Goal: Information Seeking & Learning: Find specific fact

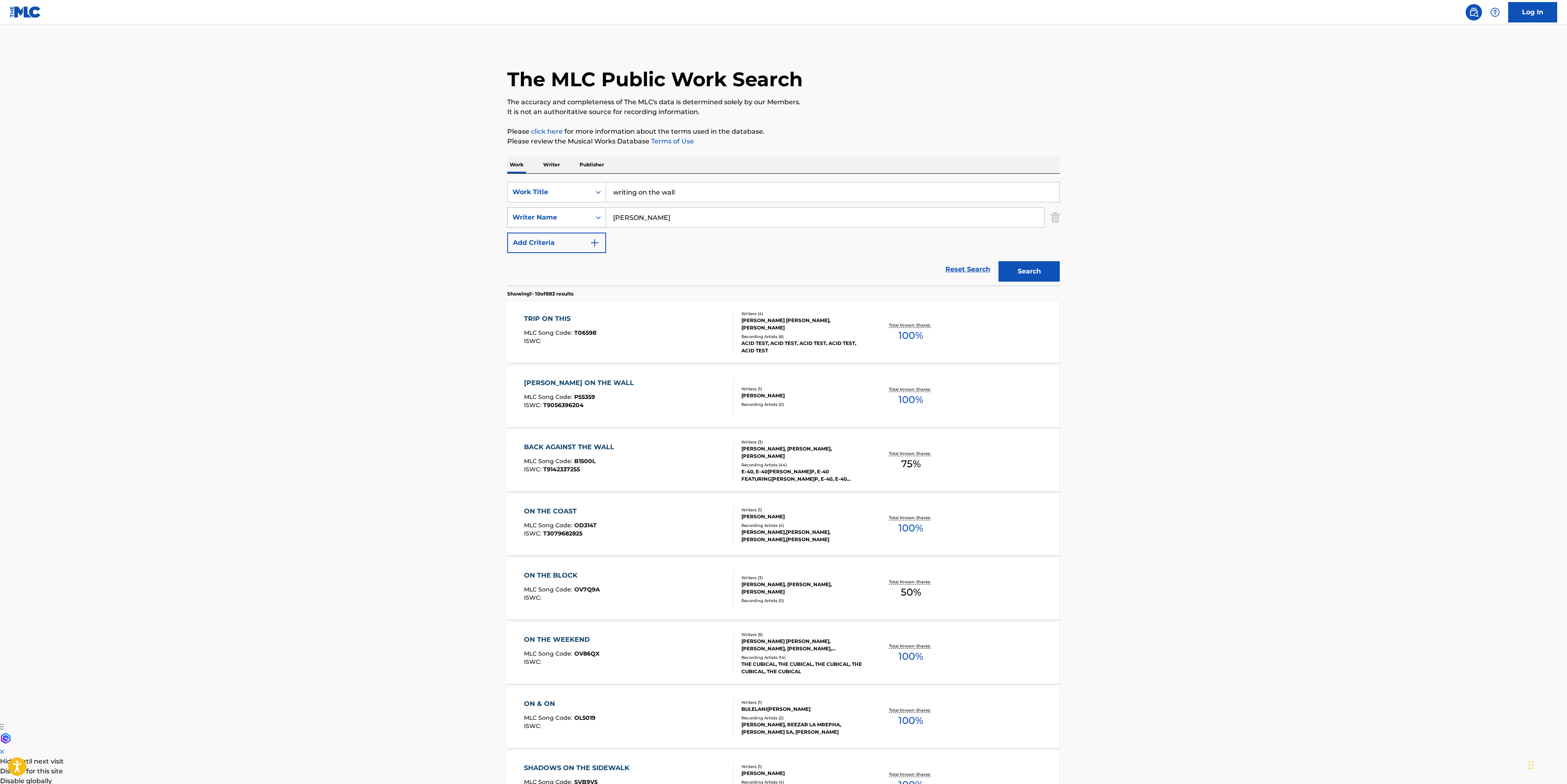
click at [554, 216] on div "Writer Name" at bounding box center [549, 217] width 74 height 10
click at [673, 269] on div "Reset Search Search" at bounding box center [784, 269] width 552 height 33
drag, startPoint x: 673, startPoint y: 216, endPoint x: 459, endPoint y: 200, distance: 214.6
click at [482, 213] on main "The MLC Public Work Search The accuracy and completeness of The MLC's data is d…" at bounding box center [784, 505] width 1567 height 962
type input "[PERSON_NAME]"
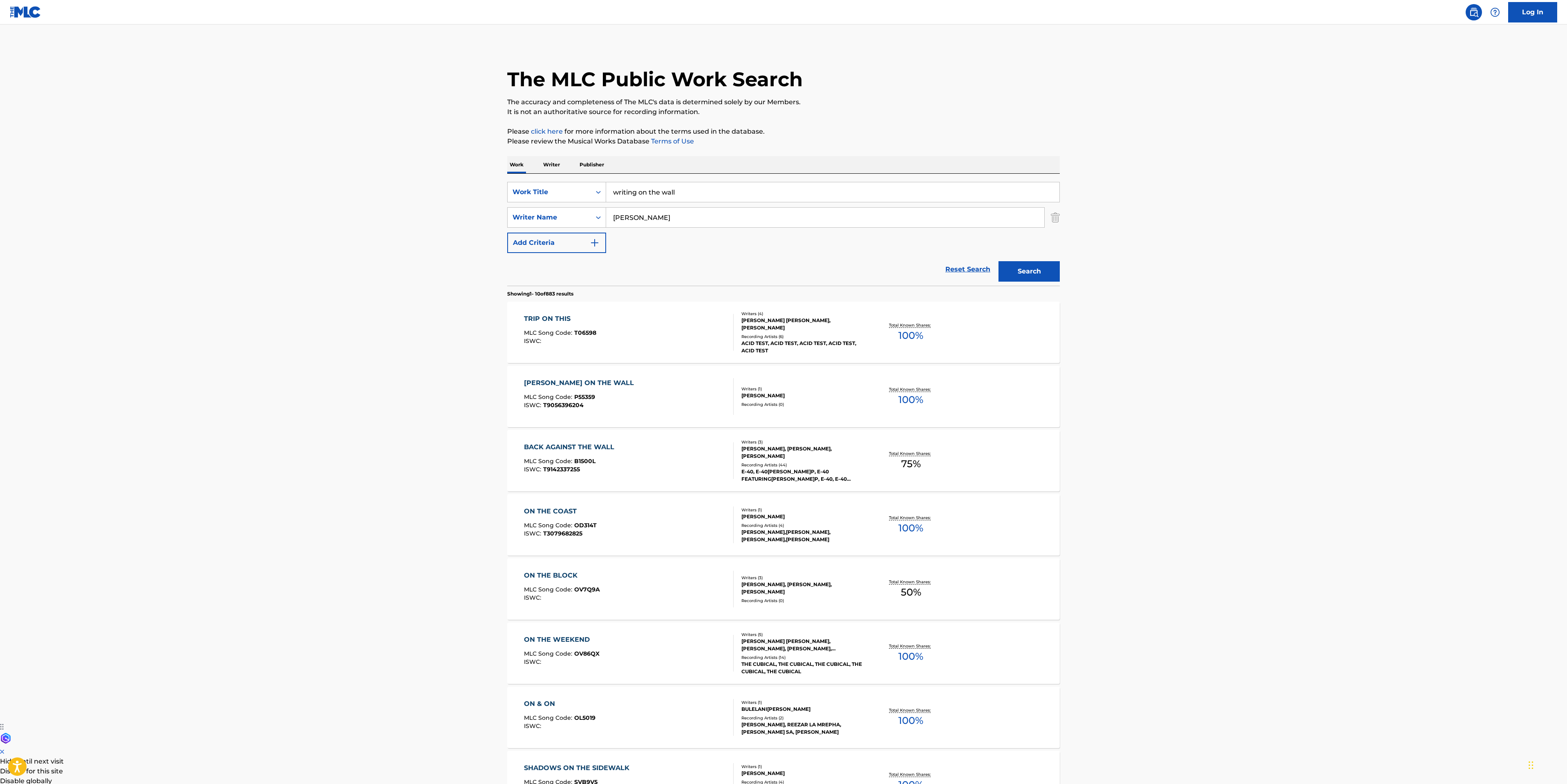
click at [998, 261] on button "Search" at bounding box center [1029, 271] width 61 height 21
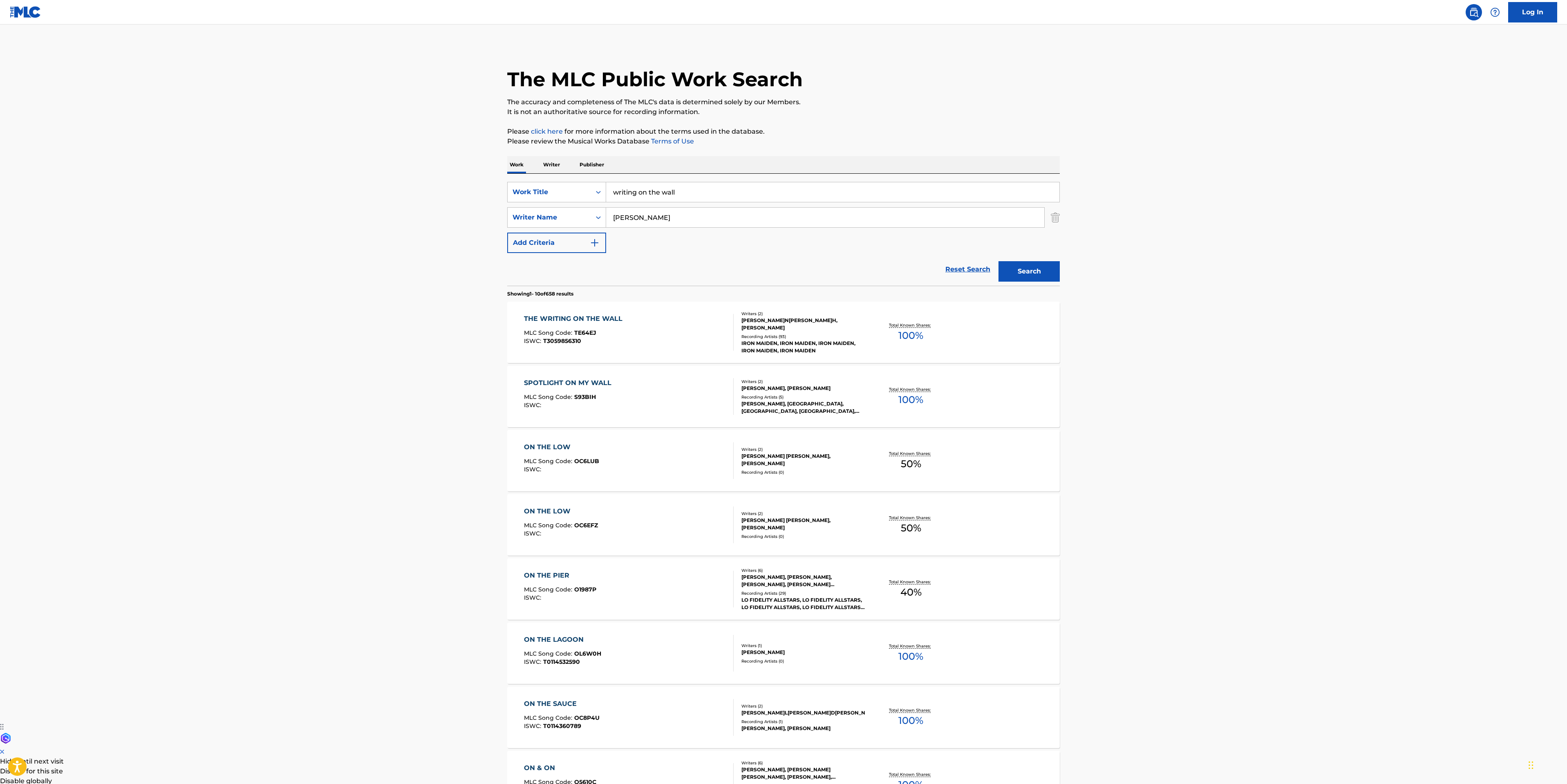
click at [682, 348] on div "THE WRITING ON THE WALL MLC Song Code : TE64EJ ISWC : T3059856310" at bounding box center [628, 332] width 210 height 36
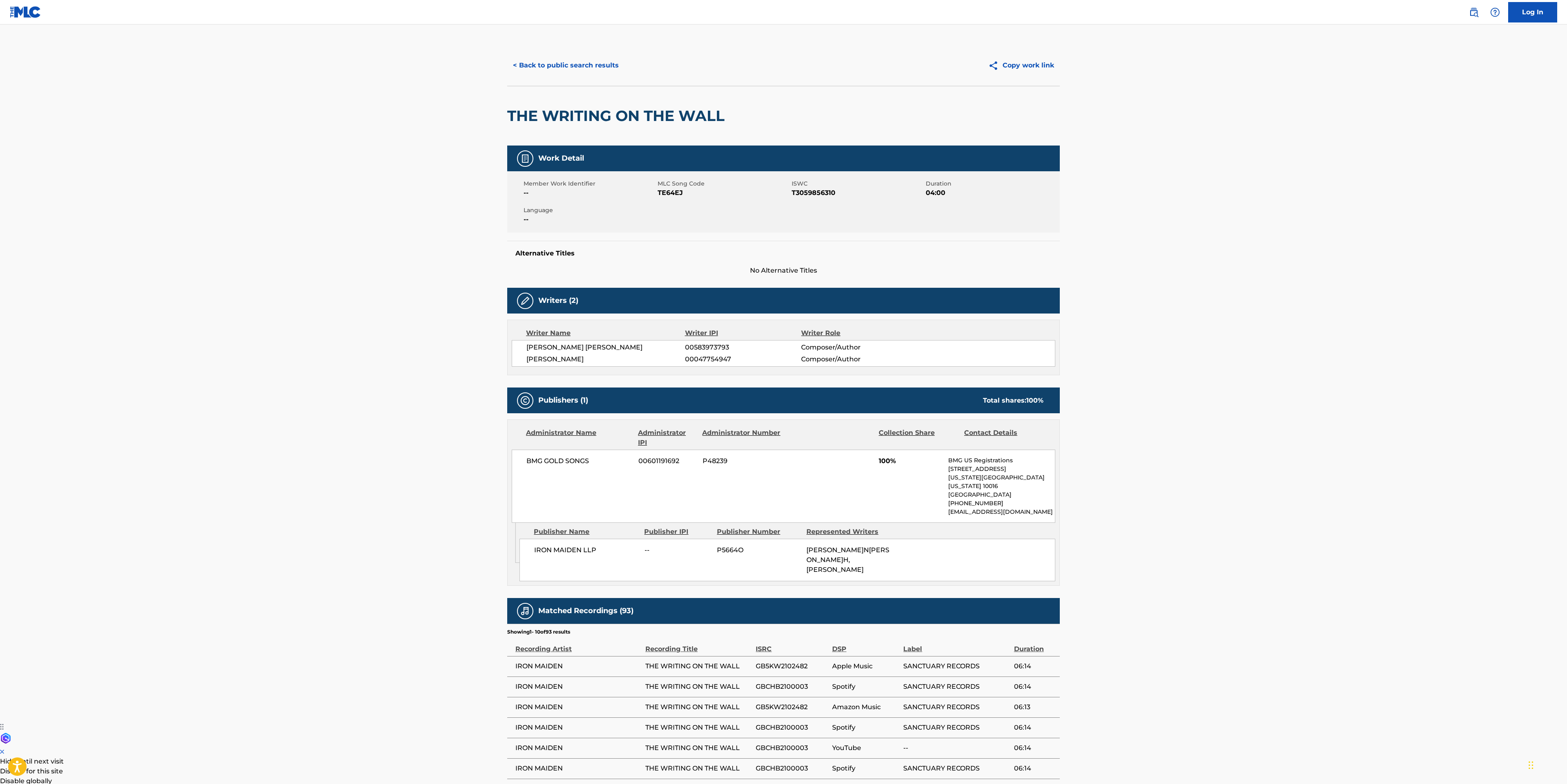
click at [575, 76] on div "< Back to public search results Copy work link" at bounding box center [784, 65] width 552 height 41
click at [585, 66] on button "< Back to public search results" at bounding box center [566, 66] width 117 height 21
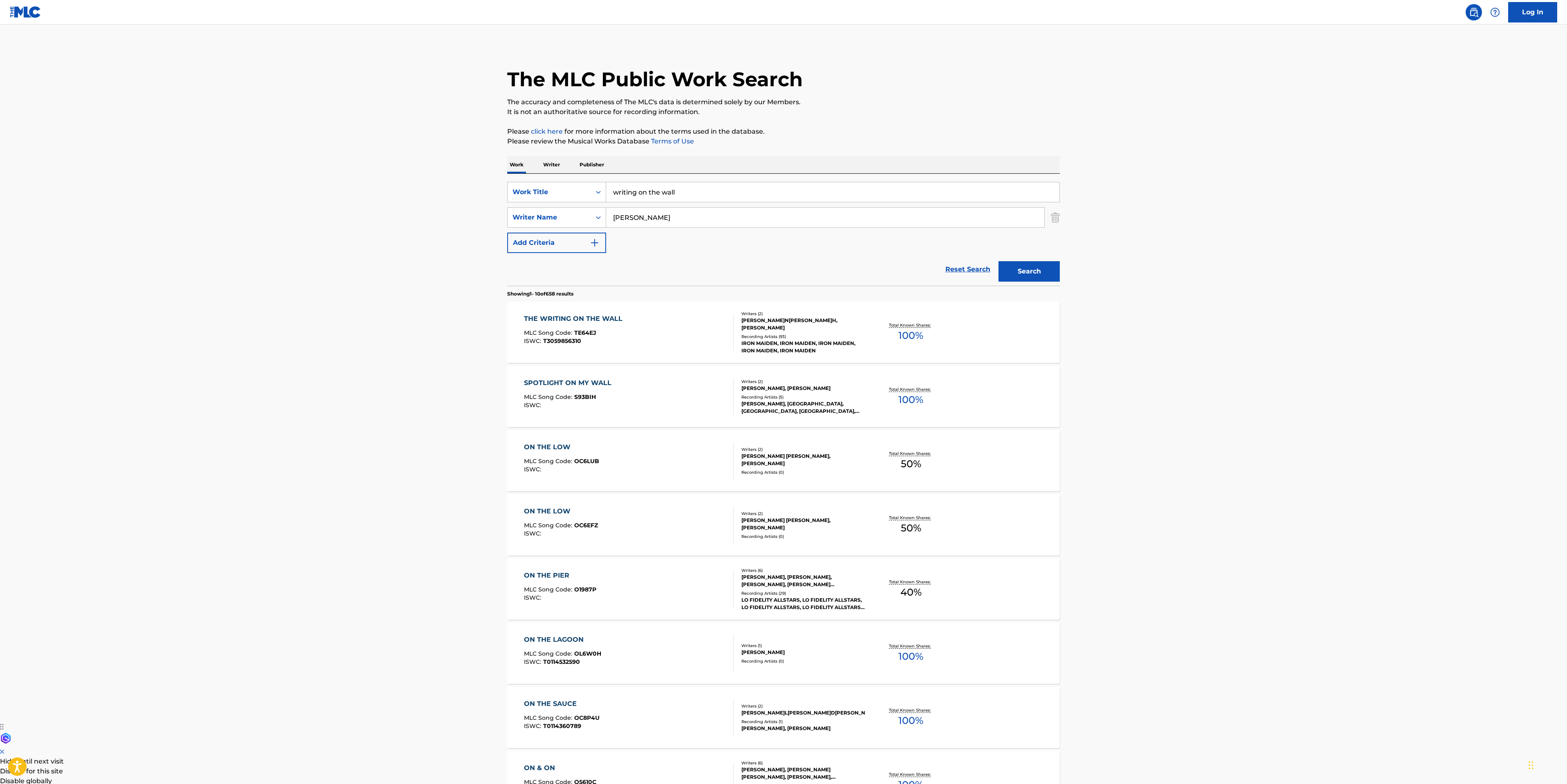
drag, startPoint x: 688, startPoint y: 187, endPoint x: 290, endPoint y: 151, distance: 399.6
click at [299, 154] on main "The MLC Public Work Search The accuracy and completeness of The MLC's data is d…" at bounding box center [784, 505] width 1567 height 962
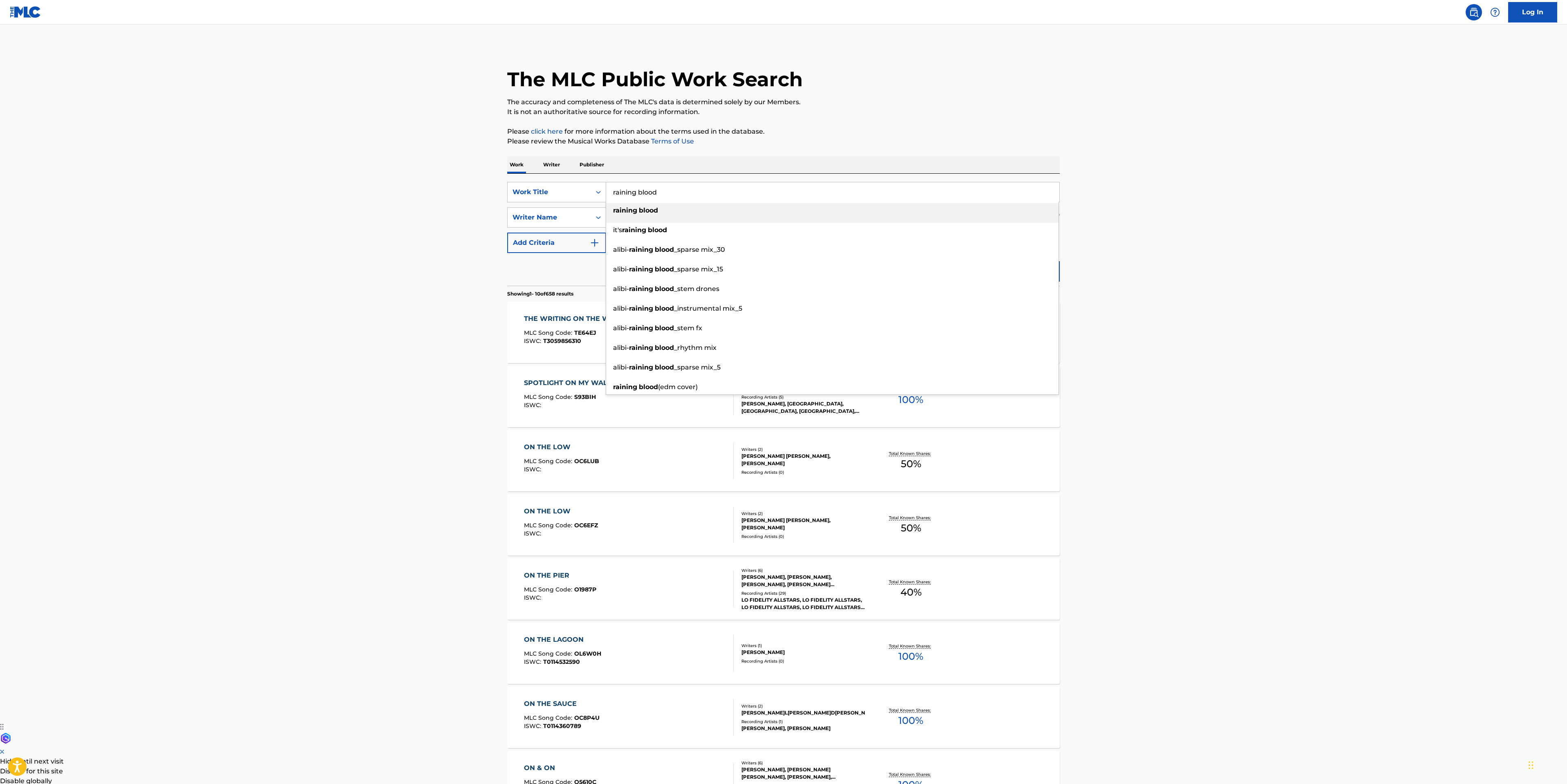
type input "raining blood"
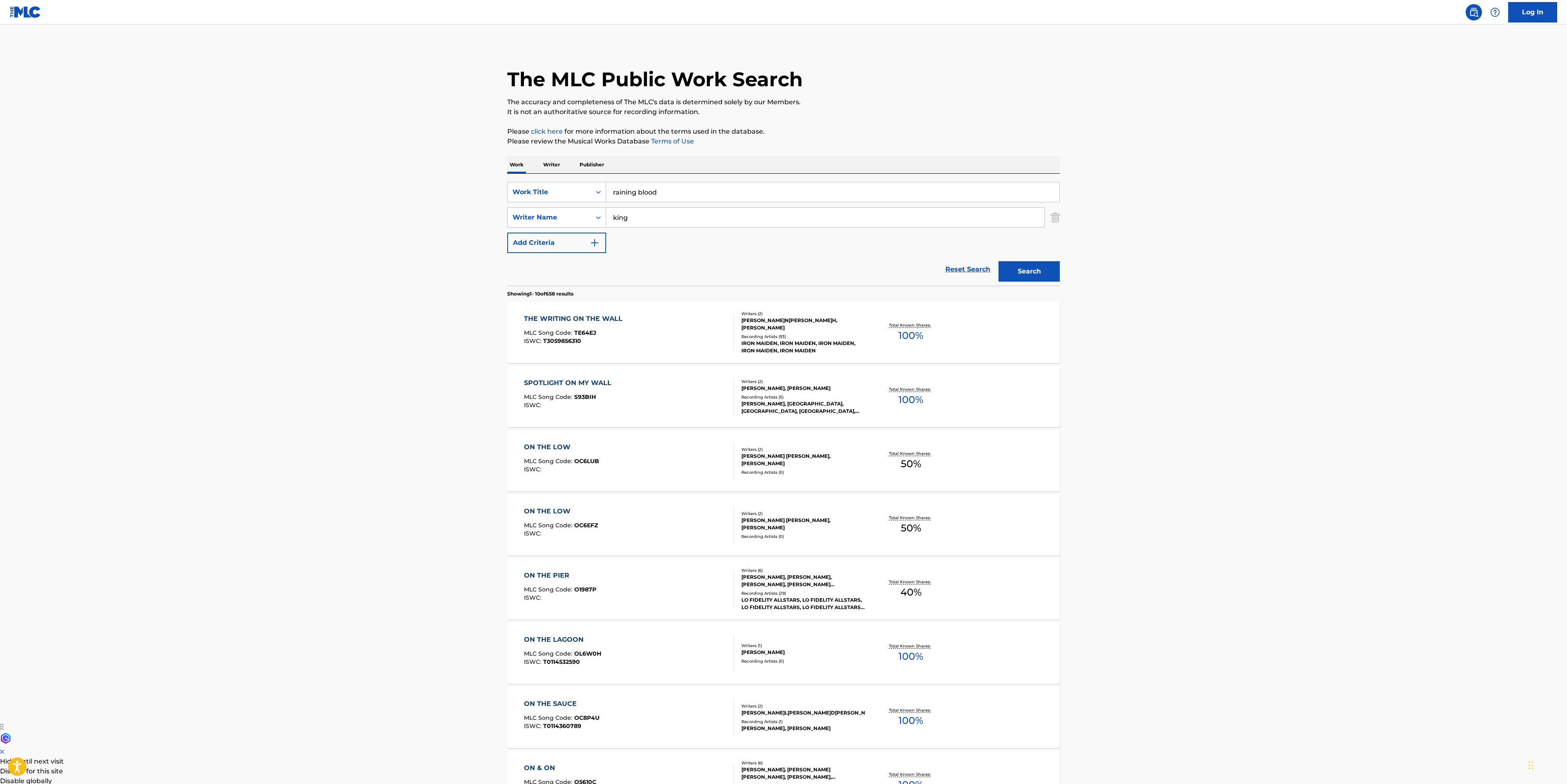
type input "king"
click at [998, 261] on button "Search" at bounding box center [1029, 271] width 61 height 21
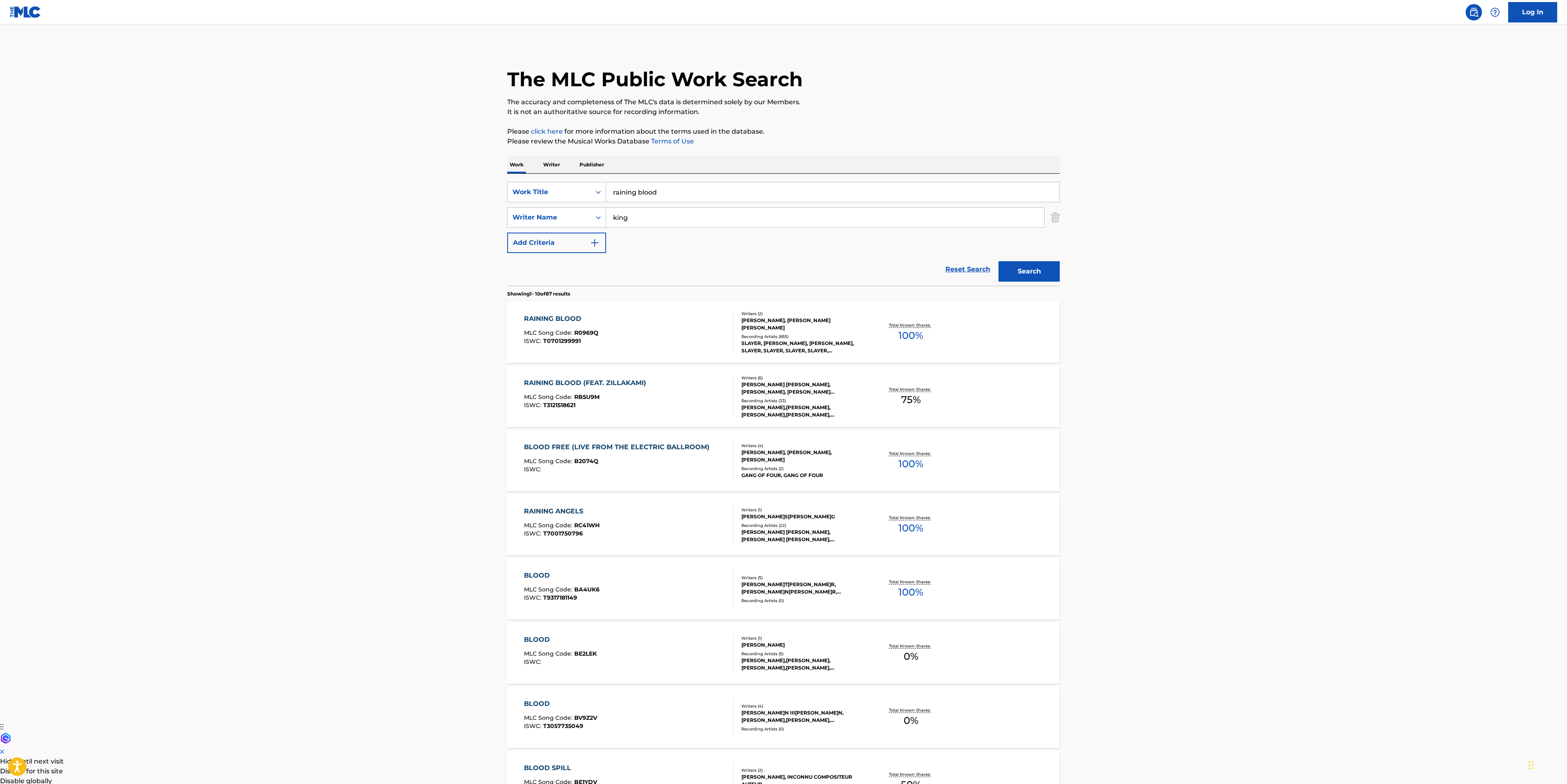
click at [613, 319] on div "RAINING BLOOD MLC Song Code : R0969Q ISWC : T0701299991" at bounding box center [628, 332] width 210 height 36
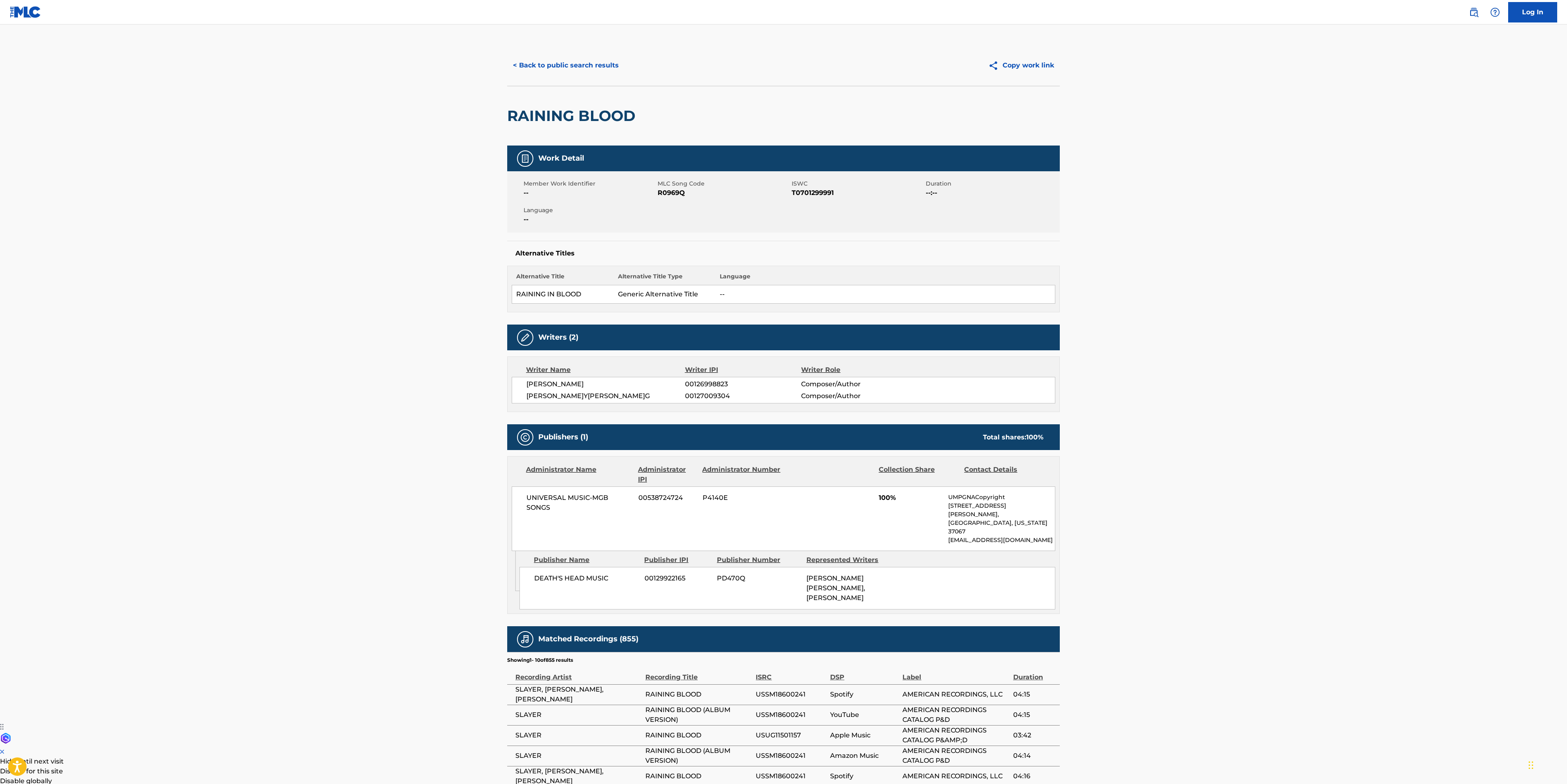
drag, startPoint x: 117, startPoint y: 302, endPoint x: 271, endPoint y: 213, distance: 177.9
click at [117, 302] on main "< Back to public search results Copy work link RAINING BLOOD Work Detail Member…" at bounding box center [784, 477] width 1567 height 906
click at [552, 69] on button "< Back to public search results" at bounding box center [566, 66] width 117 height 21
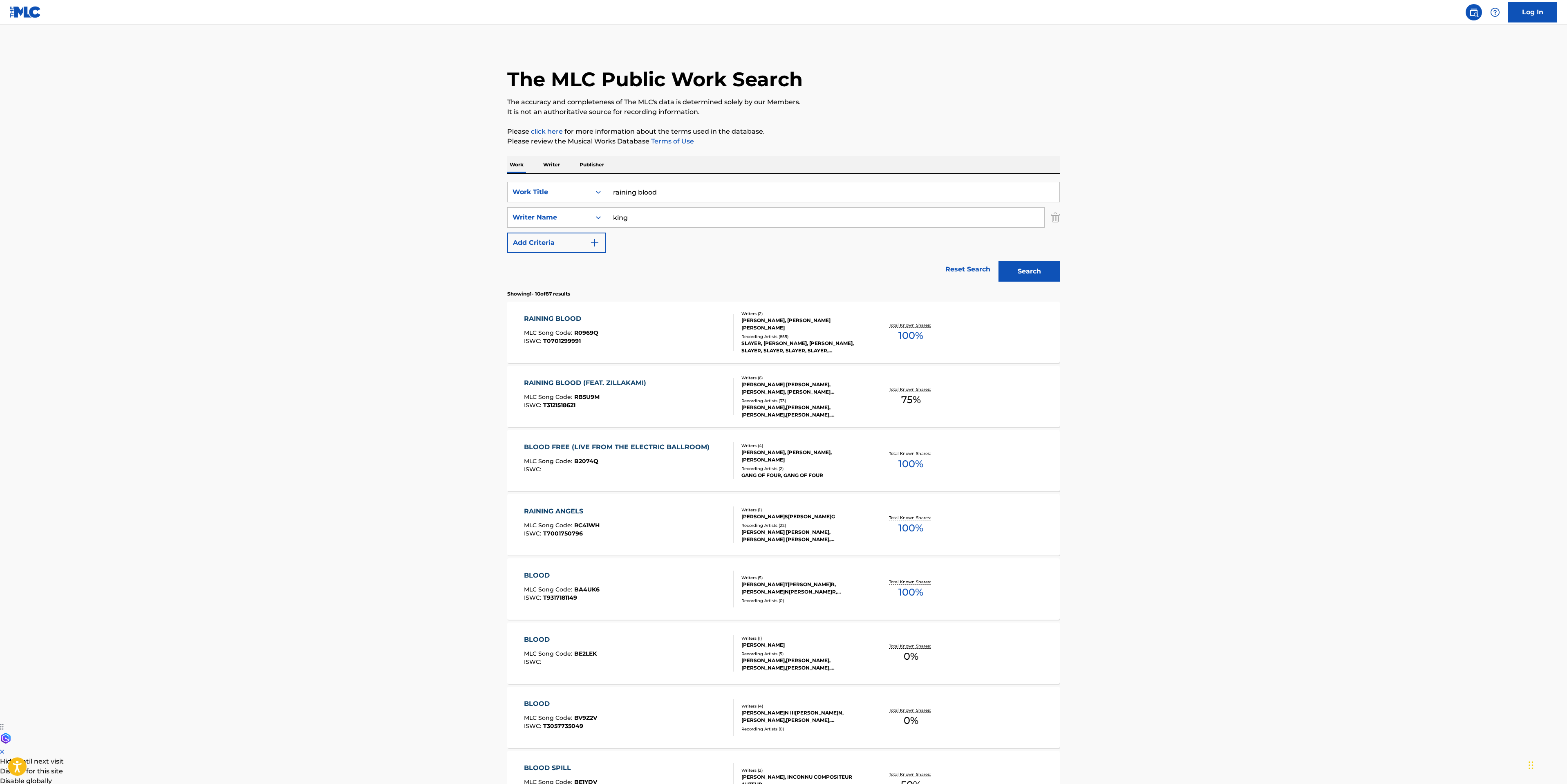
drag, startPoint x: 677, startPoint y: 192, endPoint x: 113, endPoint y: 183, distance: 564.1
click at [364, 172] on main "The MLC Public Work Search The accuracy and completeness of The MLC's data is d…" at bounding box center [784, 505] width 1567 height 962
type input "repentless"
click at [1041, 273] on button "Search" at bounding box center [1029, 271] width 61 height 21
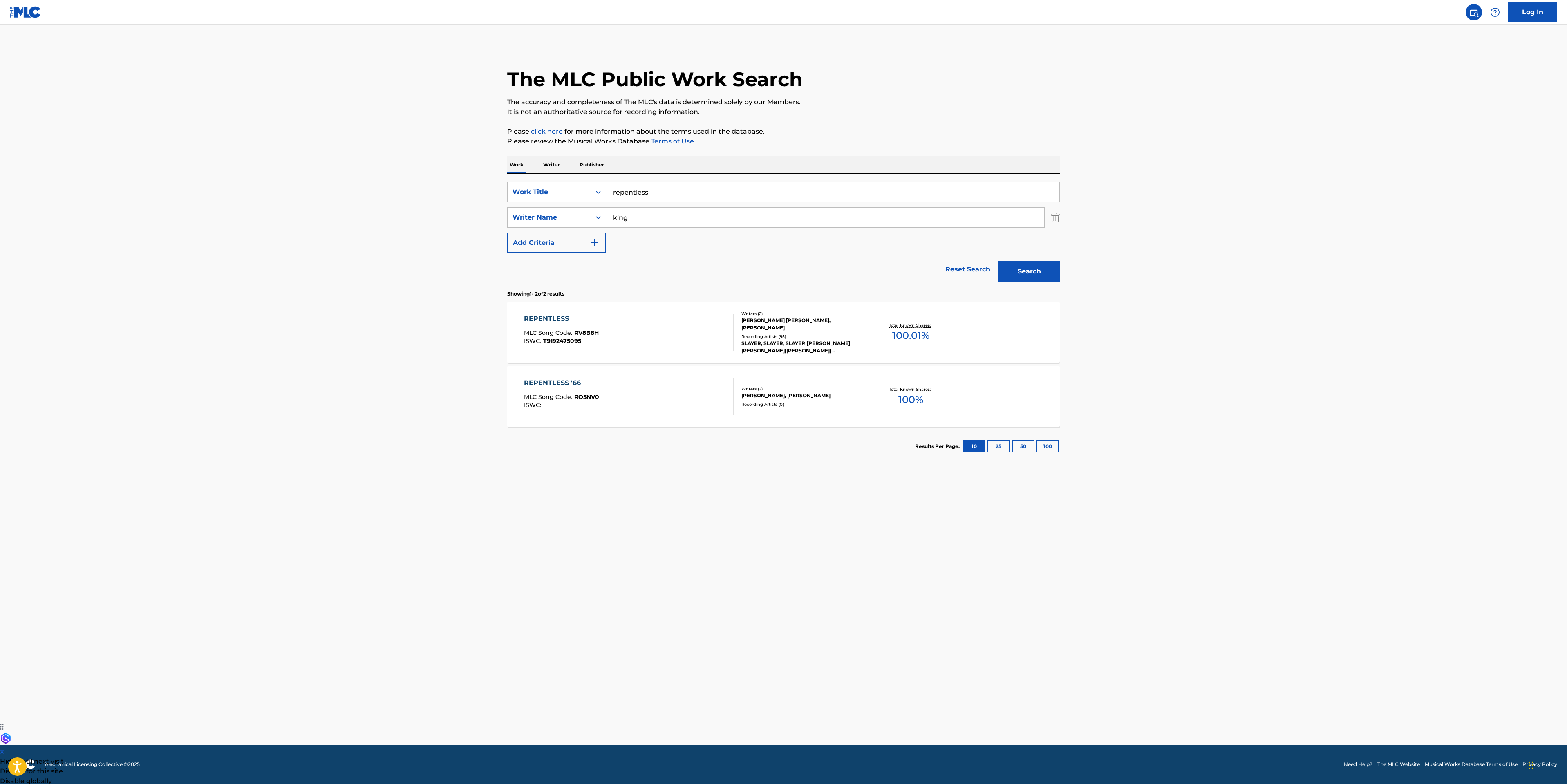
click at [672, 325] on div "REPENTLESS MLC Song Code : RV8B8H ISWC : T9192475095" at bounding box center [628, 332] width 210 height 36
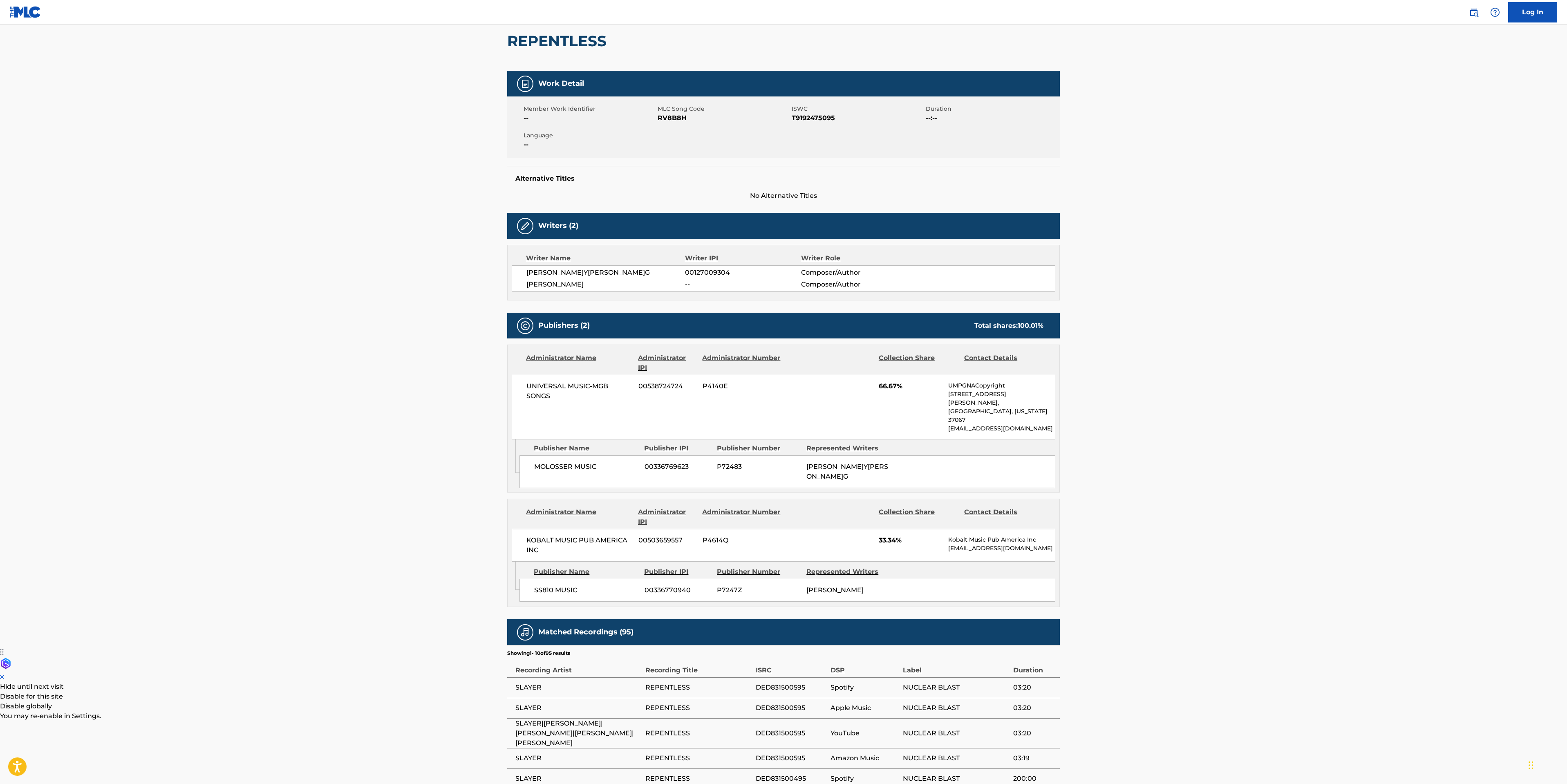
scroll to position [123, 0]
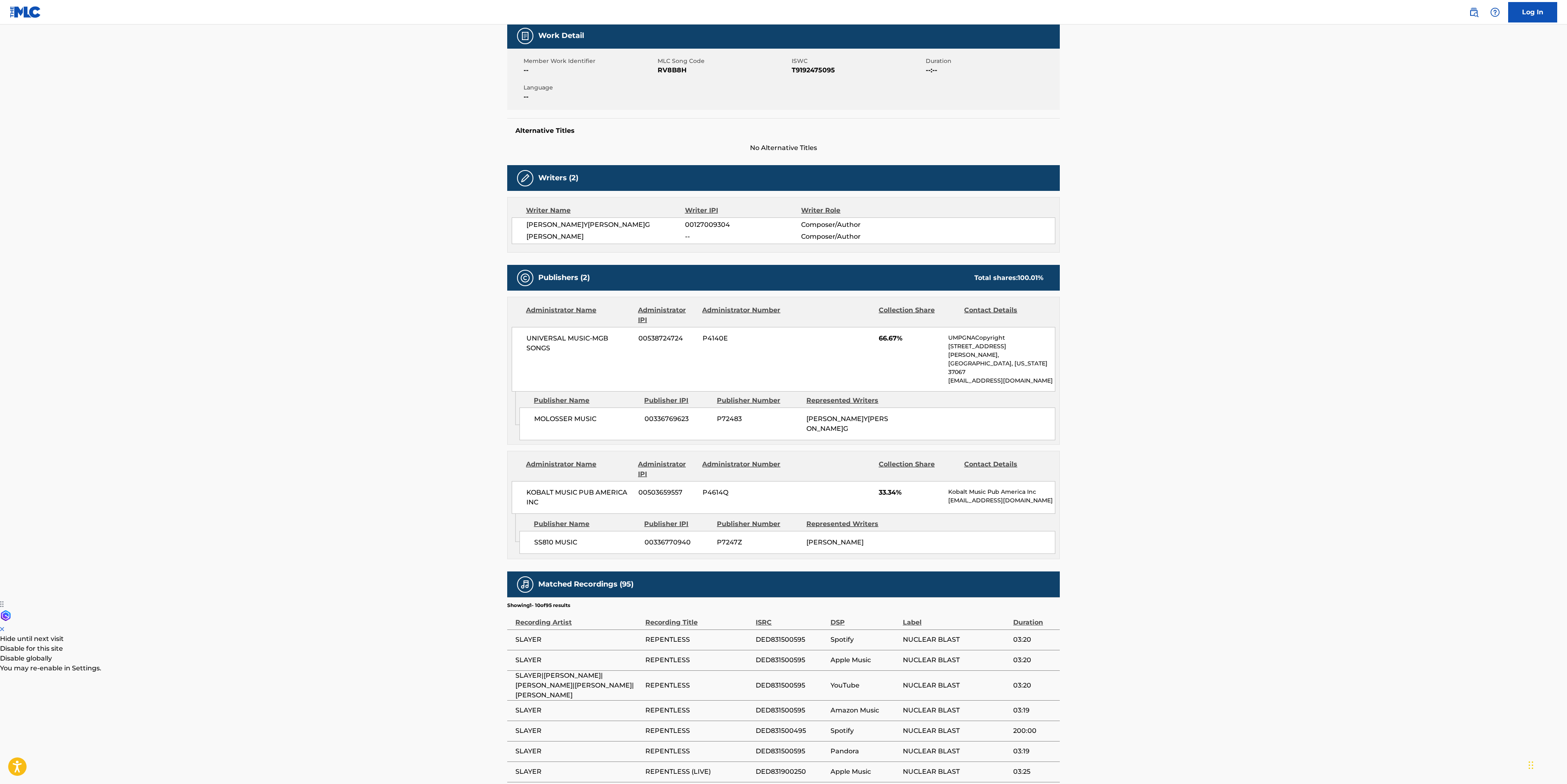
click at [440, 141] on main "< Back to public search results Copy work link REPENTLESS Work Detail Member Wo…" at bounding box center [784, 394] width 1567 height 983
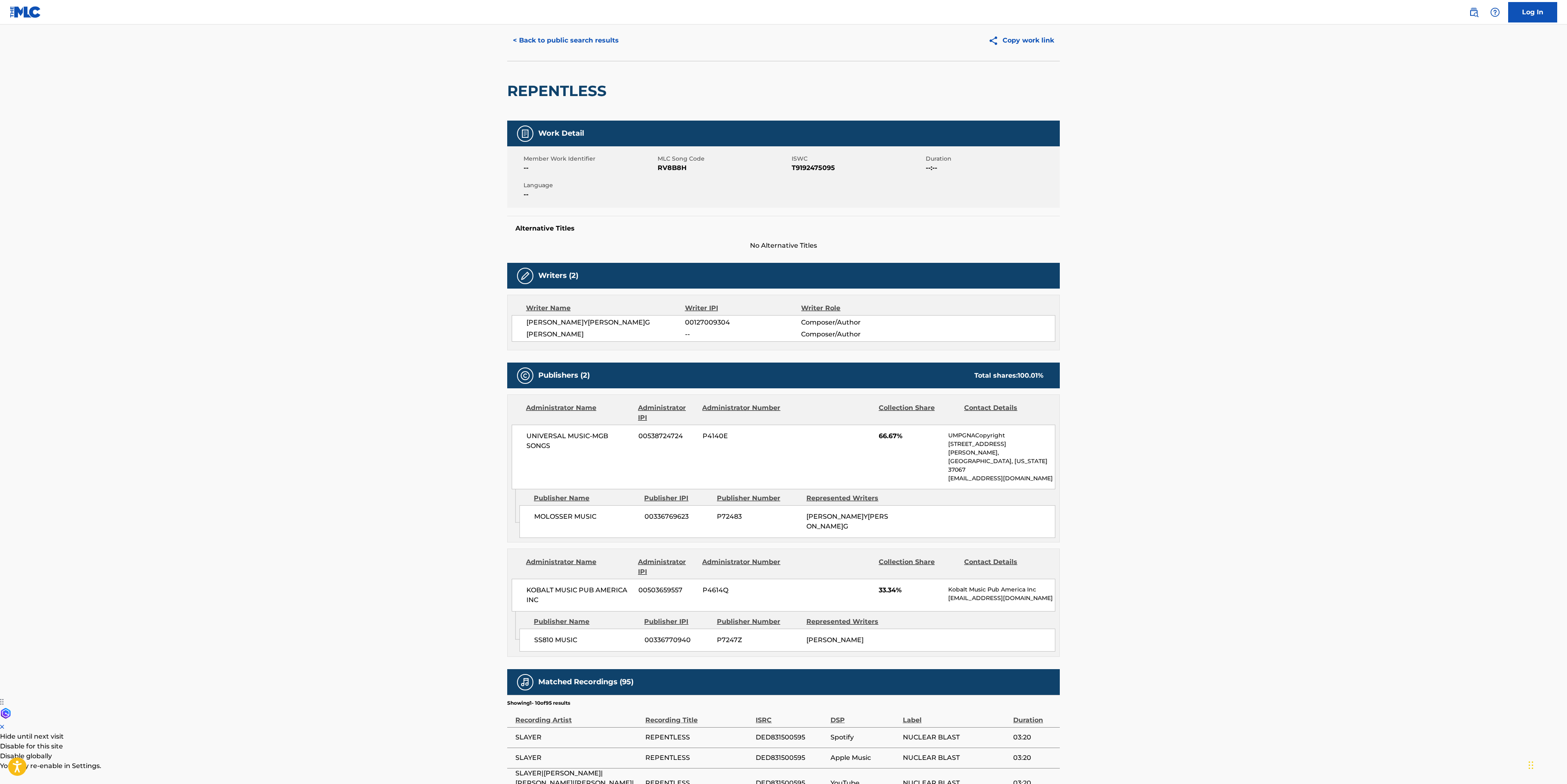
scroll to position [0, 0]
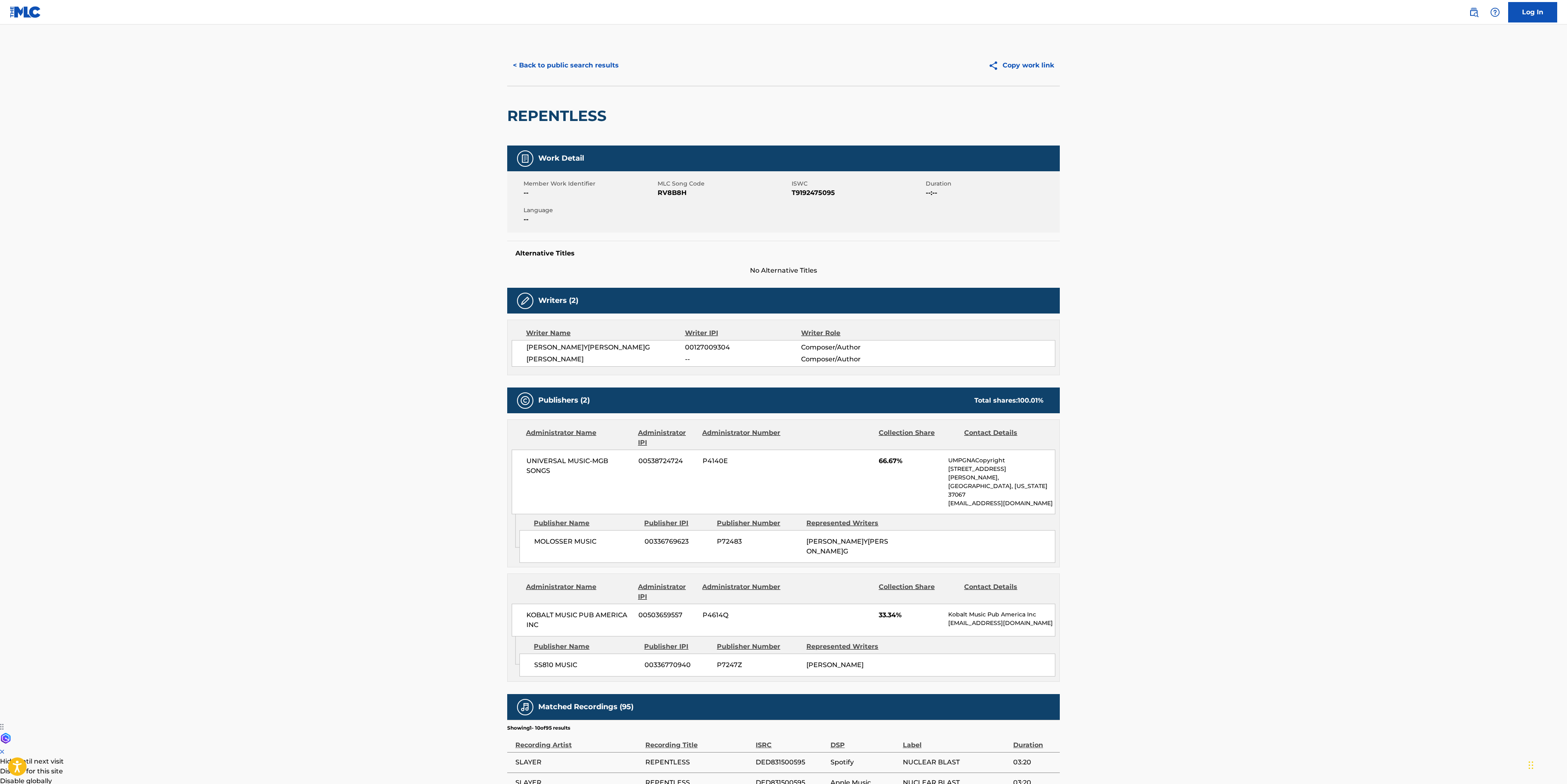
click at [574, 72] on button "< Back to public search results" at bounding box center [566, 66] width 117 height 21
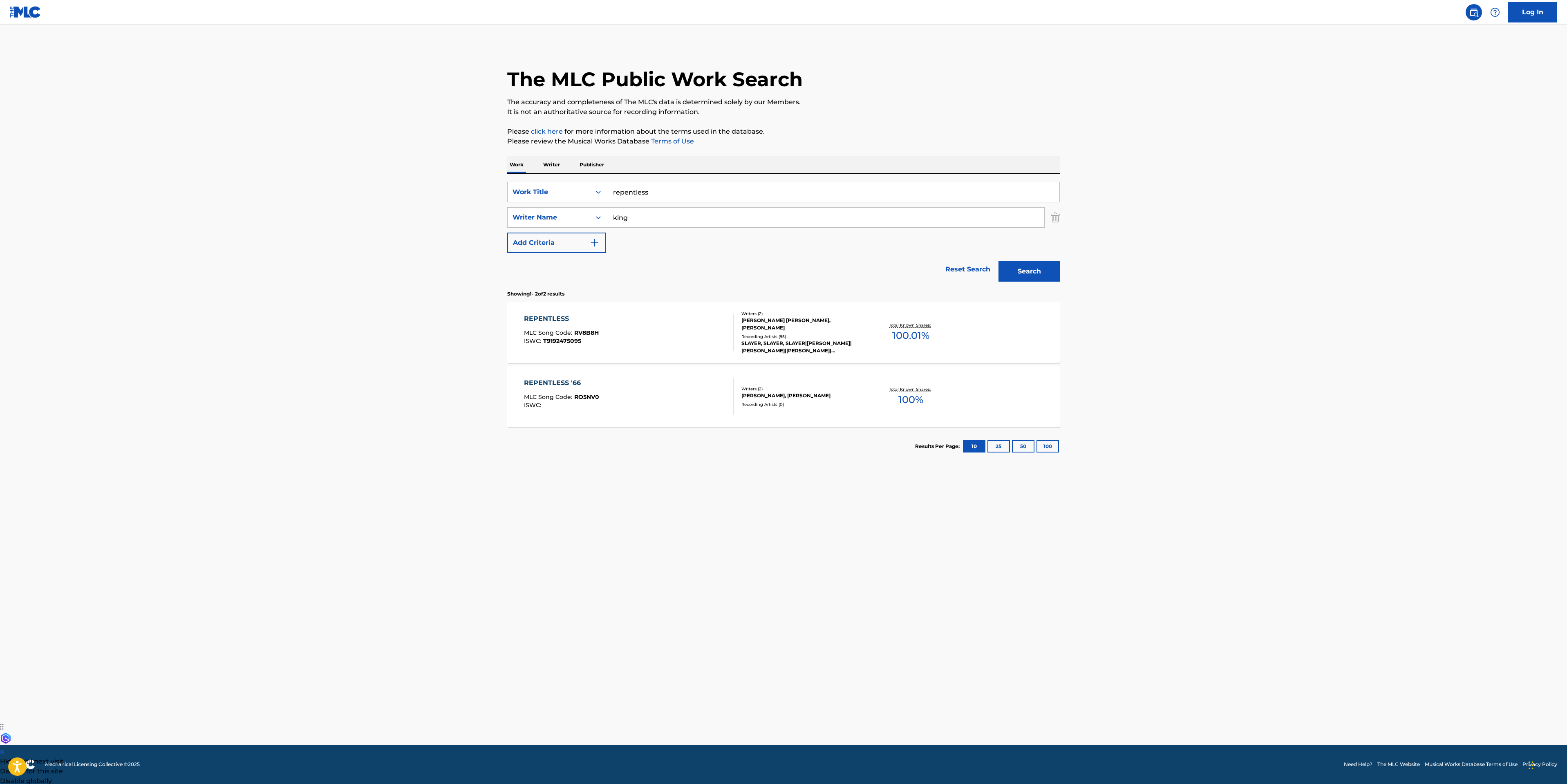
drag, startPoint x: 670, startPoint y: 191, endPoint x: 6, endPoint y: 184, distance: 664.0
click at [418, 169] on main "The MLC Public Work Search The accuracy and completeness of The MLC's data is d…" at bounding box center [784, 384] width 1567 height 720
type input "peace sells"
type input "mustaine"
click at [998, 261] on button "Search" at bounding box center [1029, 271] width 61 height 21
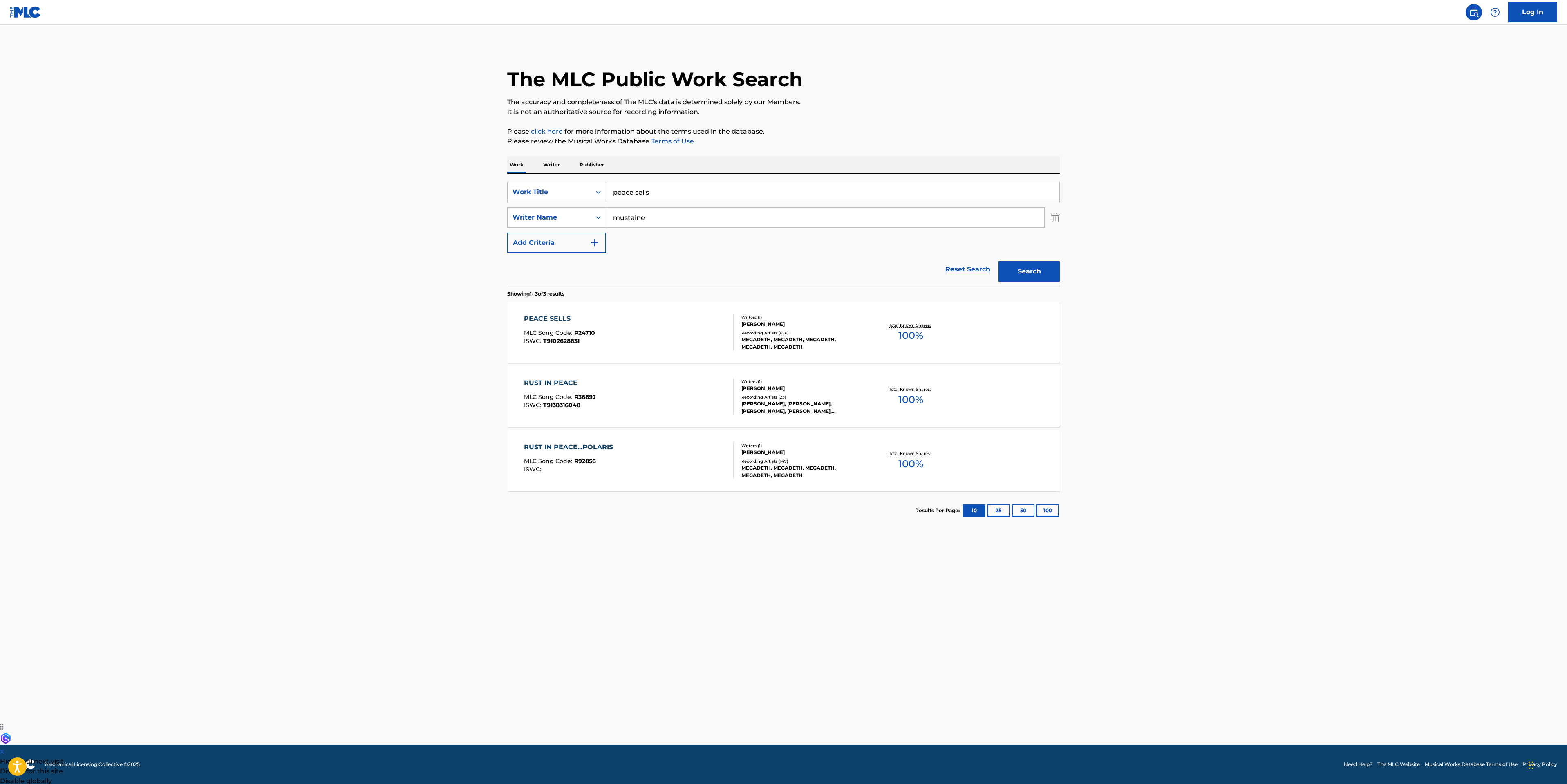
click at [693, 335] on div "PEACE SELLS MLC Song Code : P24710 ISWC : T9102628831" at bounding box center [628, 332] width 210 height 36
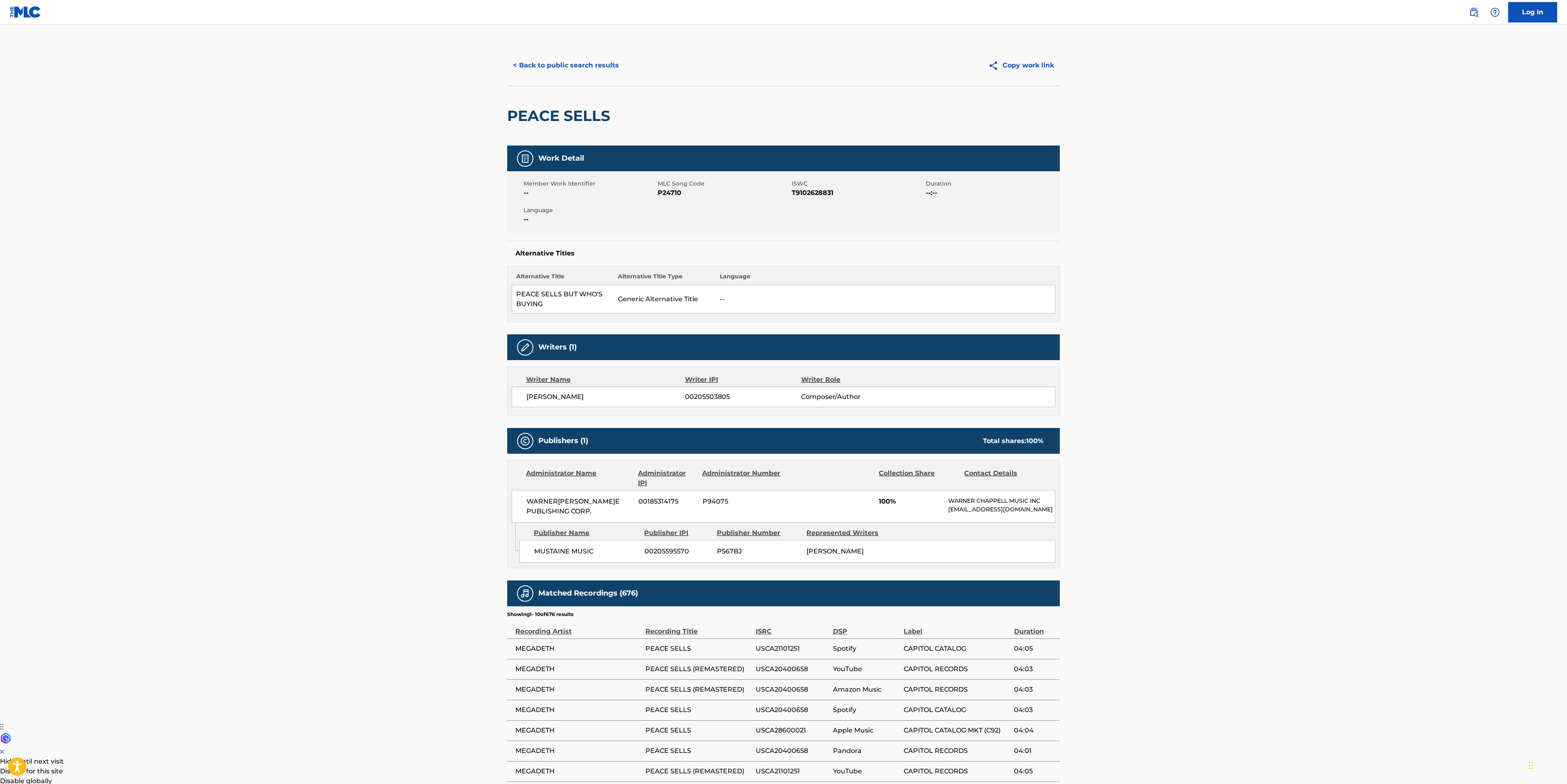
click at [558, 69] on button "< Back to public search results" at bounding box center [566, 66] width 117 height 21
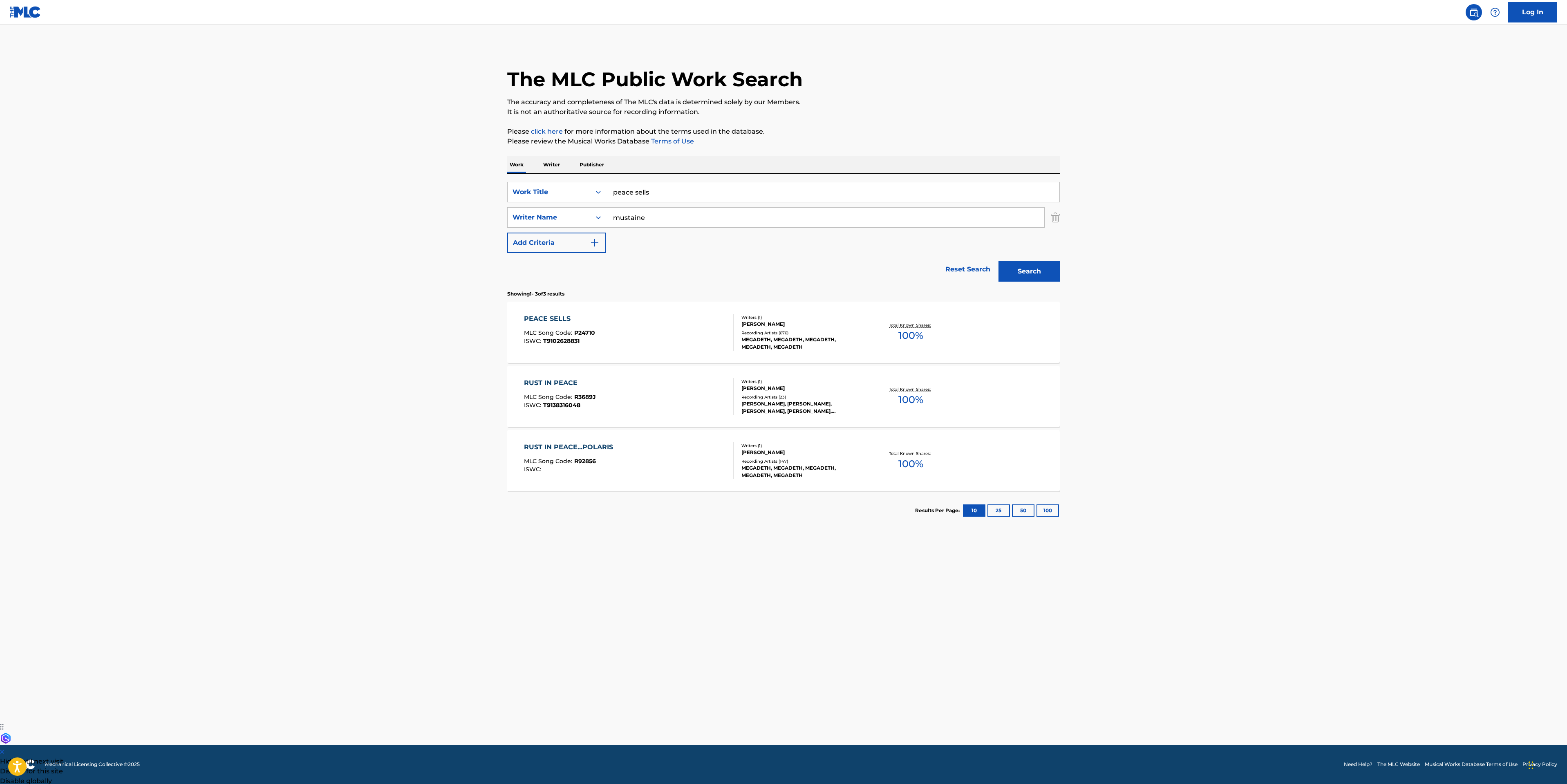
drag, startPoint x: 671, startPoint y: 180, endPoint x: 664, endPoint y: 182, distance: 7.3
click at [664, 182] on div "SearchWithCriteria63da30ae-30bb-4a4c-8078-2f3cbc49ff43 Work Title peace sells S…" at bounding box center [784, 230] width 552 height 112
drag, startPoint x: 671, startPoint y: 195, endPoint x: 71, endPoint y: 107, distance: 606.4
click at [362, 150] on main "The MLC Public Work Search The accuracy and completeness of The MLC's data is d…" at bounding box center [784, 384] width 1567 height 720
type input "vice of the people"
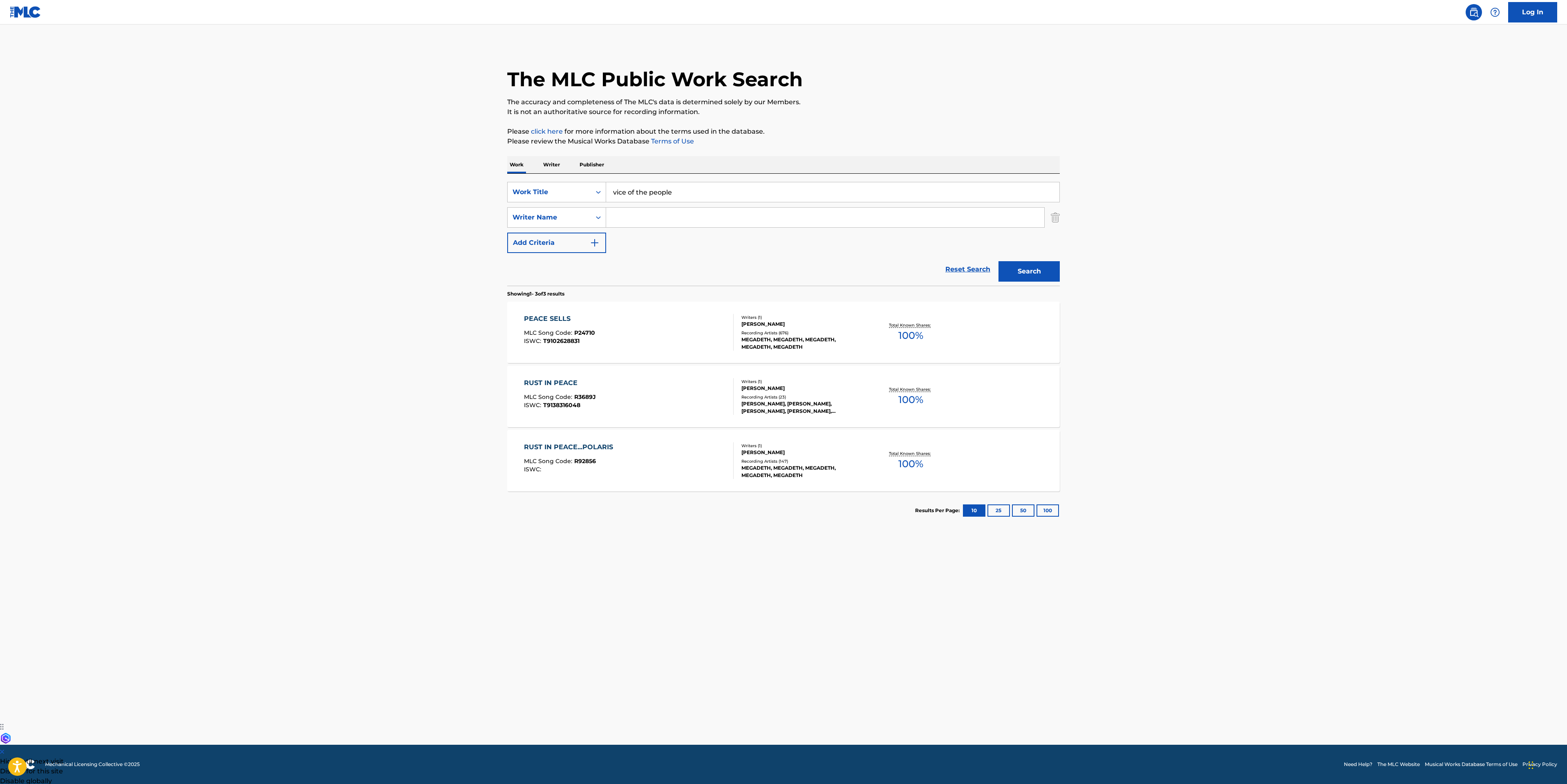
click at [998, 261] on button "Search" at bounding box center [1029, 271] width 61 height 21
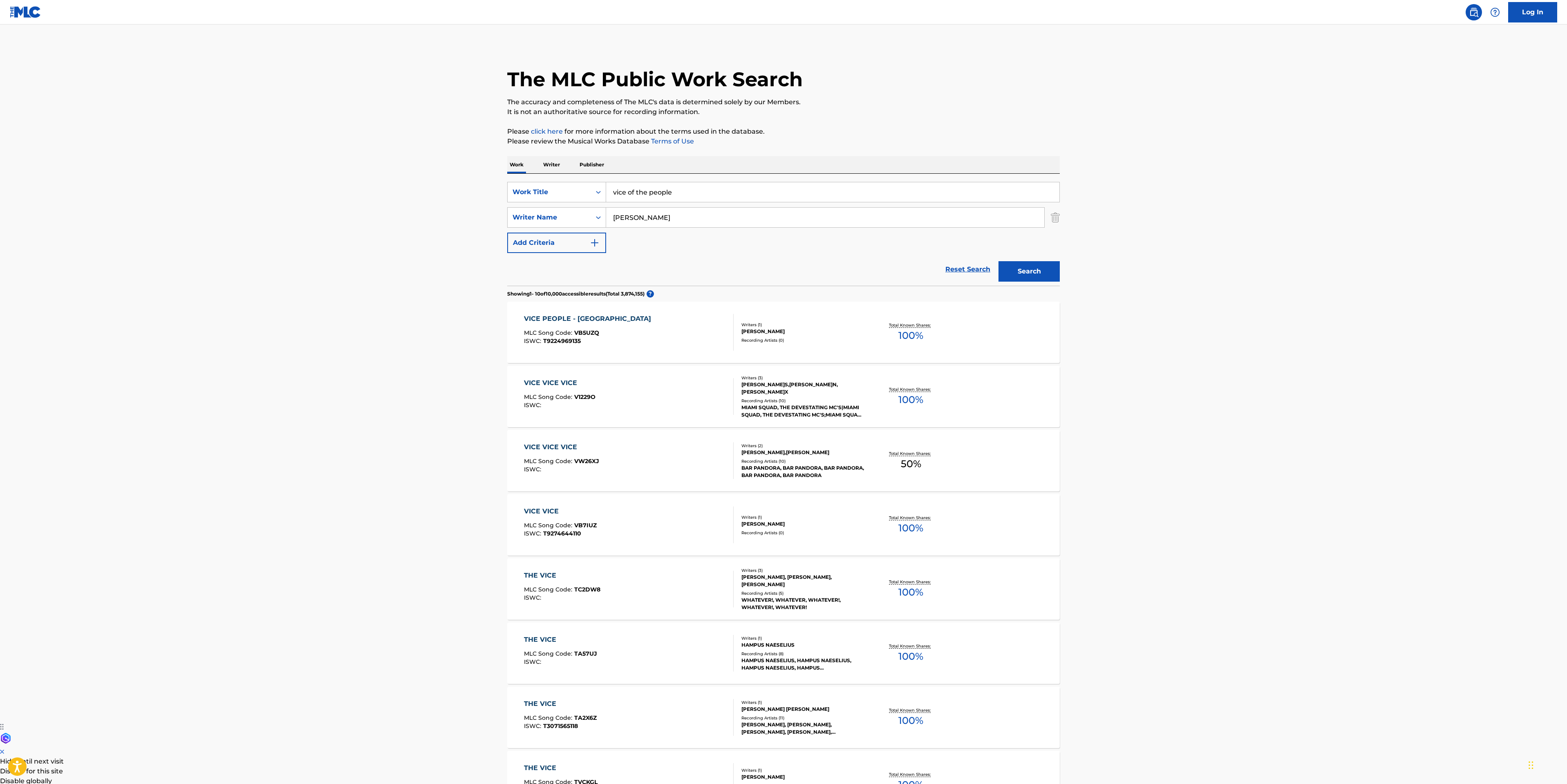
type input "[PERSON_NAME]"
click at [998, 261] on button "Search" at bounding box center [1029, 271] width 61 height 21
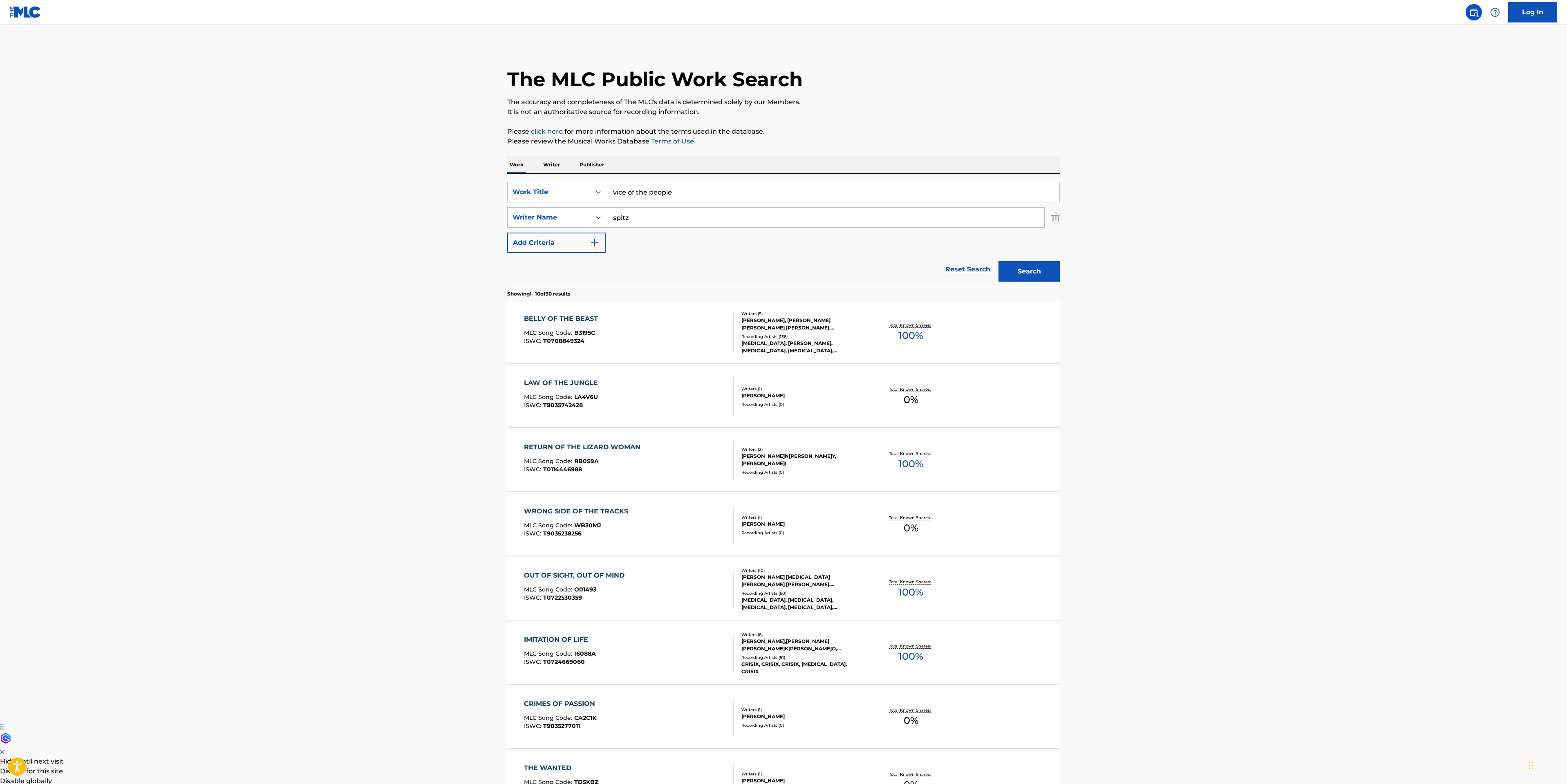
type input "spitz"
click at [998, 261] on button "Search" at bounding box center [1029, 271] width 61 height 21
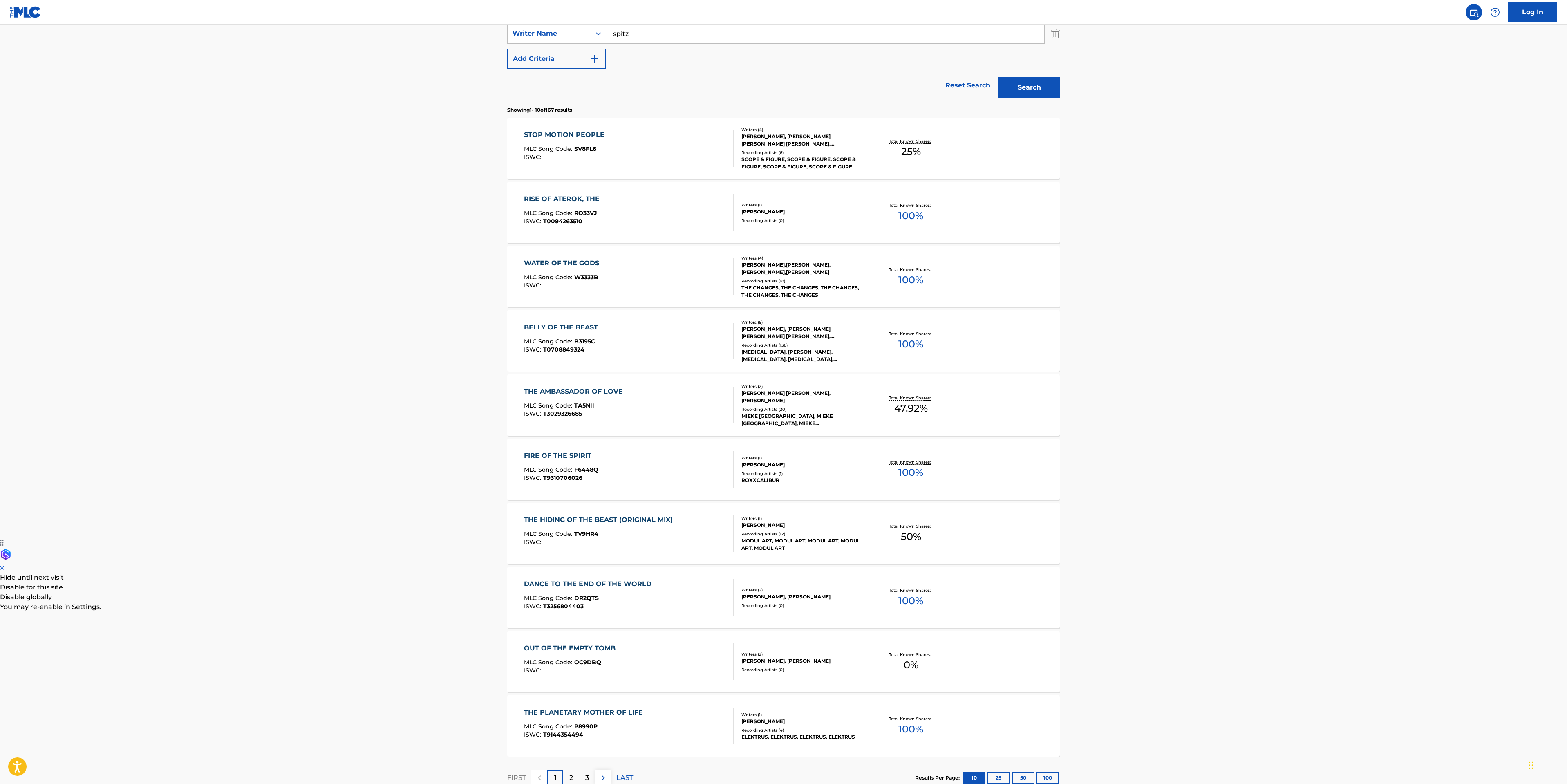
scroll to position [242, 0]
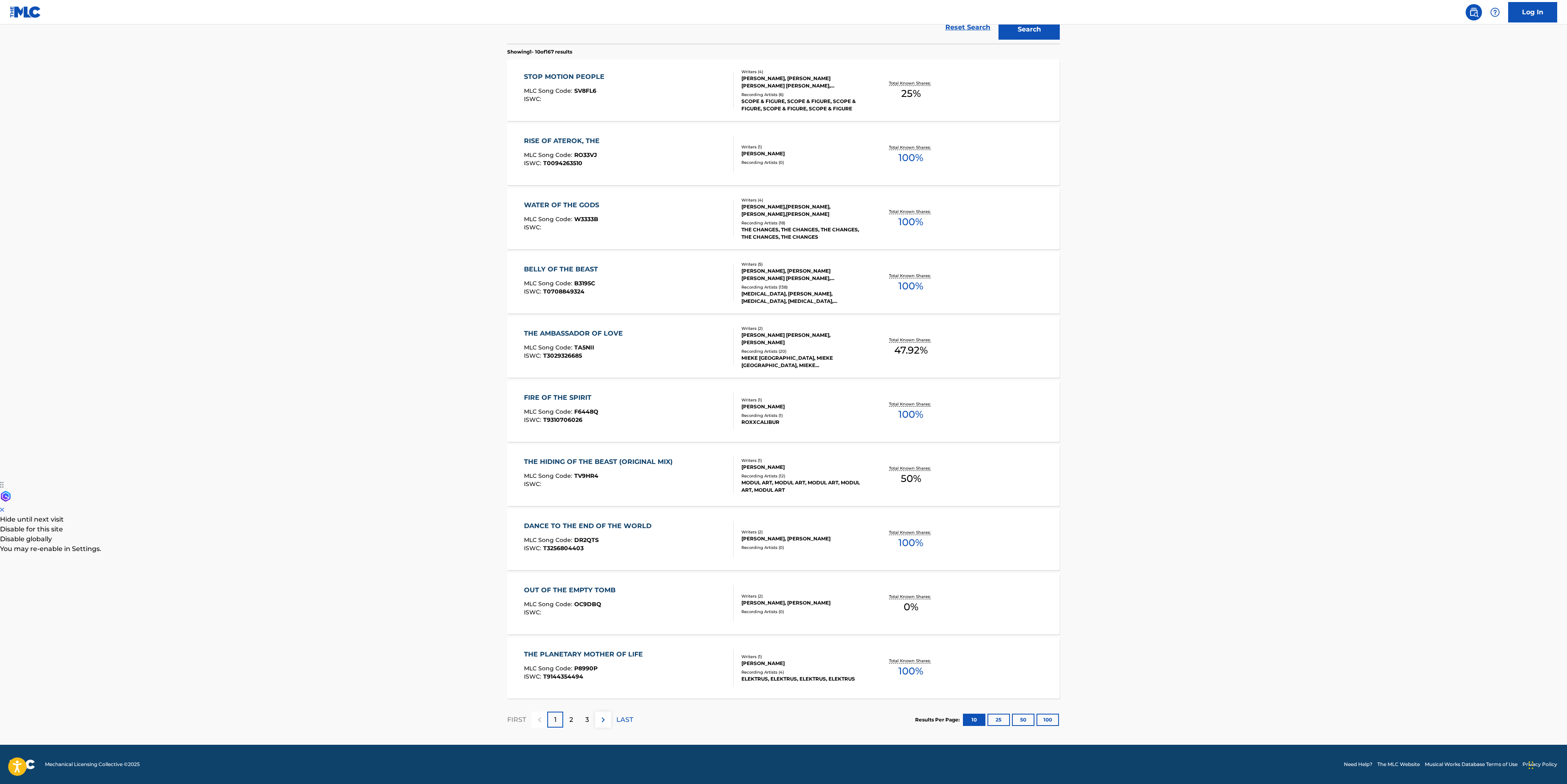
click at [574, 723] on div "2" at bounding box center [571, 720] width 16 height 16
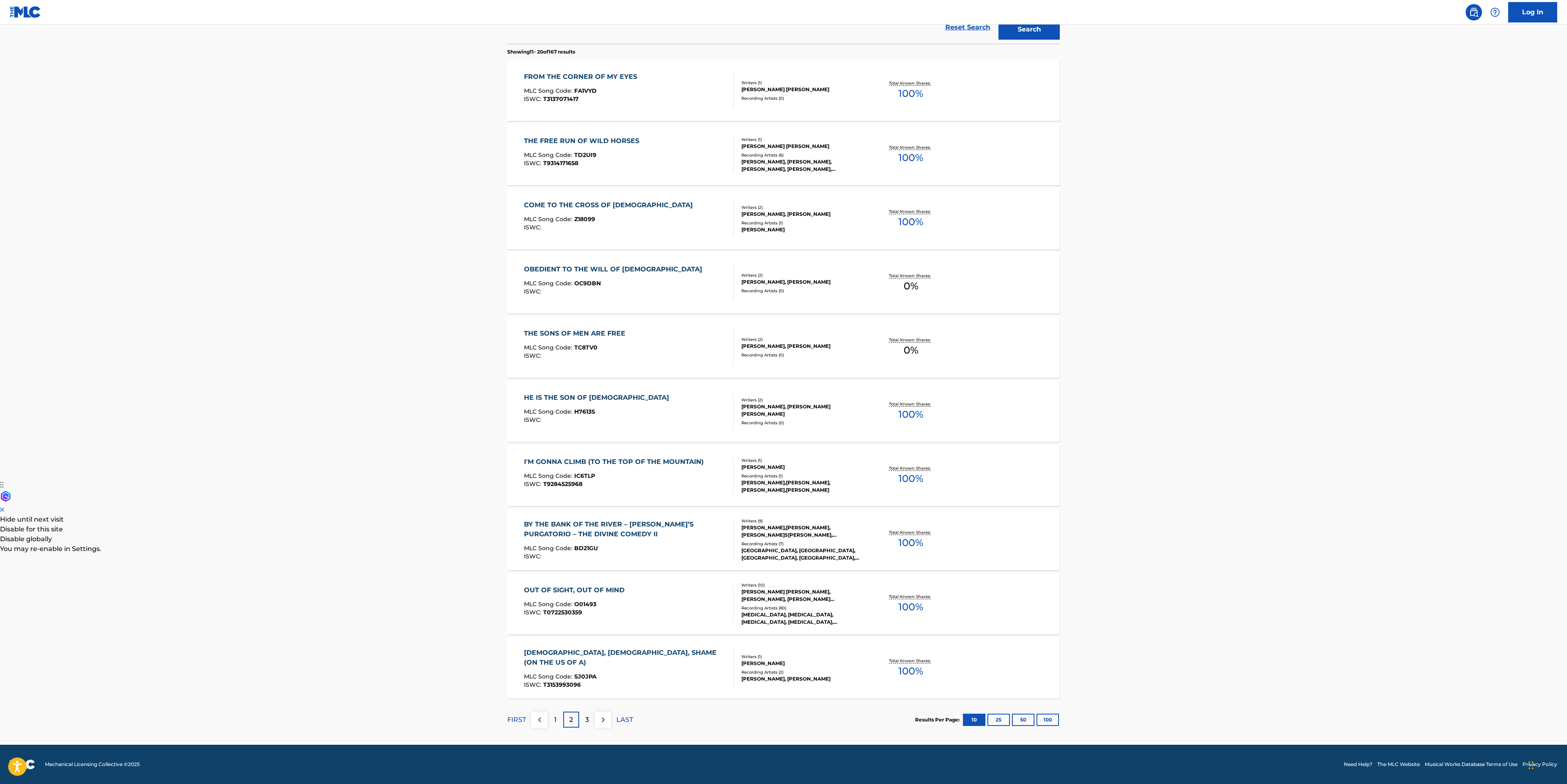
click at [583, 713] on div "3" at bounding box center [587, 720] width 16 height 16
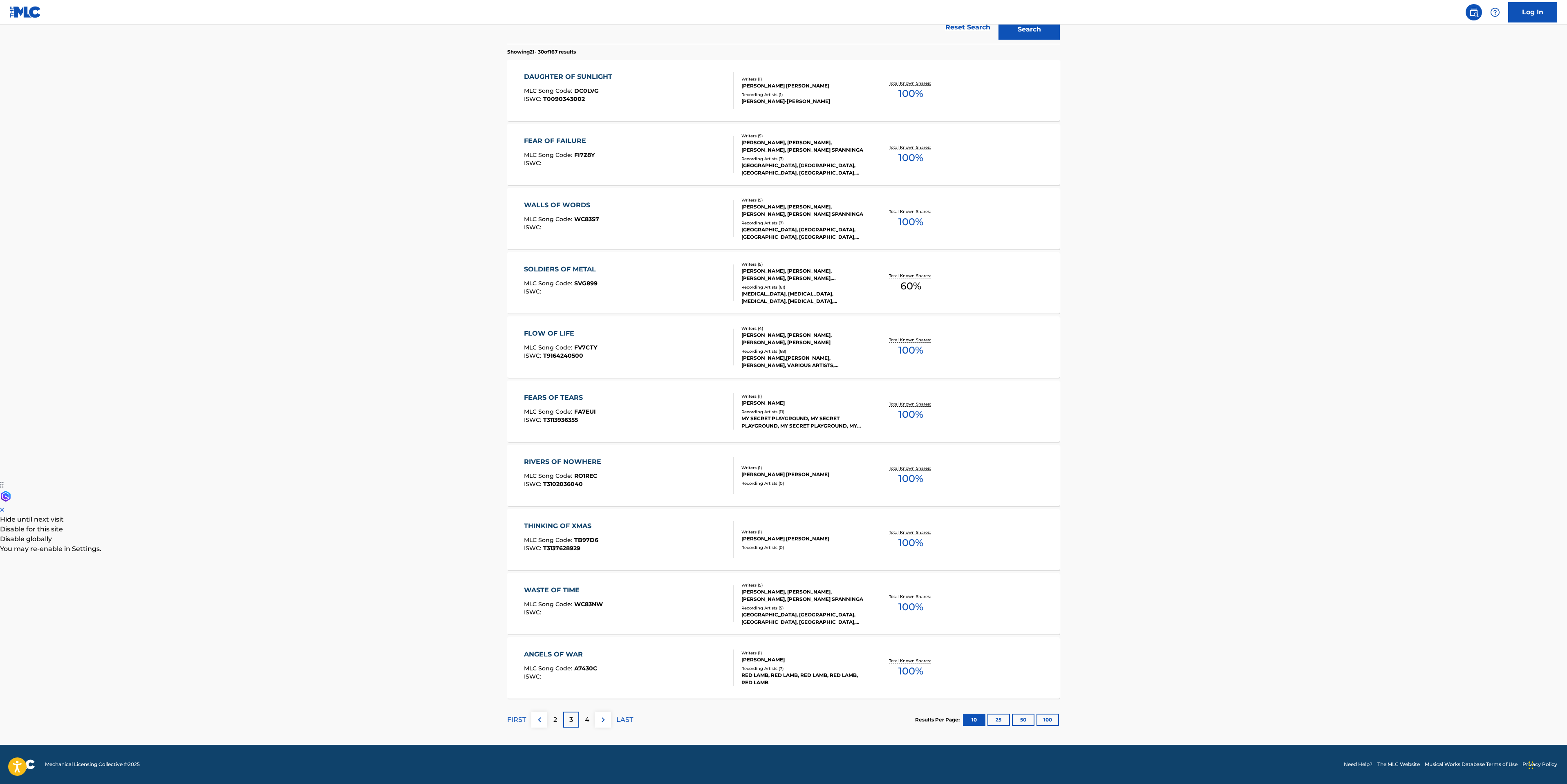
drag, startPoint x: 1403, startPoint y: 96, endPoint x: 1395, endPoint y: 98, distance: 8.2
click at [1401, 98] on main "The MLC Public Work Search The accuracy and completeness of The MLC's data is d…" at bounding box center [784, 264] width 1567 height 962
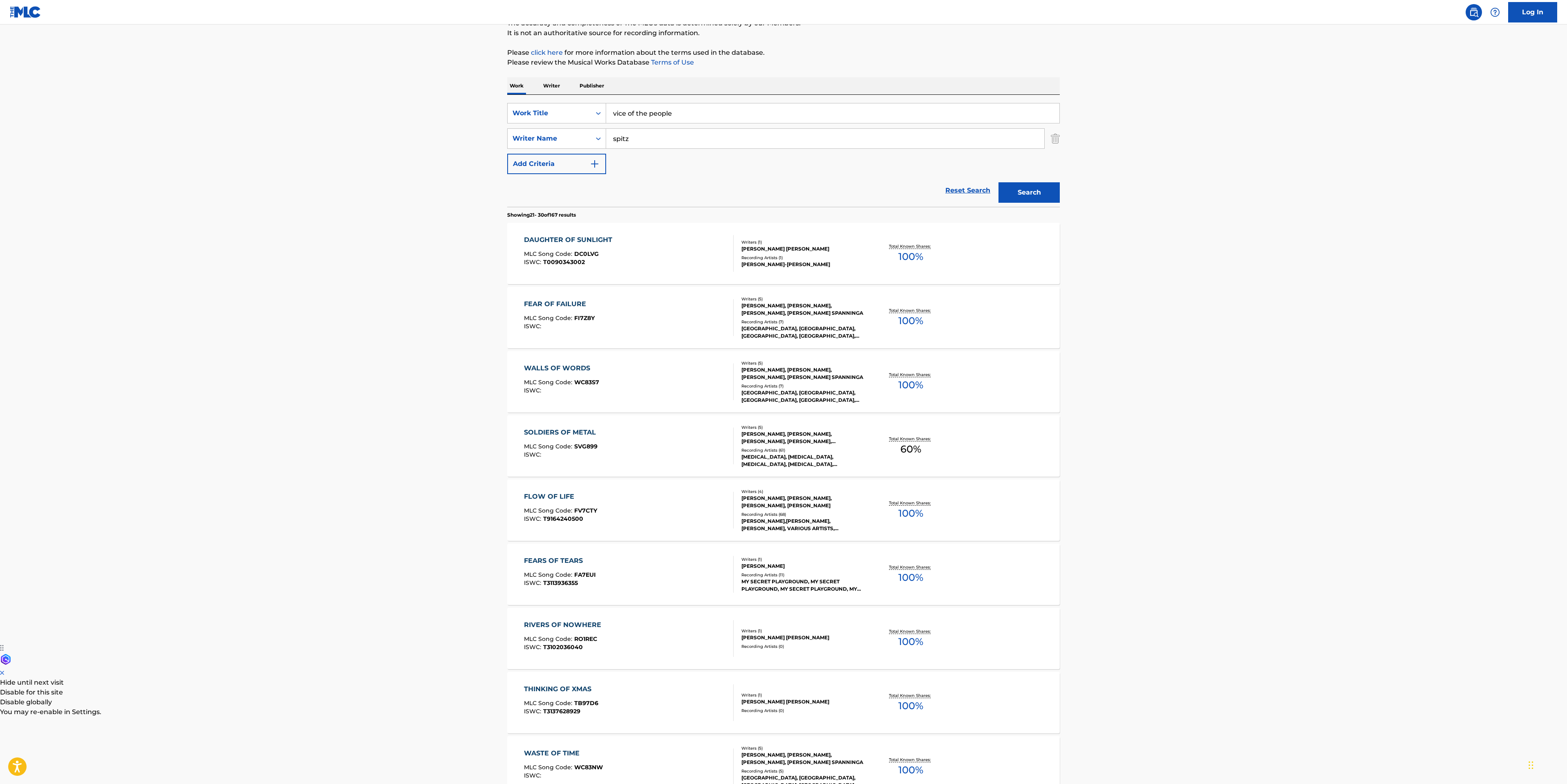
scroll to position [0, 0]
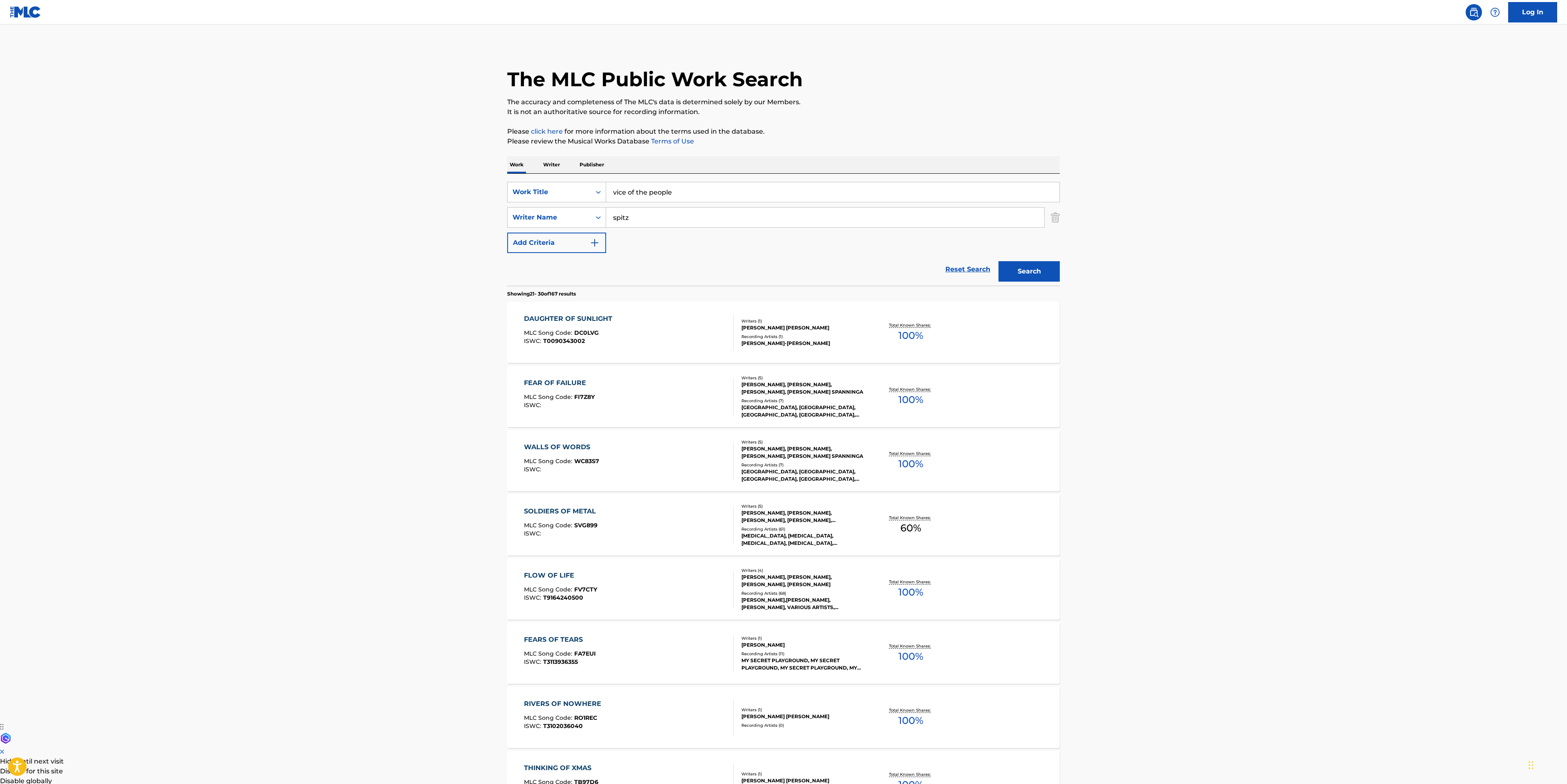
drag, startPoint x: 695, startPoint y: 192, endPoint x: 283, endPoint y: 184, distance: 412.1
click at [332, 193] on main "The MLC Public Work Search The accuracy and completeness of The MLC's data is d…" at bounding box center [784, 505] width 1567 height 962
click at [1020, 269] on button "Search" at bounding box center [1029, 271] width 61 height 21
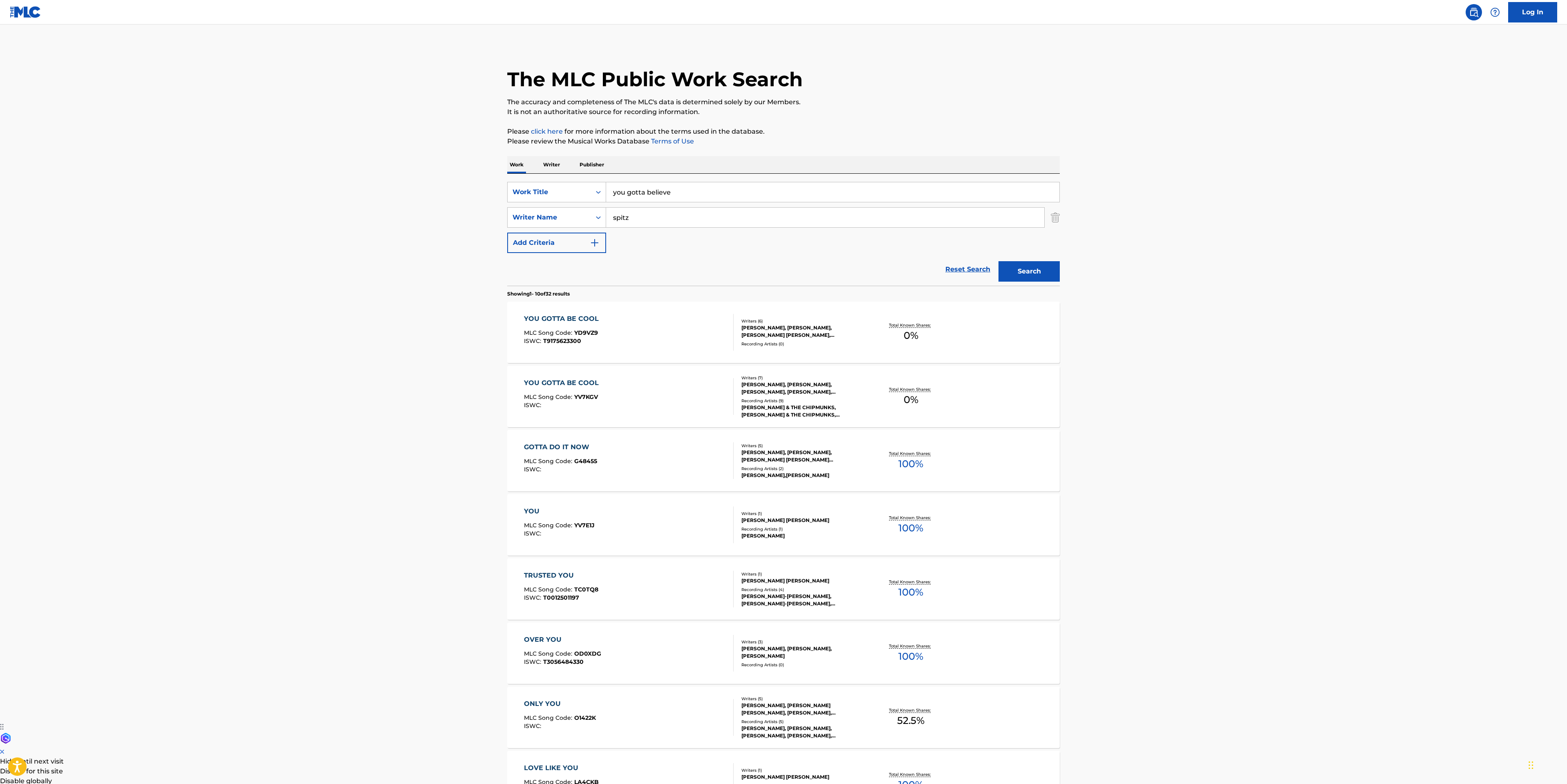
drag, startPoint x: 249, startPoint y: 661, endPoint x: 318, endPoint y: 620, distance: 80.3
click at [249, 661] on main "The MLC Public Work Search The accuracy and completeness of The MLC's data is d…" at bounding box center [784, 505] width 1567 height 962
drag, startPoint x: 693, startPoint y: 193, endPoint x: 235, endPoint y: 229, distance: 459.4
click at [450, 171] on main "The MLC Public Work Search The accuracy and completeness of The MLC's data is d…" at bounding box center [784, 505] width 1567 height 962
type input "red or redder"
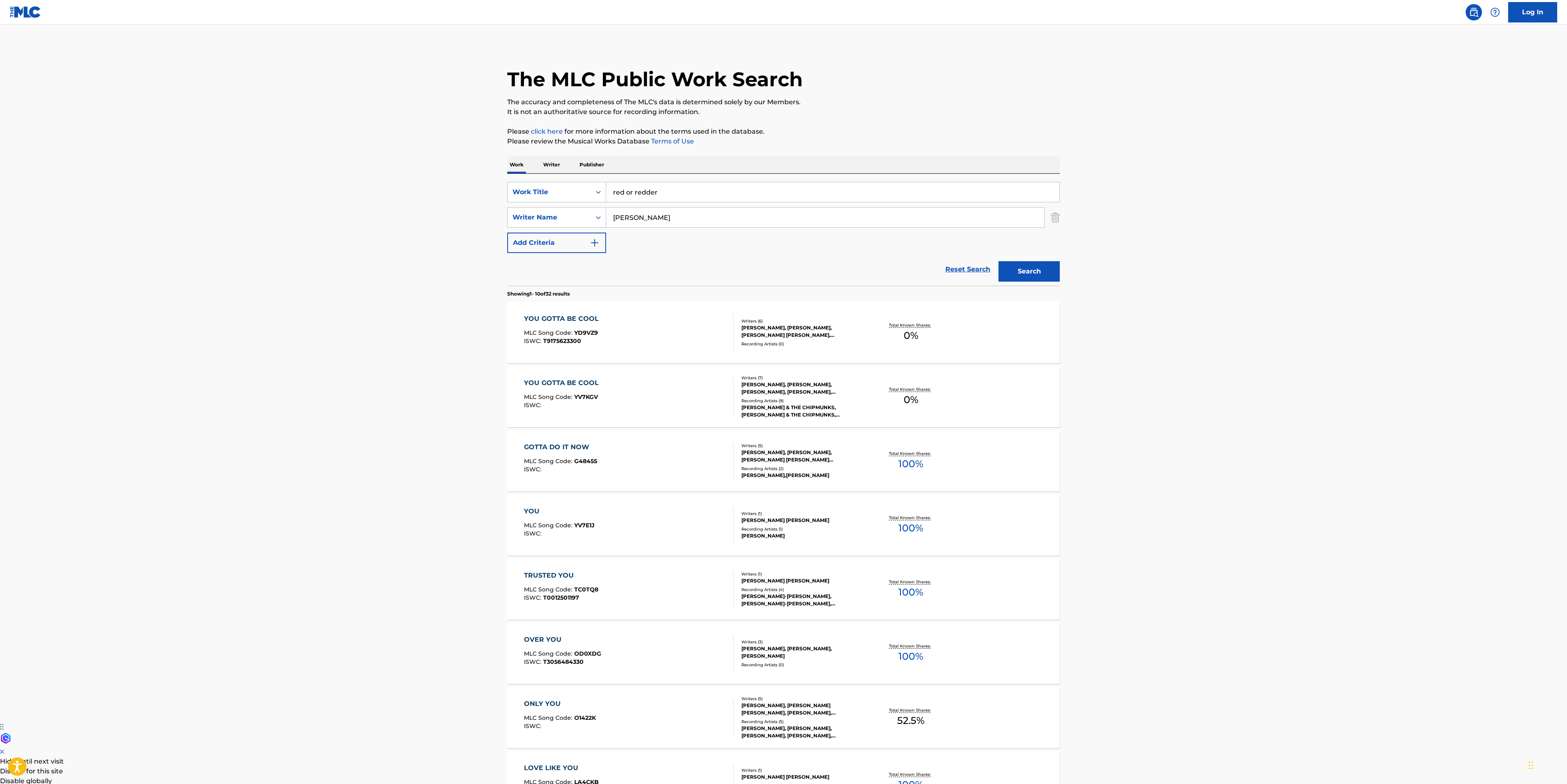
click at [1009, 280] on button "Search" at bounding box center [1029, 271] width 61 height 21
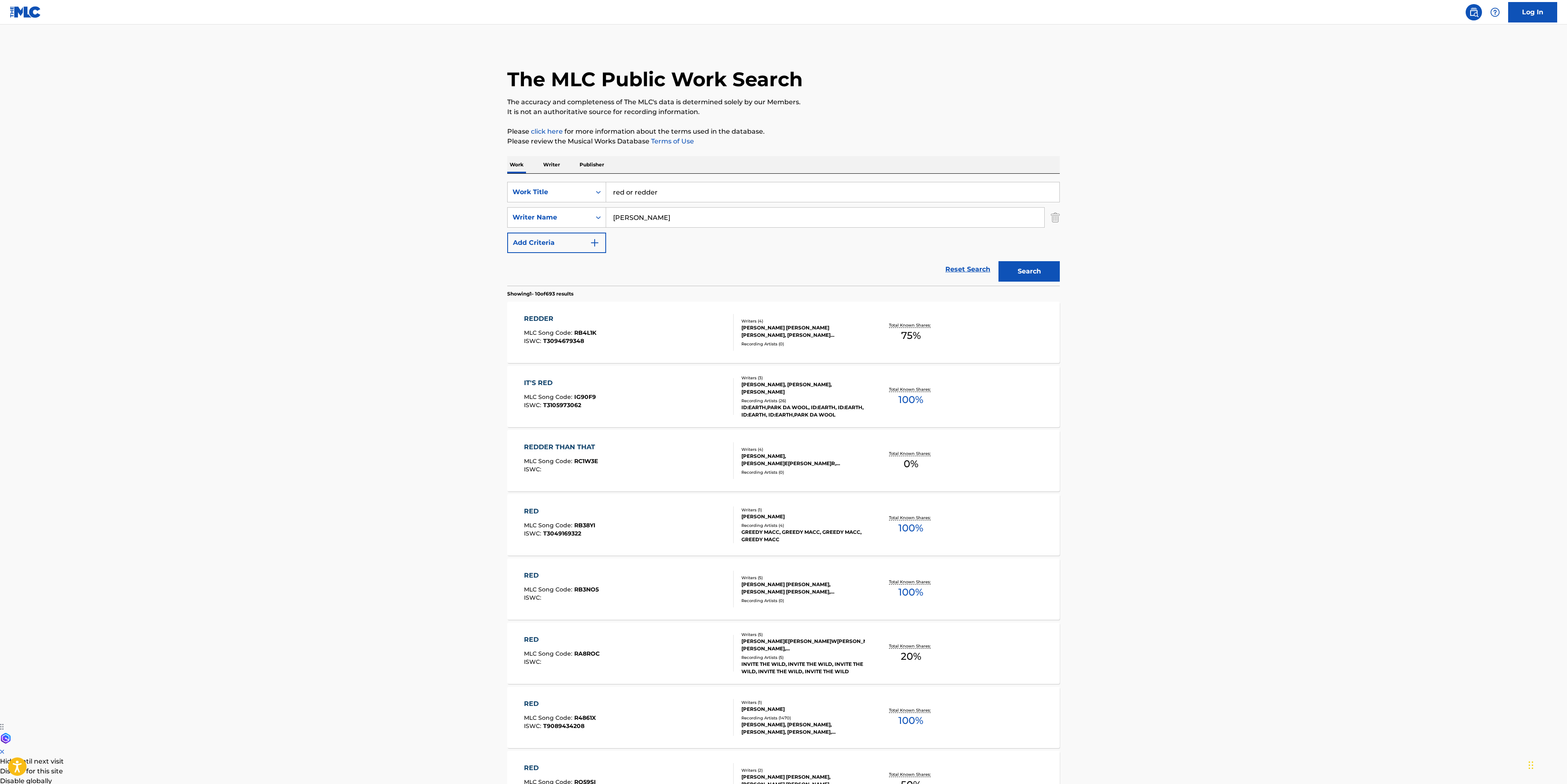
drag, startPoint x: 631, startPoint y: 217, endPoint x: 650, endPoint y: 212, distance: 19.6
click at [631, 217] on input "[PERSON_NAME]" at bounding box center [825, 217] width 438 height 19
click at [998, 261] on button "Search" at bounding box center [1029, 271] width 61 height 21
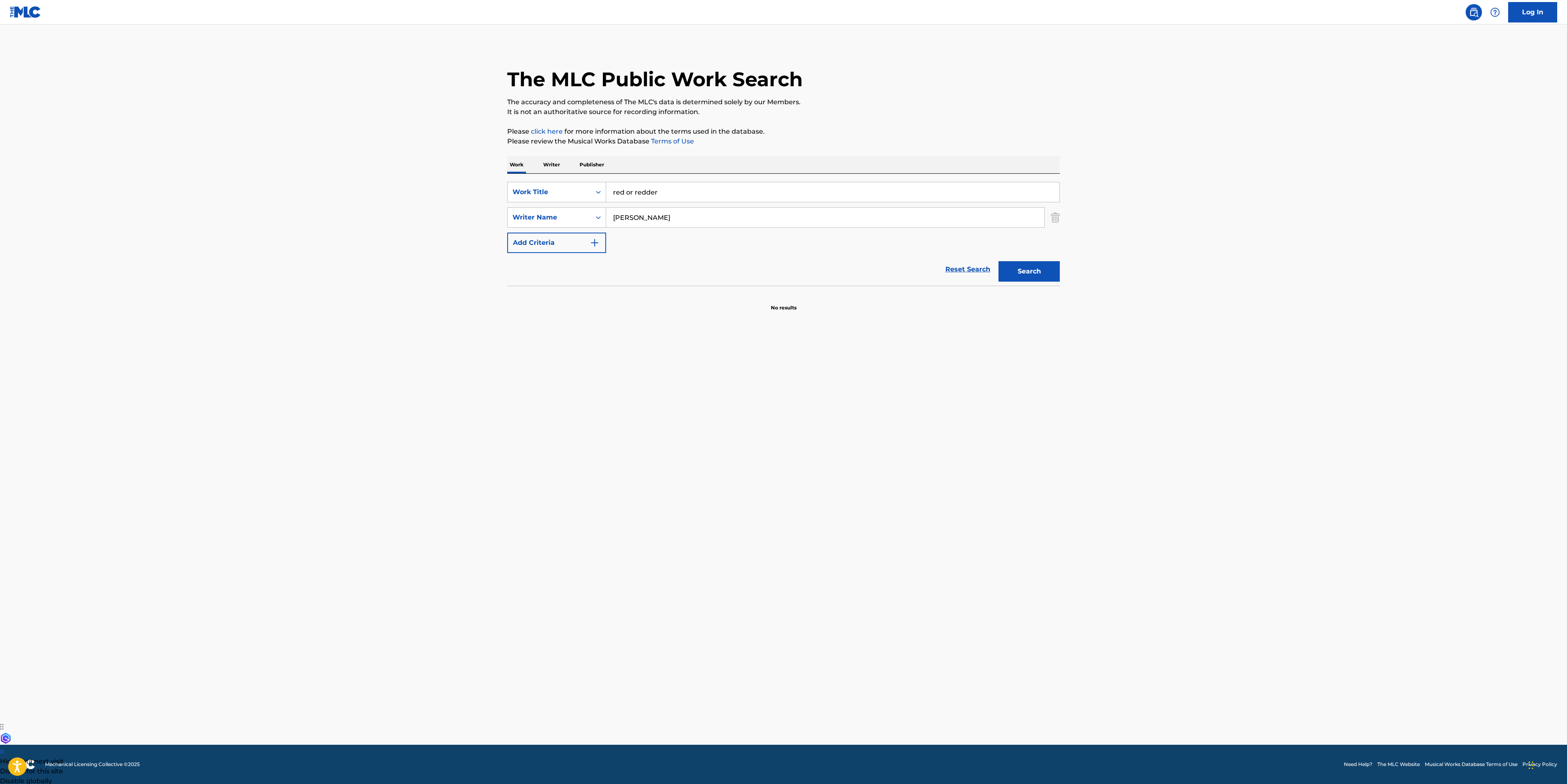
type input "[PERSON_NAME]"
click at [1046, 276] on button "Search" at bounding box center [1029, 271] width 61 height 21
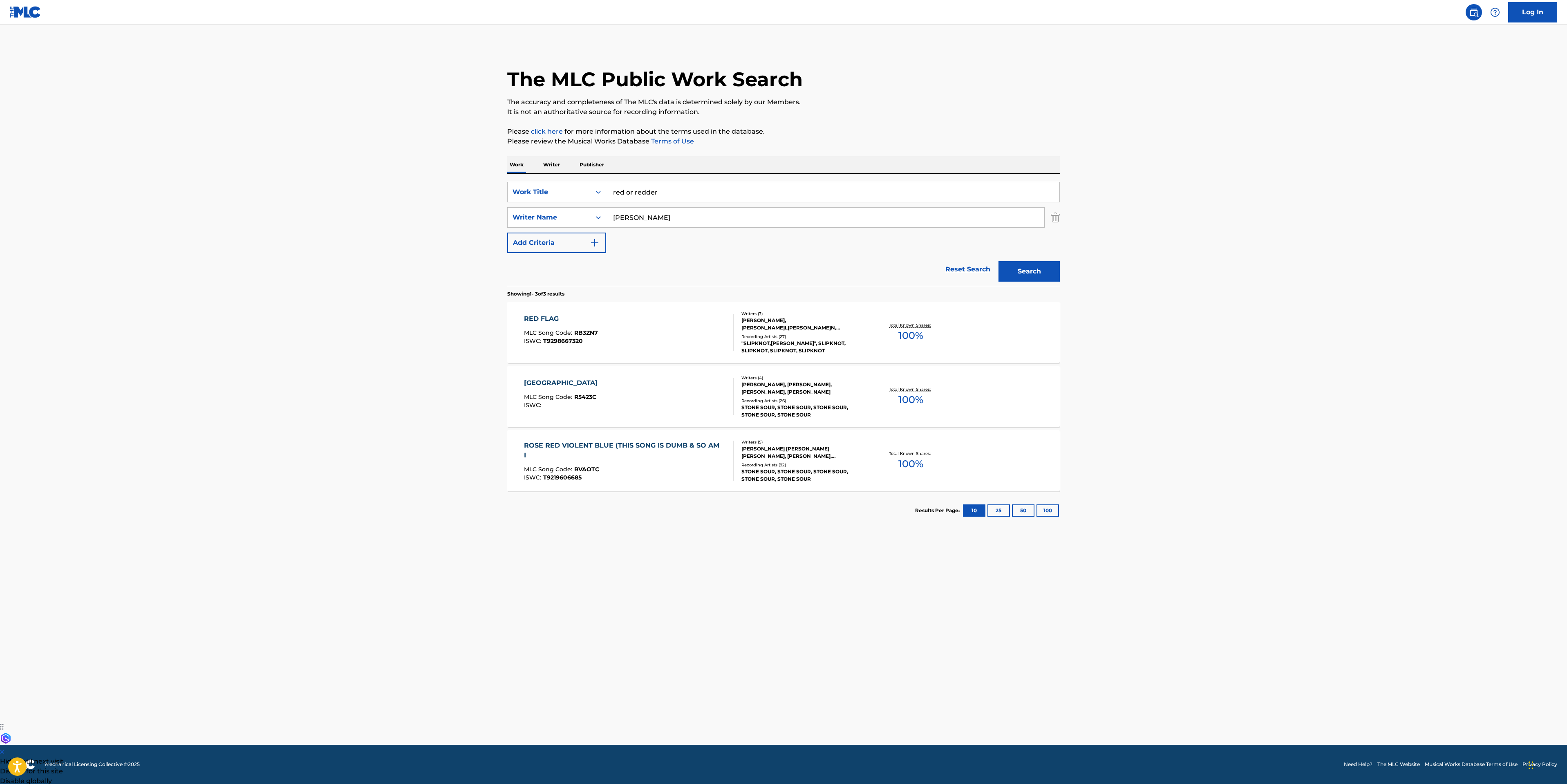
click at [682, 322] on div "RED FLAG MLC Song Code : RB3ZN7 ISWC : T9298667320" at bounding box center [628, 332] width 210 height 36
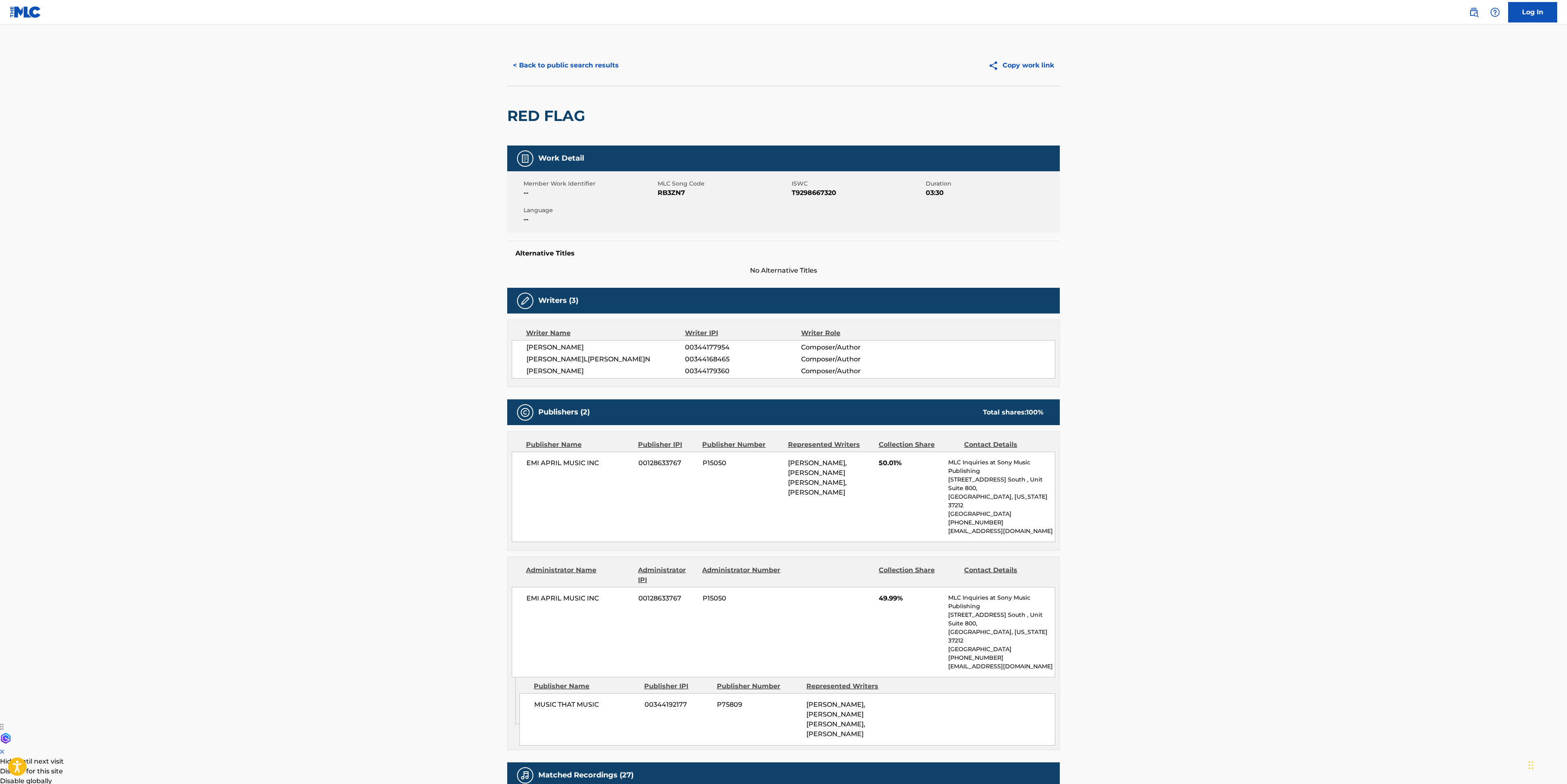
click at [562, 59] on button "< Back to public search results" at bounding box center [566, 66] width 117 height 21
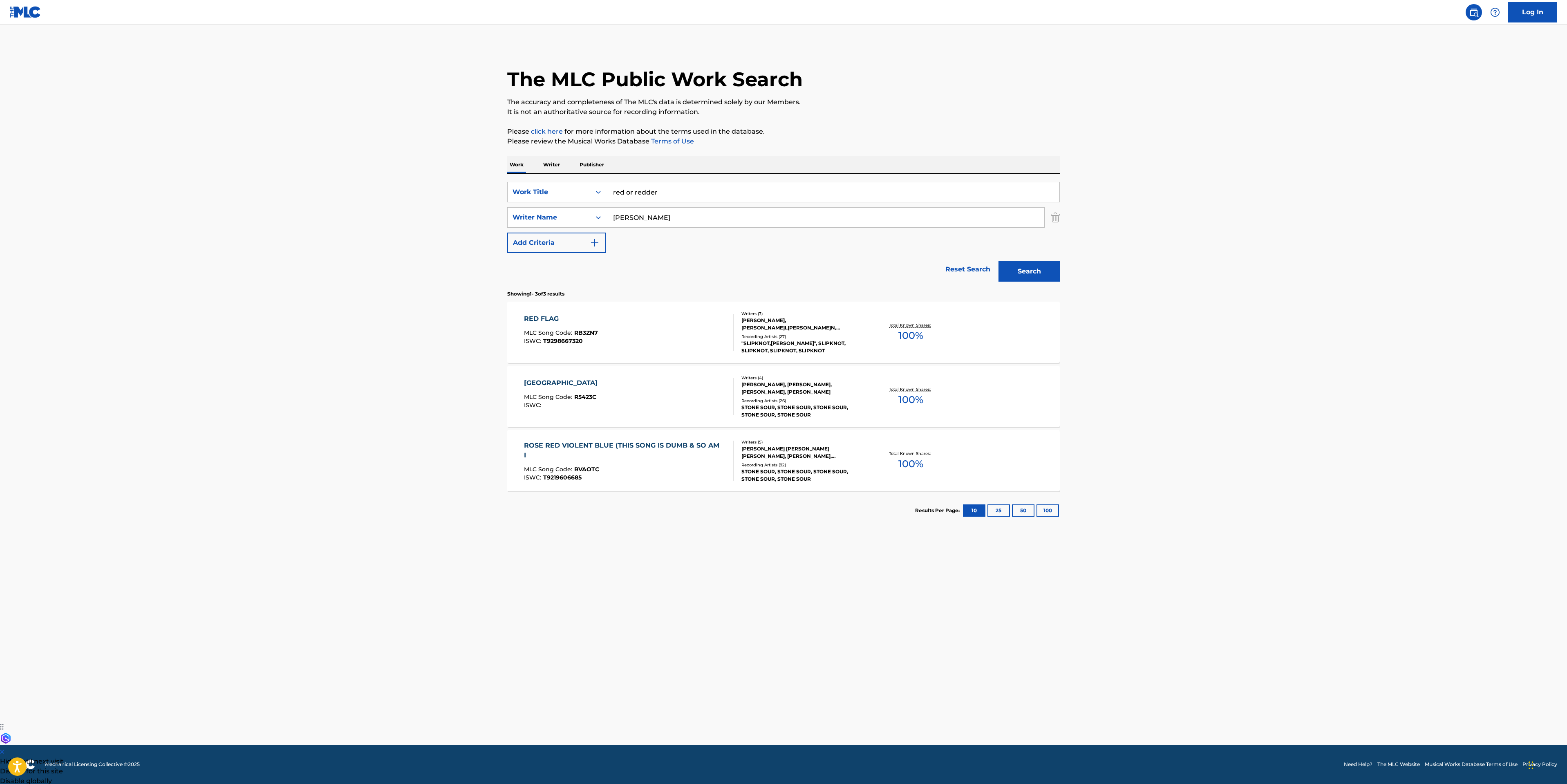
drag, startPoint x: 676, startPoint y: 199, endPoint x: 286, endPoint y: 205, distance: 390.0
click at [471, 187] on main "The MLC Public Work Search The accuracy and completeness of The MLC's data is d…" at bounding box center [784, 384] width 1567 height 720
type input "hard to be here"
click at [651, 204] on div "hard to be here" at bounding box center [832, 210] width 453 height 15
click at [1030, 275] on button "Search" at bounding box center [1029, 271] width 61 height 21
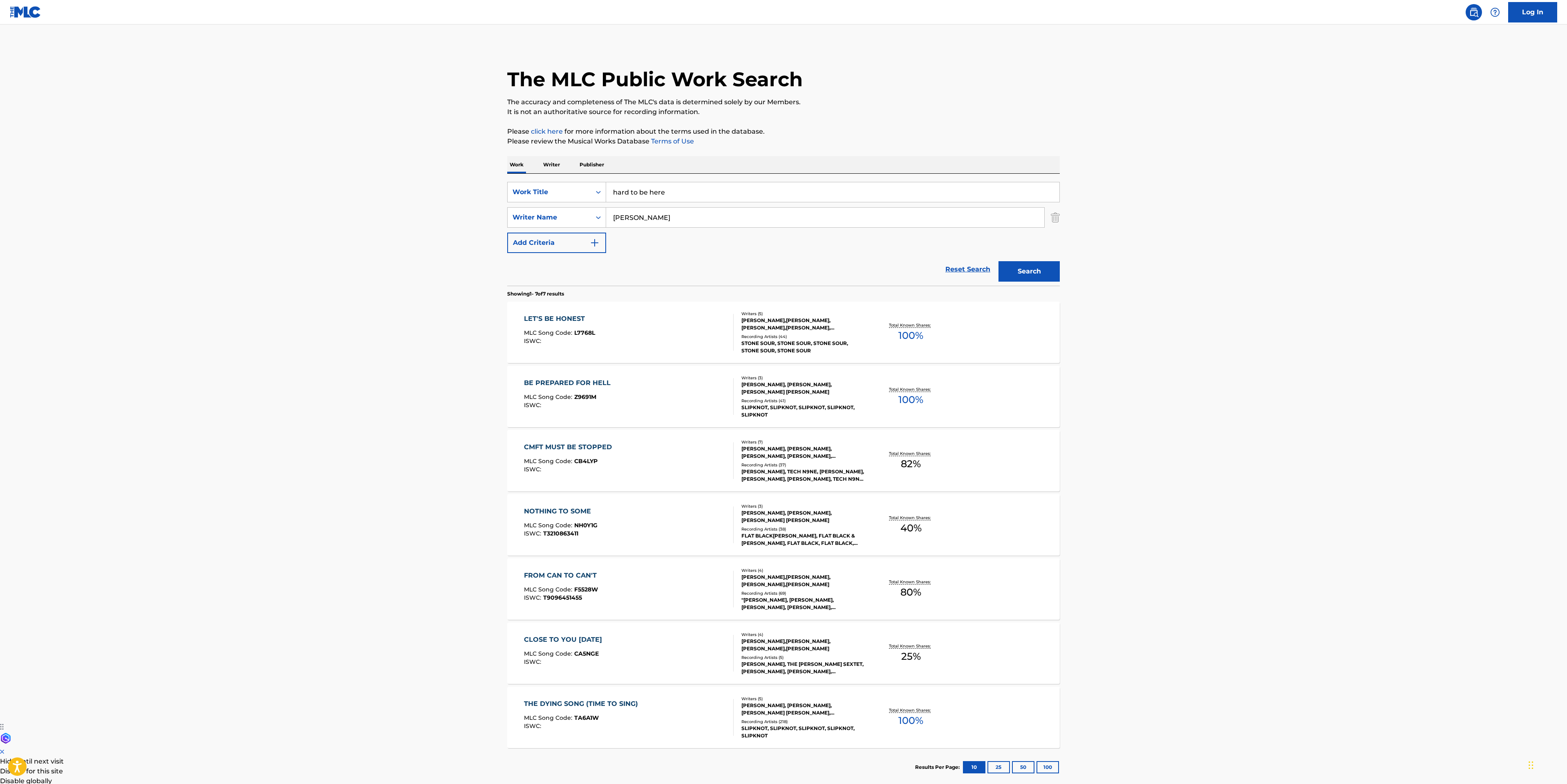
click at [642, 376] on div "BE PREPARED FOR HELL MLC Song Code : Z9691M ISWC : Writers ( 3 )[PERSON_NAME],[…" at bounding box center [784, 396] width 552 height 61
click at [673, 315] on div "LET'S BE HONEST MLC Song Code : L7768L ISWC :" at bounding box center [628, 332] width 210 height 36
click at [676, 400] on div "BE PREPARED FOR HELL MLC Song Code : Z9691M ISWC :" at bounding box center [628, 396] width 210 height 36
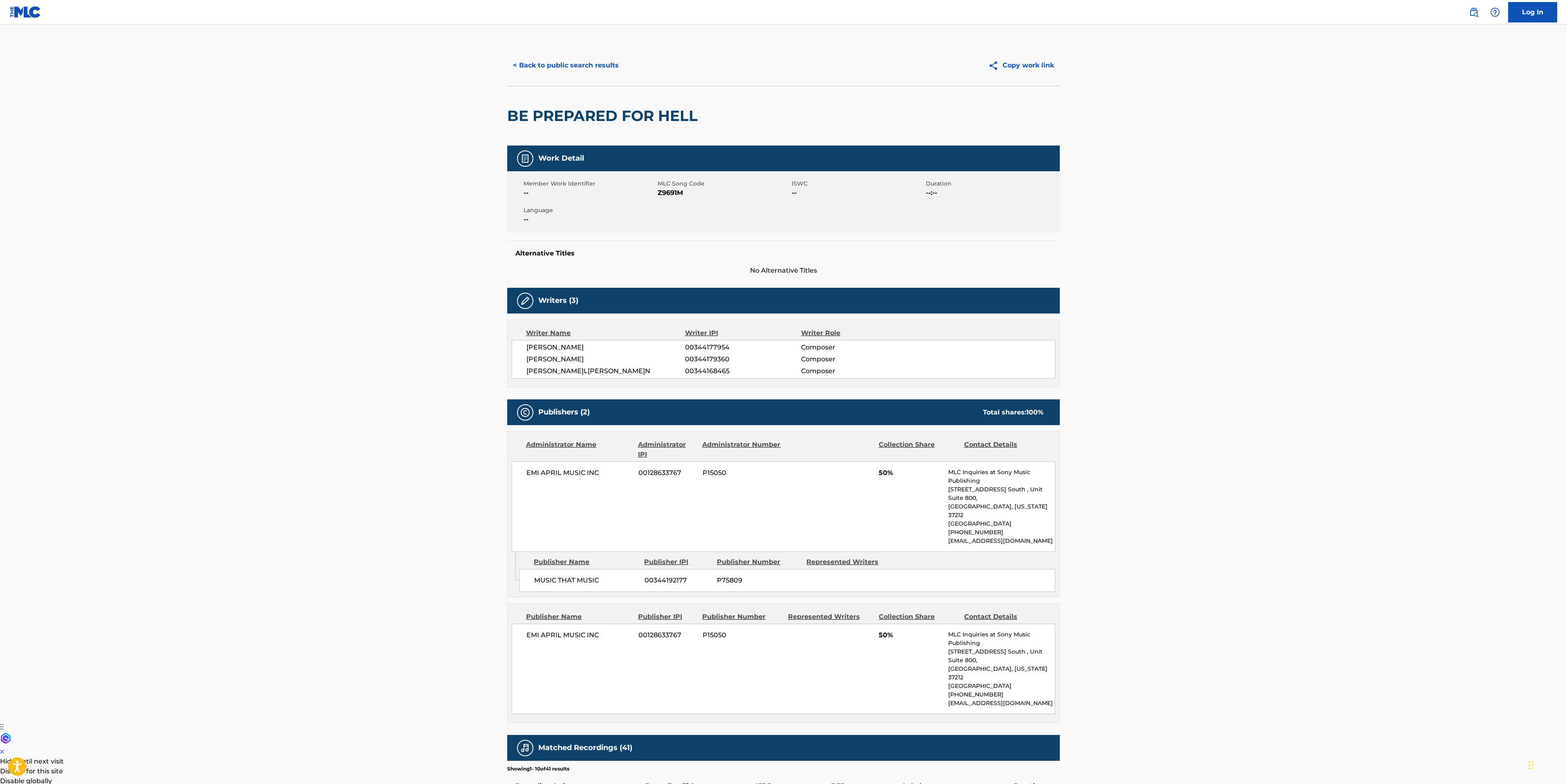
click at [558, 473] on span "EMI APRIL MUSIC INC" at bounding box center [579, 473] width 106 height 10
click at [591, 59] on button "< Back to public search results" at bounding box center [566, 66] width 117 height 21
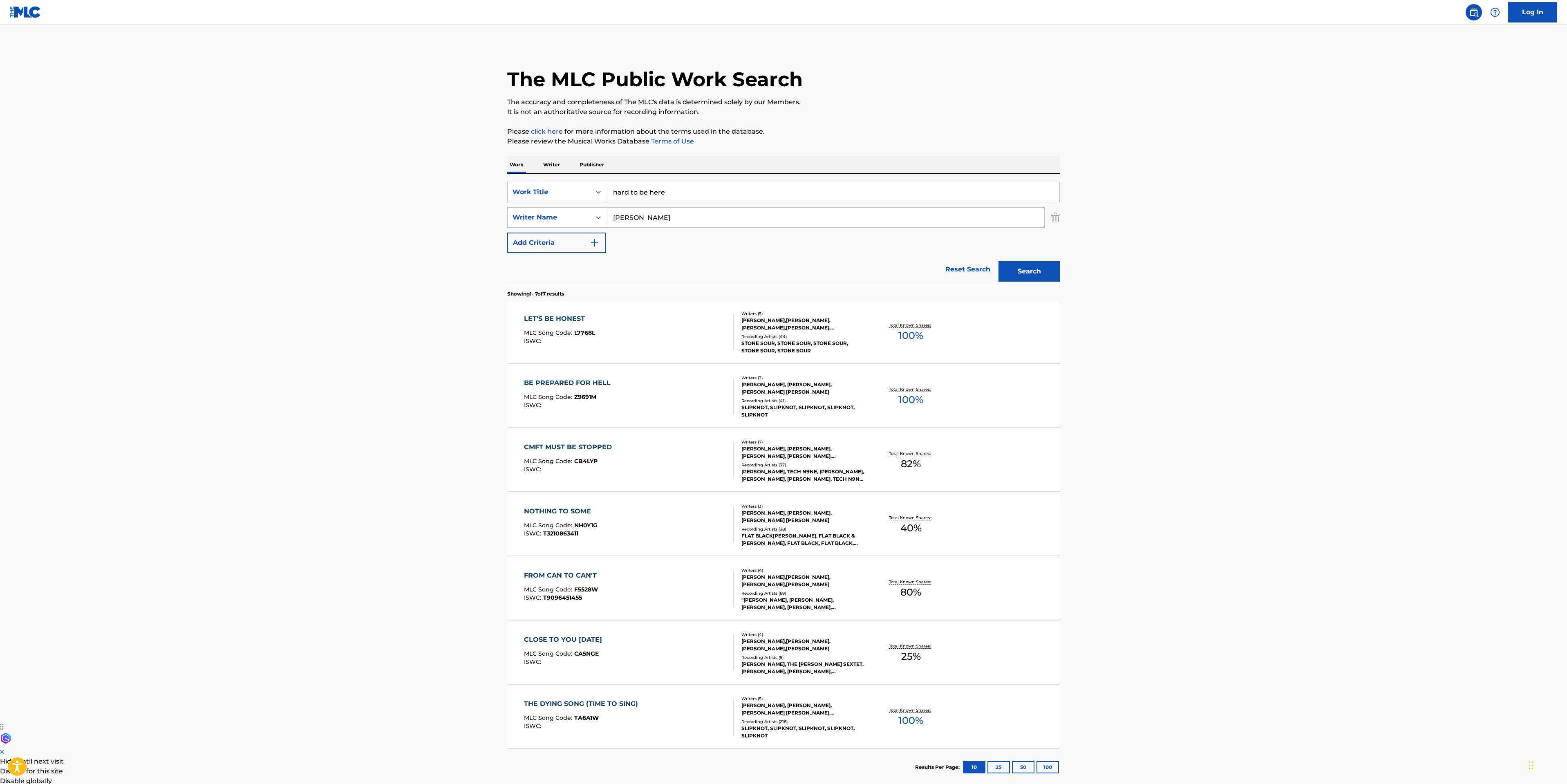
click at [677, 728] on div "THE DYING SONG (TIME TO SING) MLC Song Code : TA6A1W ISWC :" at bounding box center [628, 717] width 210 height 36
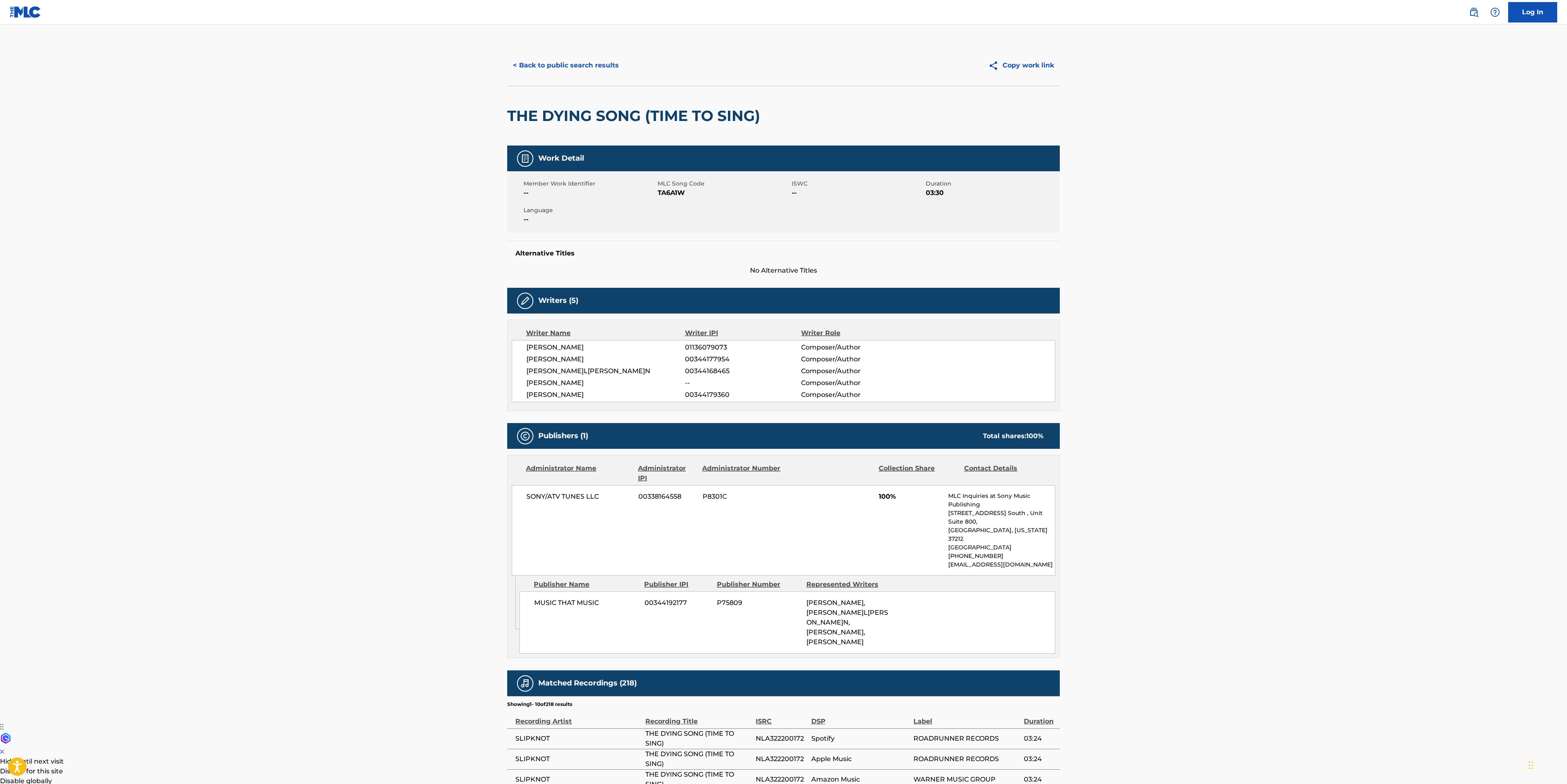
click at [220, 430] on main "< Back to public search results Copy work link THE DYING SONG (TIME TO SING) Wo…" at bounding box center [784, 499] width 1567 height 951
click at [317, 724] on main "< Back to public search results Copy work link THE DYING SONG (TIME TO SING) Wo…" at bounding box center [784, 499] width 1567 height 951
click at [561, 61] on button "< Back to public search results" at bounding box center [566, 66] width 117 height 21
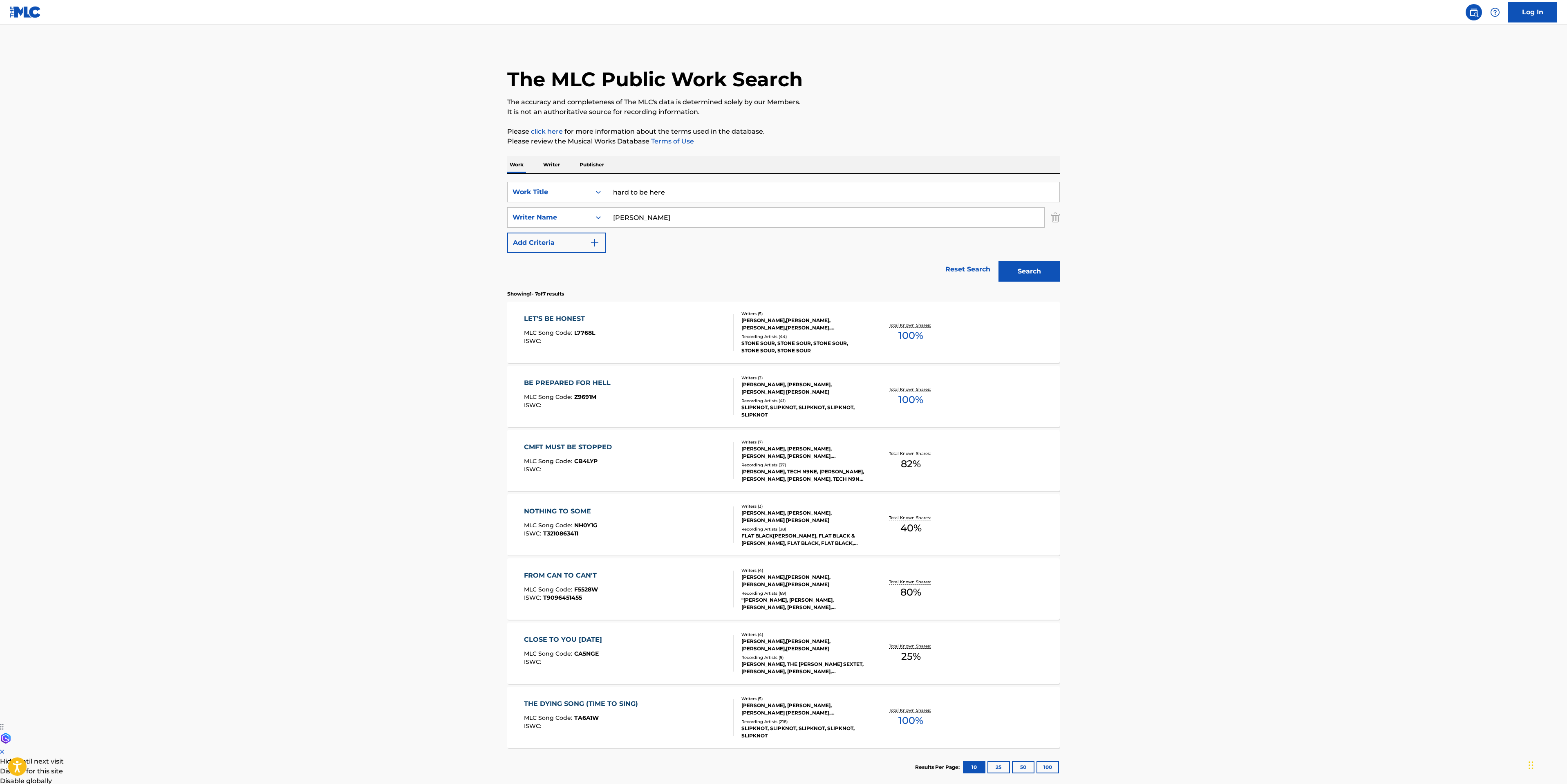
drag, startPoint x: 679, startPoint y: 199, endPoint x: 490, endPoint y: 156, distance: 193.8
click at [516, 162] on div "Work Writer Publisher SearchWithCriteria63da30ae-30bb-4a4c-8078-2f3cbc49ff43 Wo…" at bounding box center [784, 471] width 552 height 630
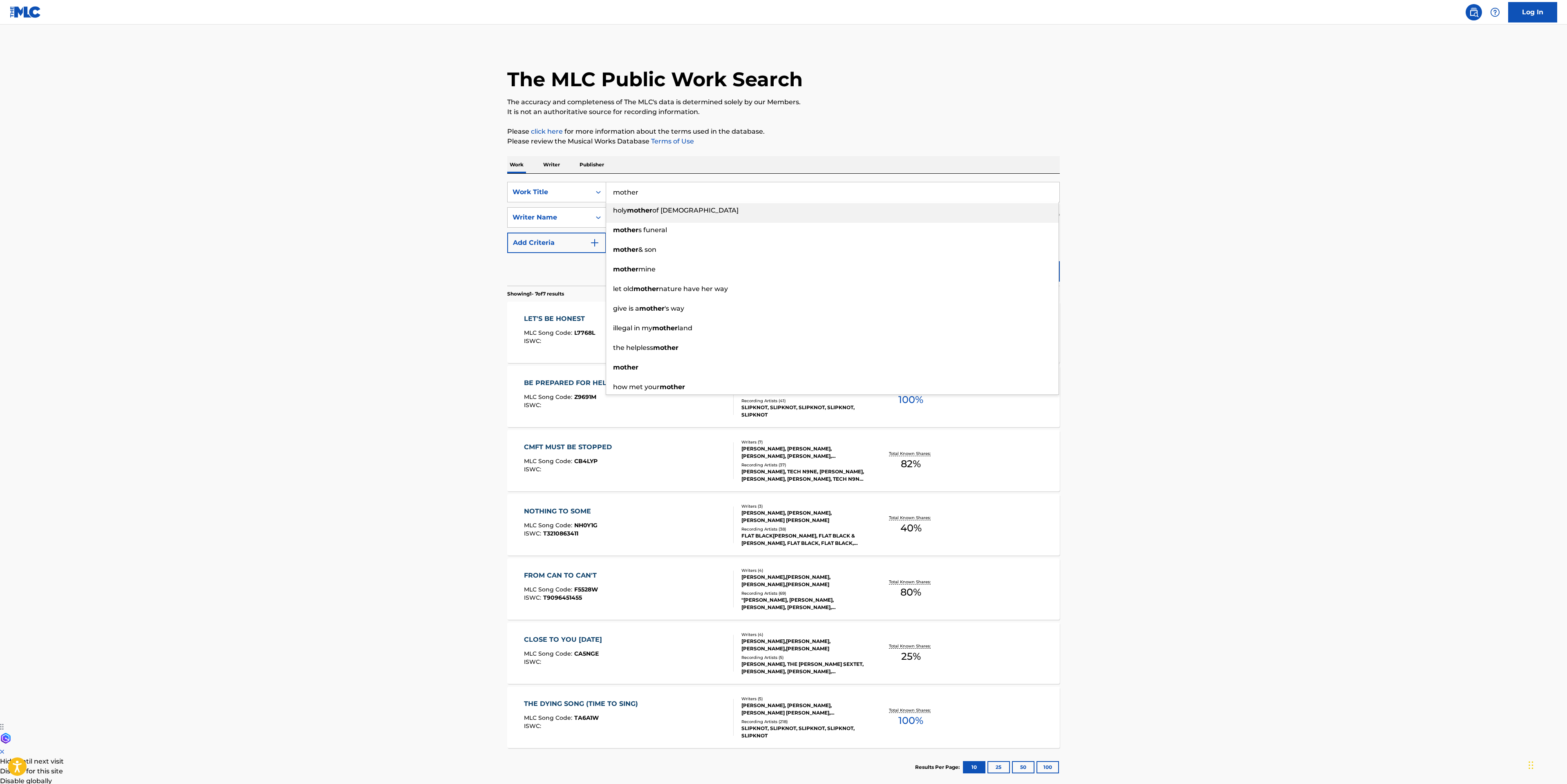
type input "mother"
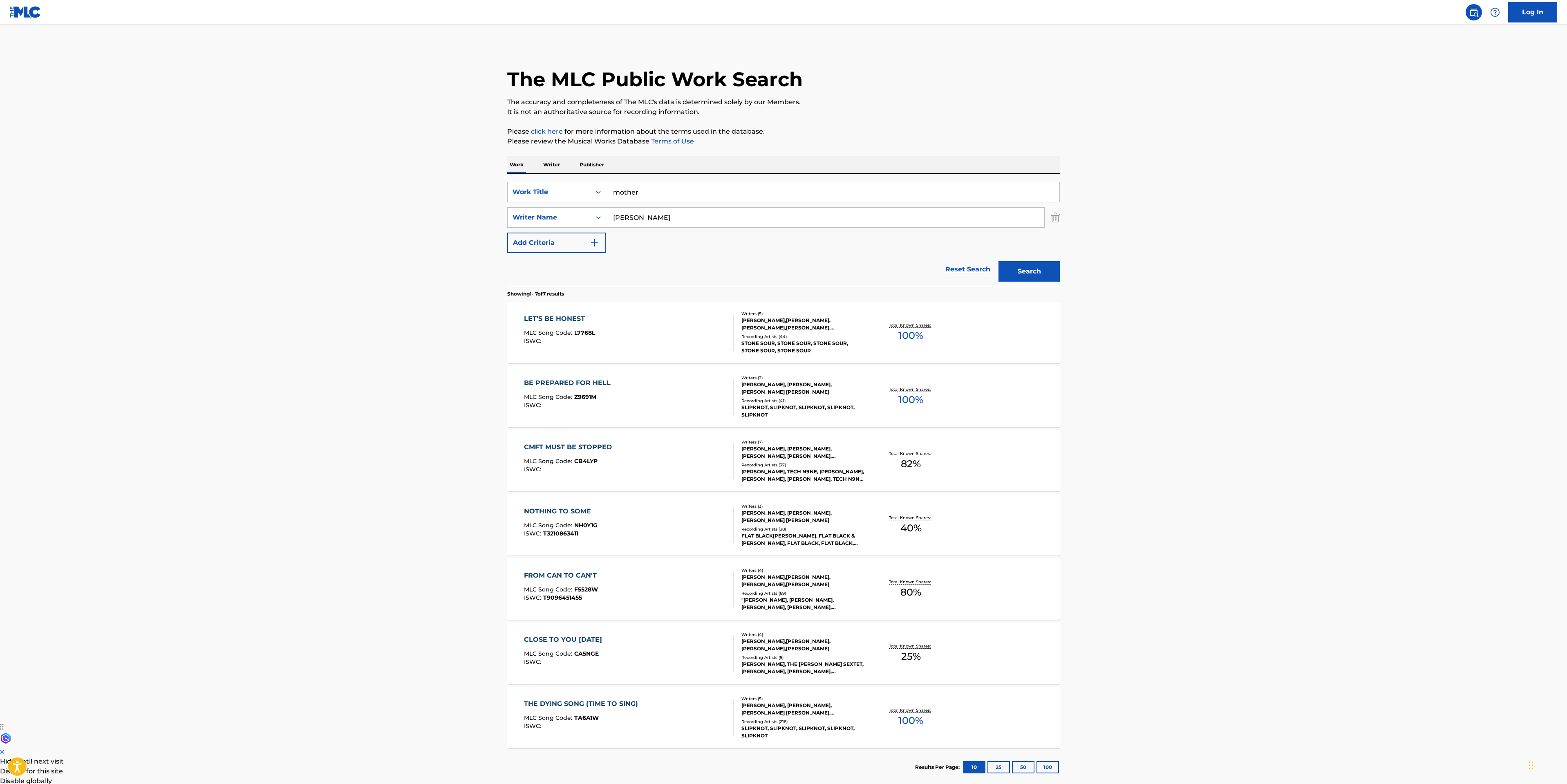
type input "g"
type input "[GEOGRAPHIC_DATA]"
click at [998, 261] on button "Search" at bounding box center [1029, 271] width 61 height 21
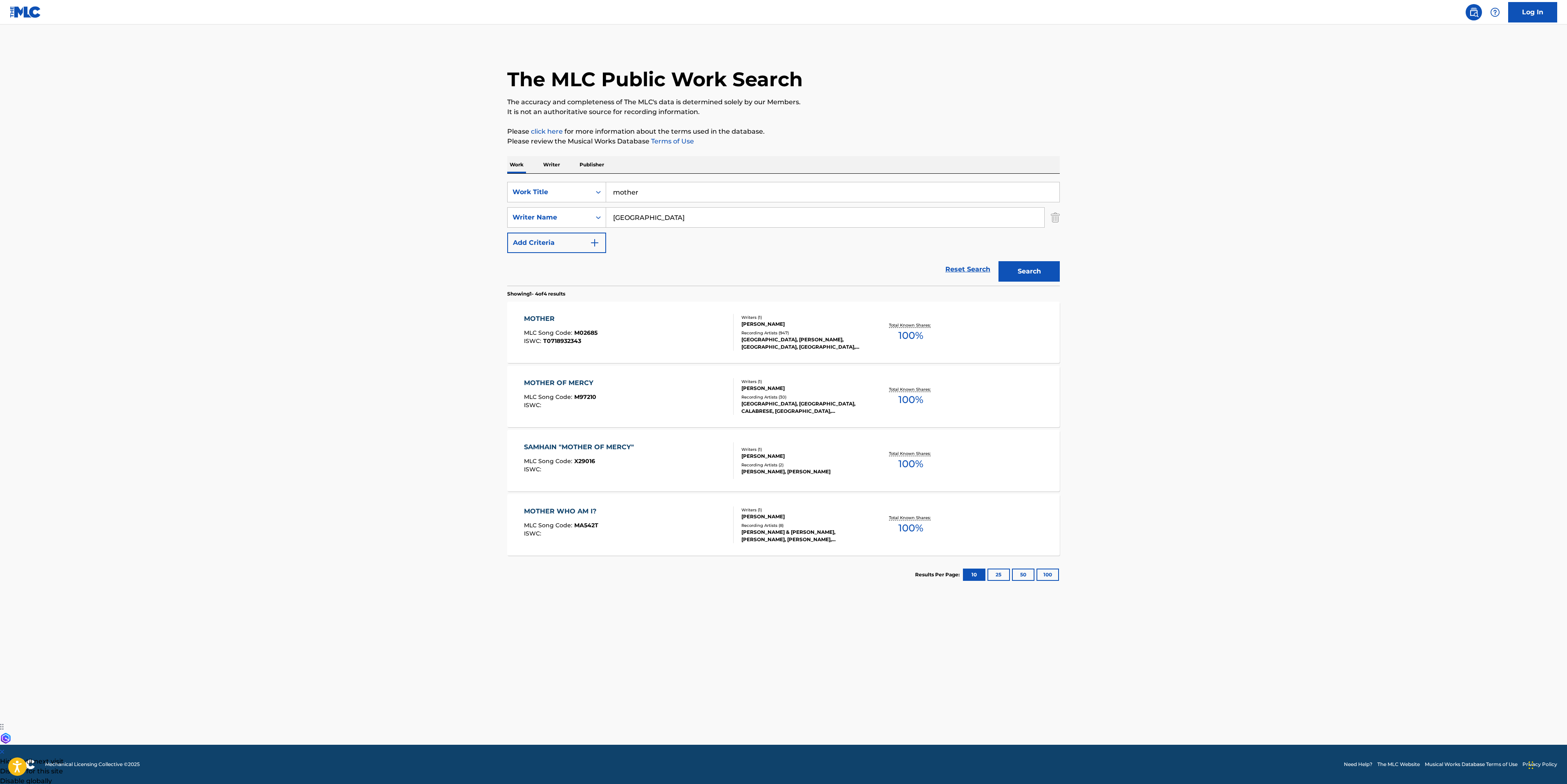
click at [697, 322] on div "MOTHER MLC Song Code : M02685 ISWC : T0718932343" at bounding box center [628, 332] width 210 height 36
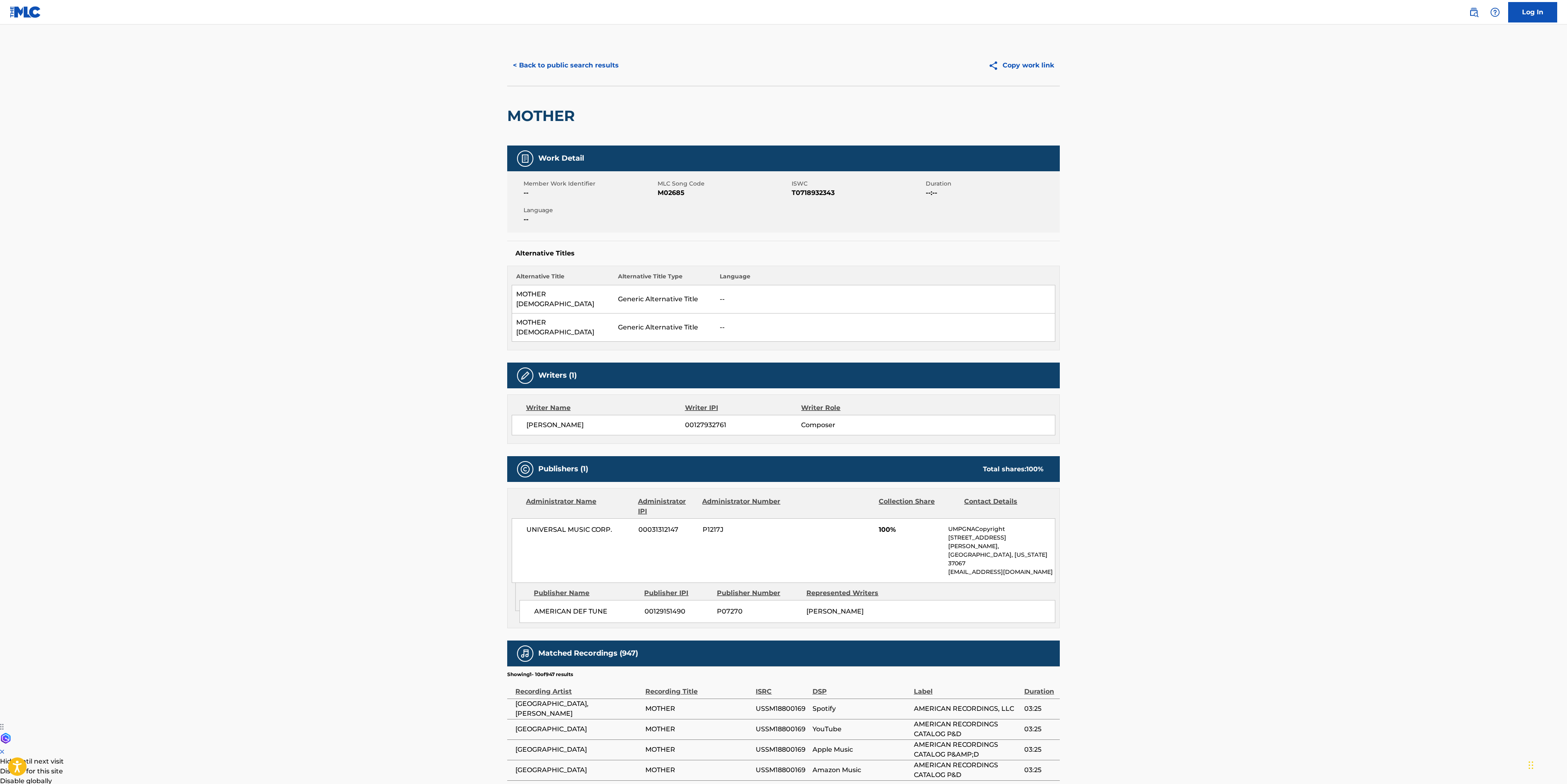
drag, startPoint x: 76, startPoint y: 474, endPoint x: 170, endPoint y: 423, distance: 106.9
click at [76, 474] on main "< Back to public search results Copy work link MOTHER Work Detail Member Work I…" at bounding box center [784, 485] width 1567 height 921
click at [521, 68] on button "< Back to public search results" at bounding box center [566, 66] width 117 height 21
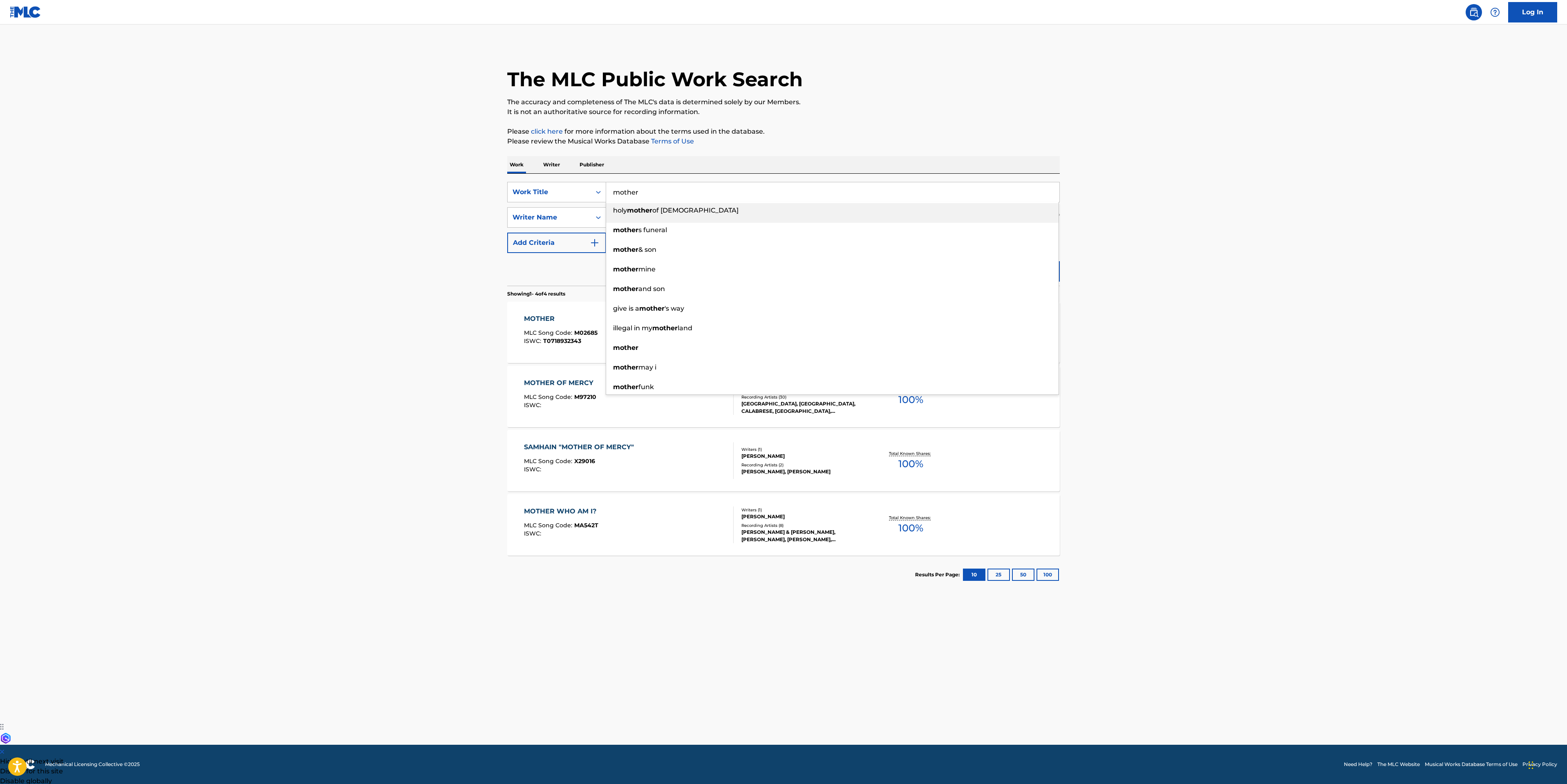
drag, startPoint x: 656, startPoint y: 187, endPoint x: 19, endPoint y: 316, distance: 649.9
click at [584, 187] on div "SearchWithCriteria63da30ae-30bb-4a4c-8078-2f3cbc49ff43 Work Title mother holy m…" at bounding box center [784, 192] width 552 height 21
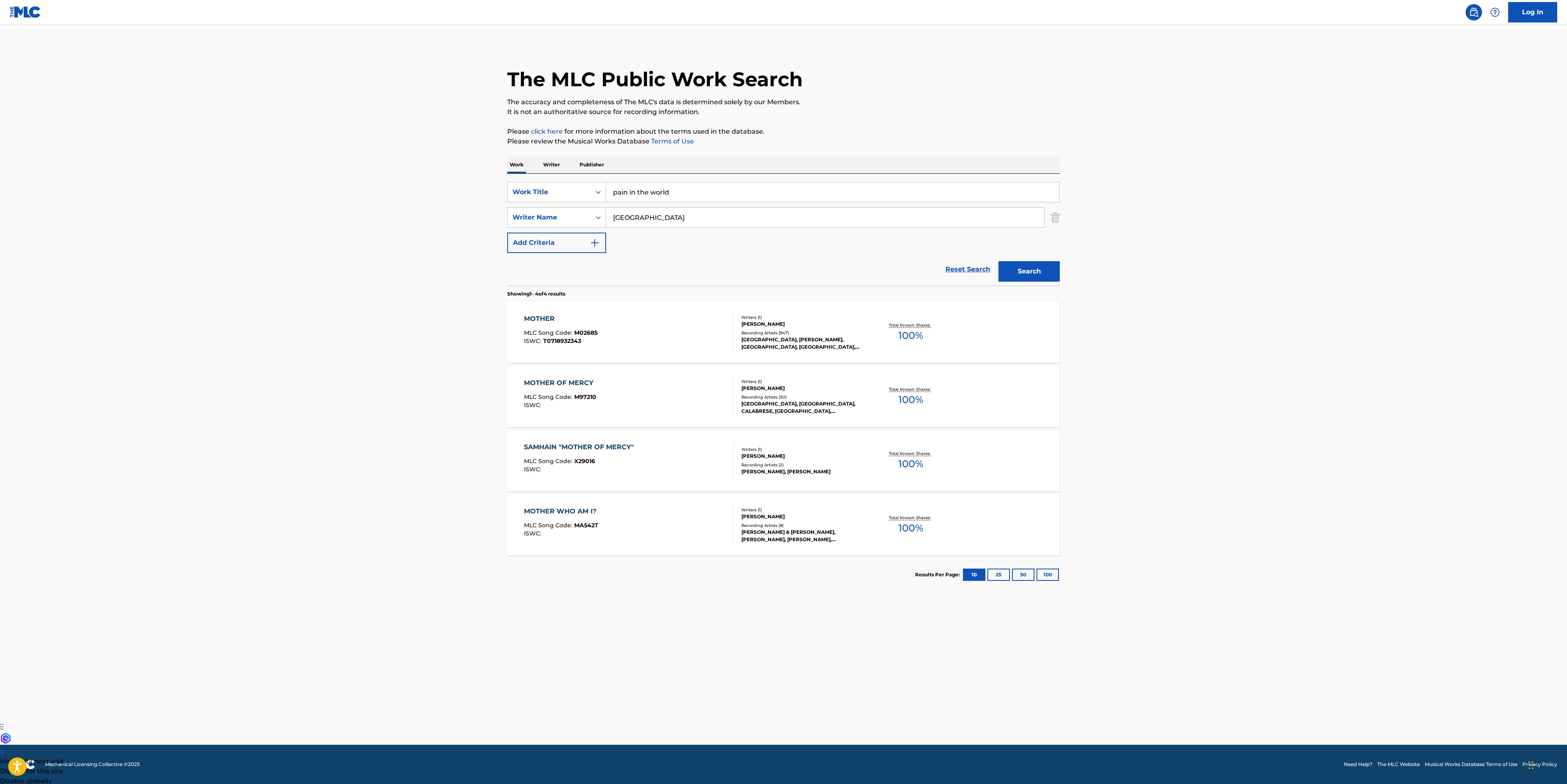
type input "pain in the world"
click at [1024, 269] on button "Search" at bounding box center [1029, 271] width 61 height 21
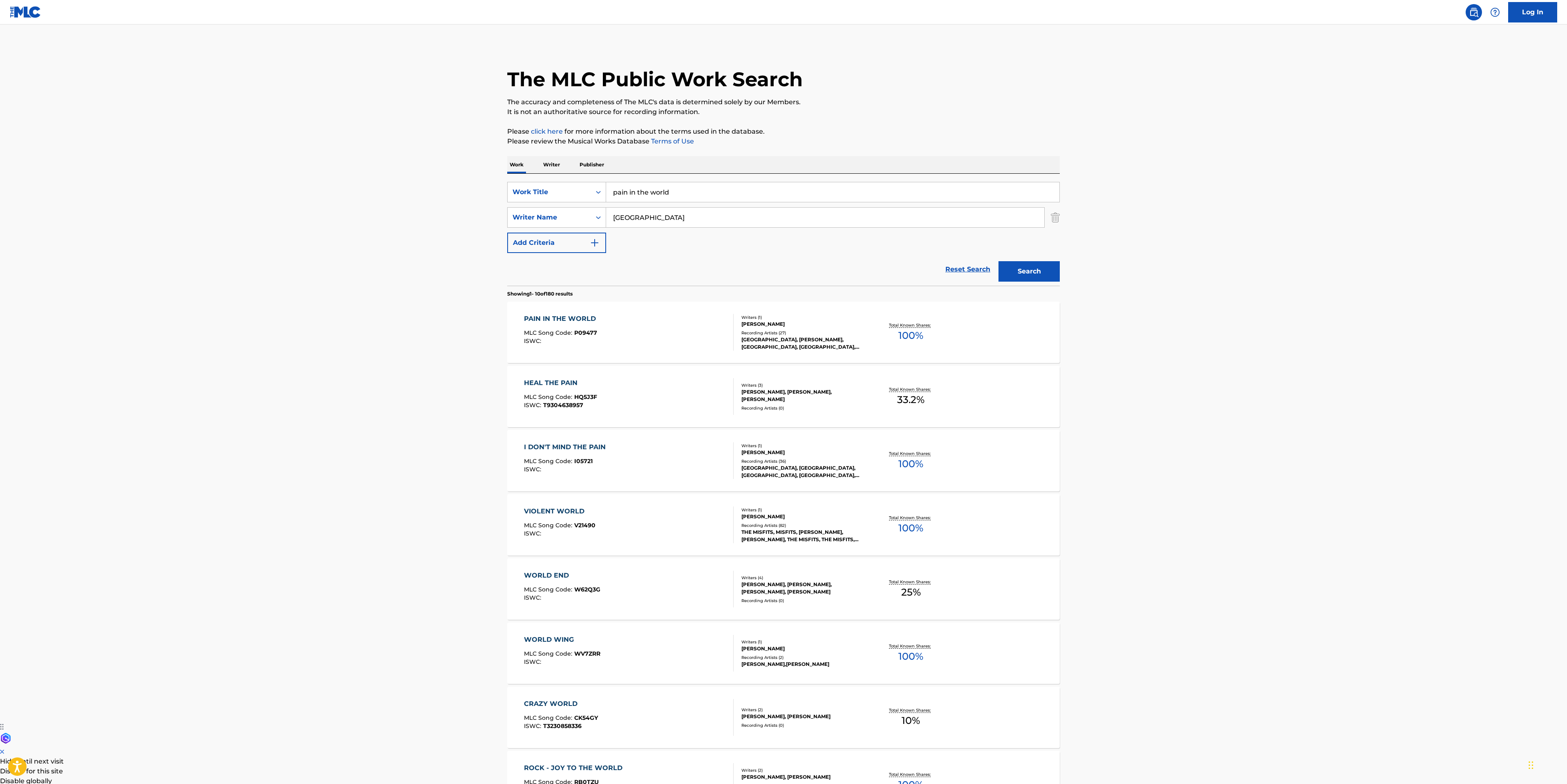
click at [711, 330] on div "PAIN IN THE WORLD MLC Song Code : P09477 ISWC :" at bounding box center [628, 332] width 210 height 36
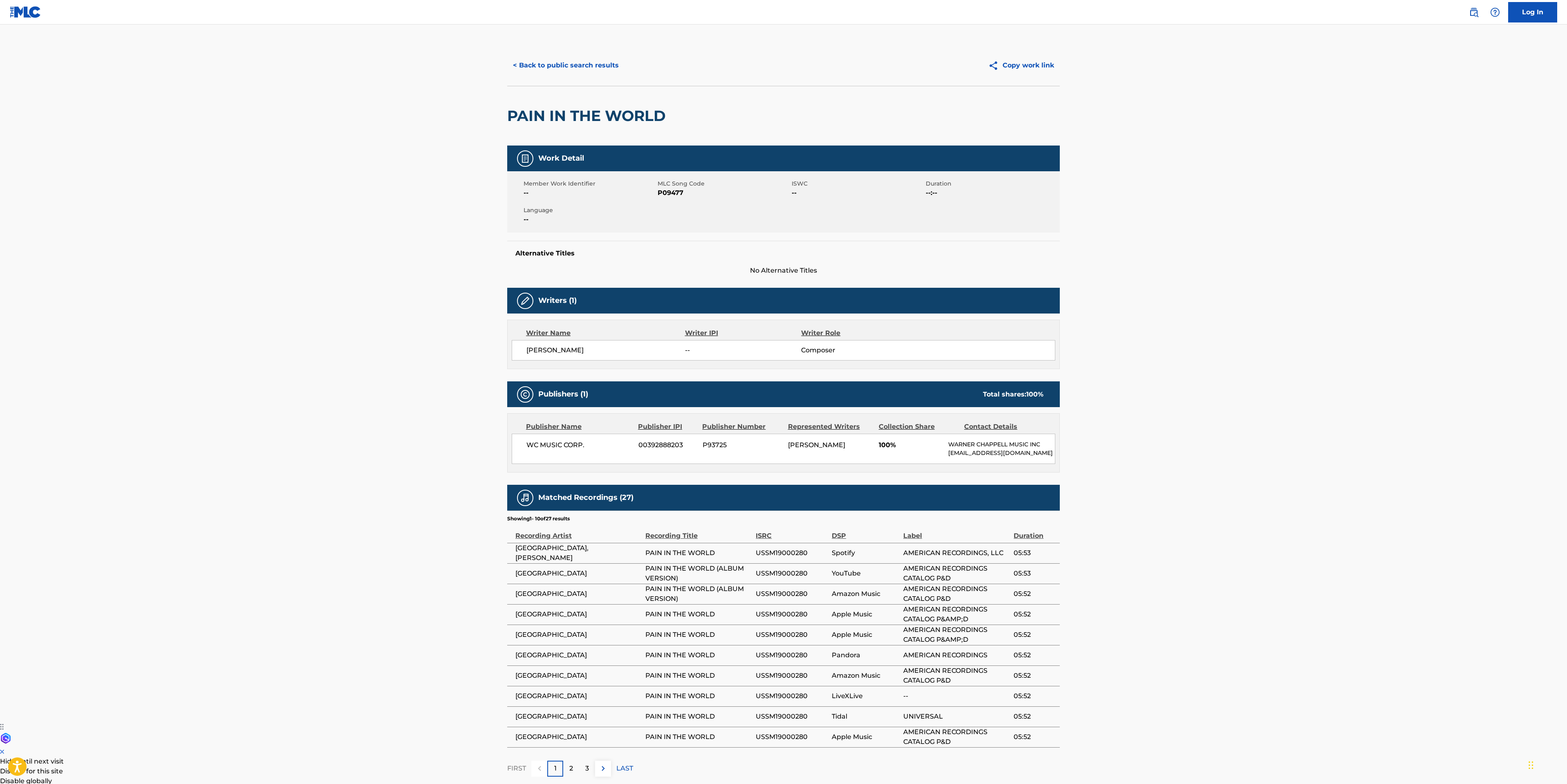
drag, startPoint x: 361, startPoint y: 240, endPoint x: 675, endPoint y: 48, distance: 368.0
click at [362, 240] on main "< Back to public search results Copy work link PAIN IN THE WORLD Work Detail Me…" at bounding box center [784, 407] width 1567 height 765
click at [549, 70] on button "< Back to public search results" at bounding box center [566, 66] width 117 height 21
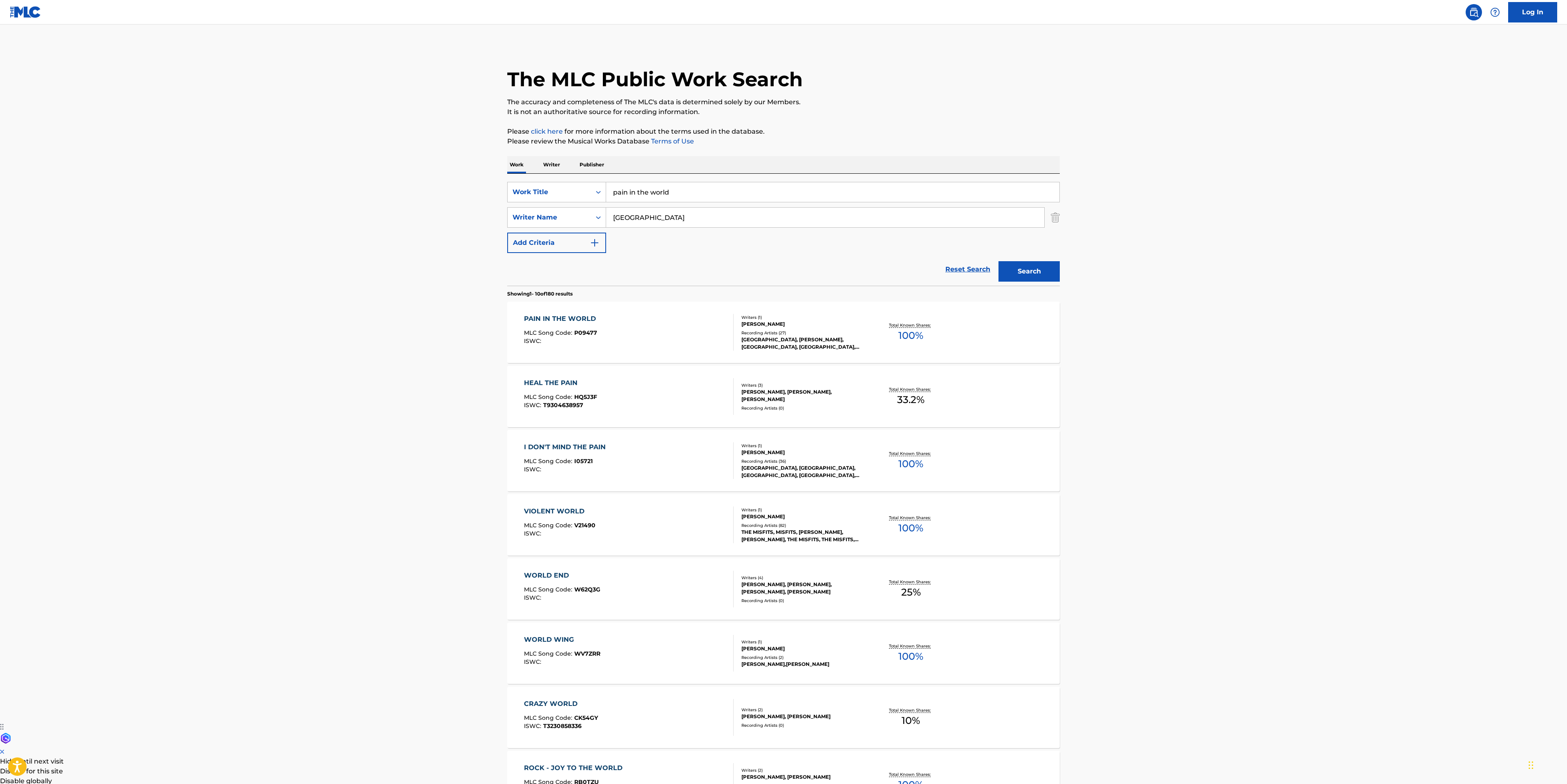
drag, startPoint x: 50, startPoint y: 401, endPoint x: 130, endPoint y: 366, distance: 87.3
click at [50, 401] on main "The MLC Public Work Search The accuracy and completeness of The MLC's data is d…" at bounding box center [784, 505] width 1567 height 962
drag, startPoint x: 677, startPoint y: 192, endPoint x: 483, endPoint y: 176, distance: 194.7
click at [569, 176] on div "SearchWithCriteria63da30ae-30bb-4a4c-8078-2f3cbc49ff43 Work Title pain in the w…" at bounding box center [784, 230] width 552 height 112
type input "sistinas"
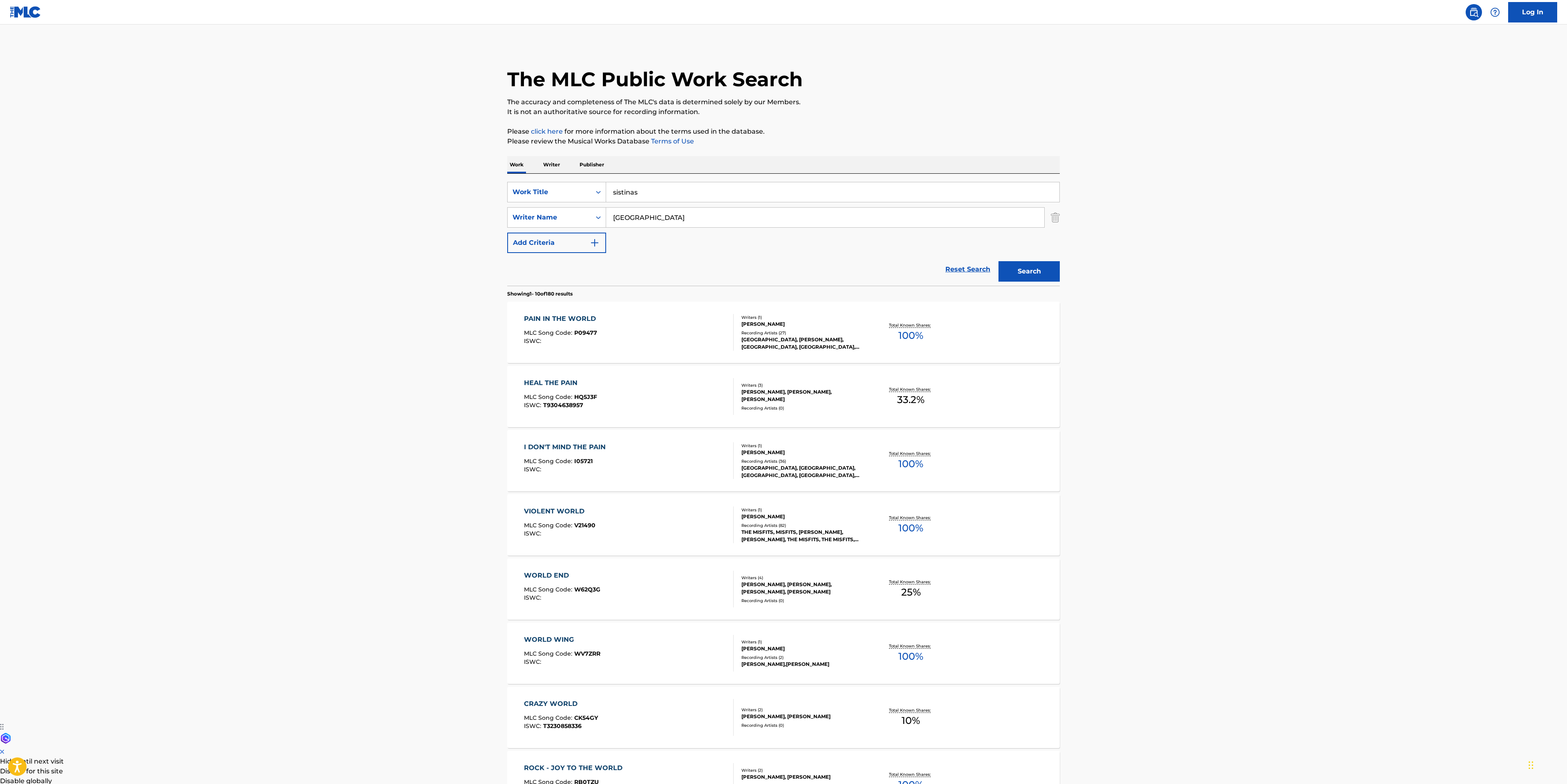
click at [1030, 272] on button "Search" at bounding box center [1029, 271] width 61 height 21
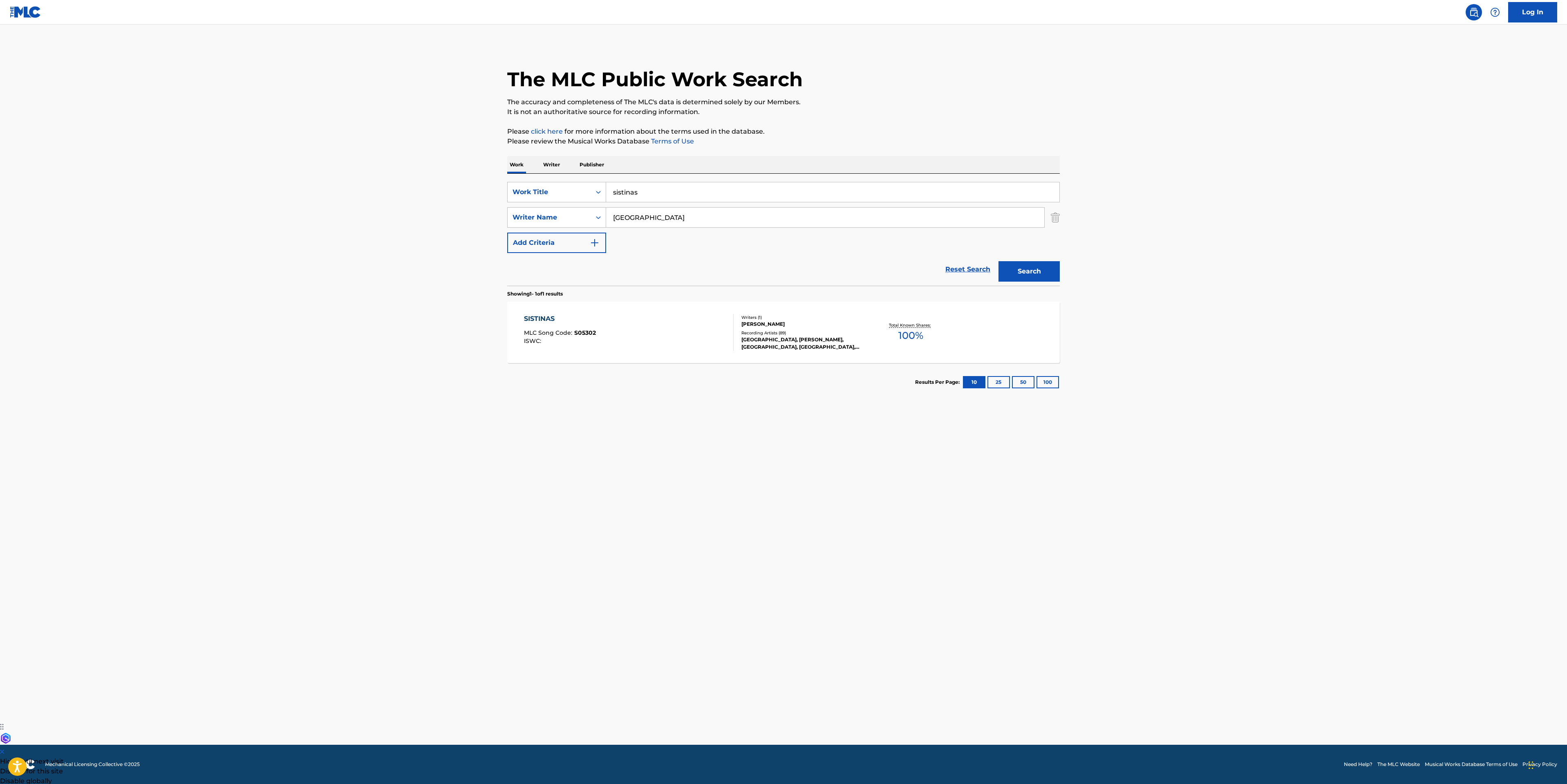
click at [638, 314] on div "SISTINAS MLC Song Code : S05302 ISWC :" at bounding box center [628, 332] width 210 height 36
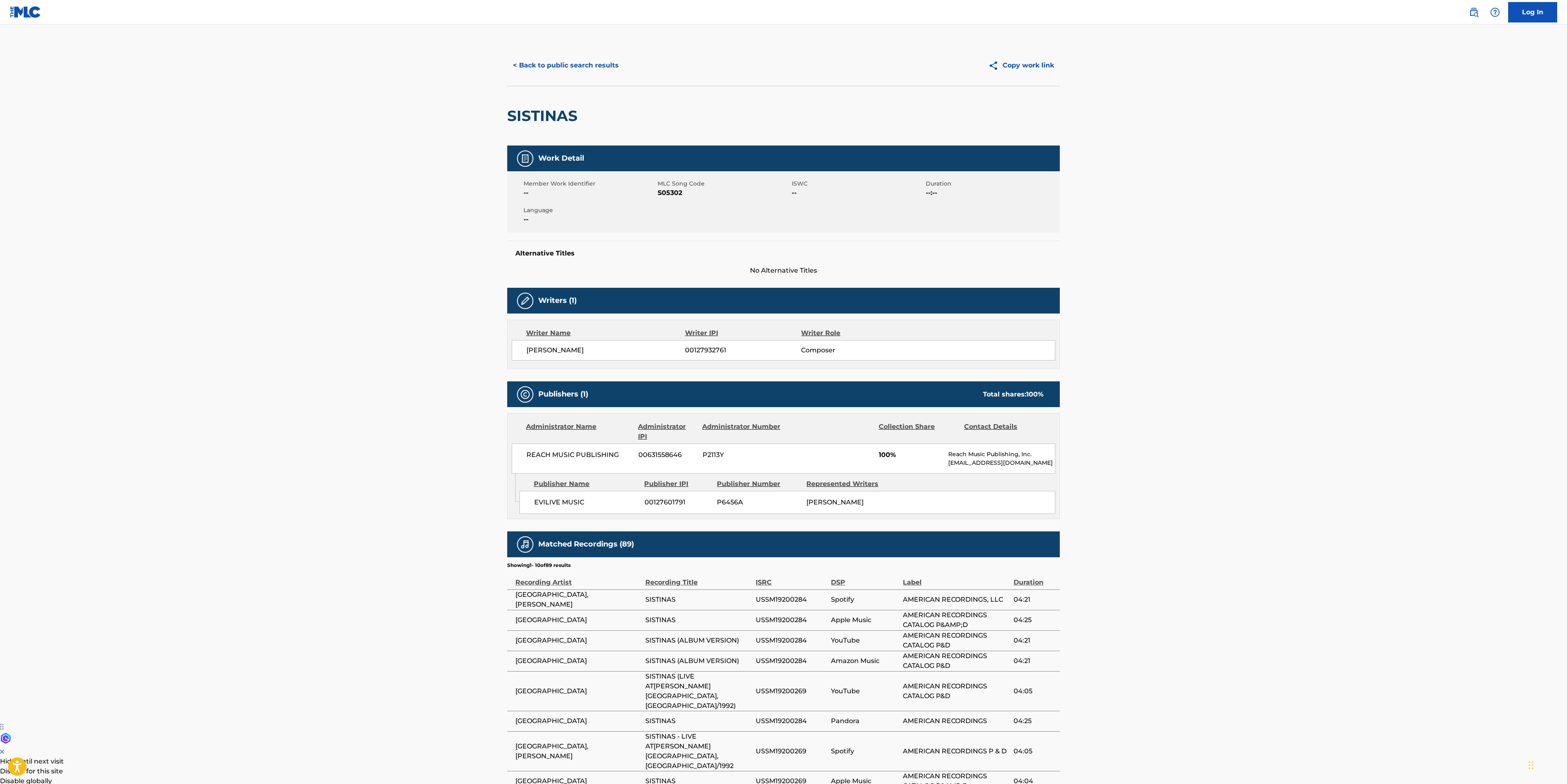
click at [554, 64] on button "< Back to public search results" at bounding box center [566, 66] width 117 height 21
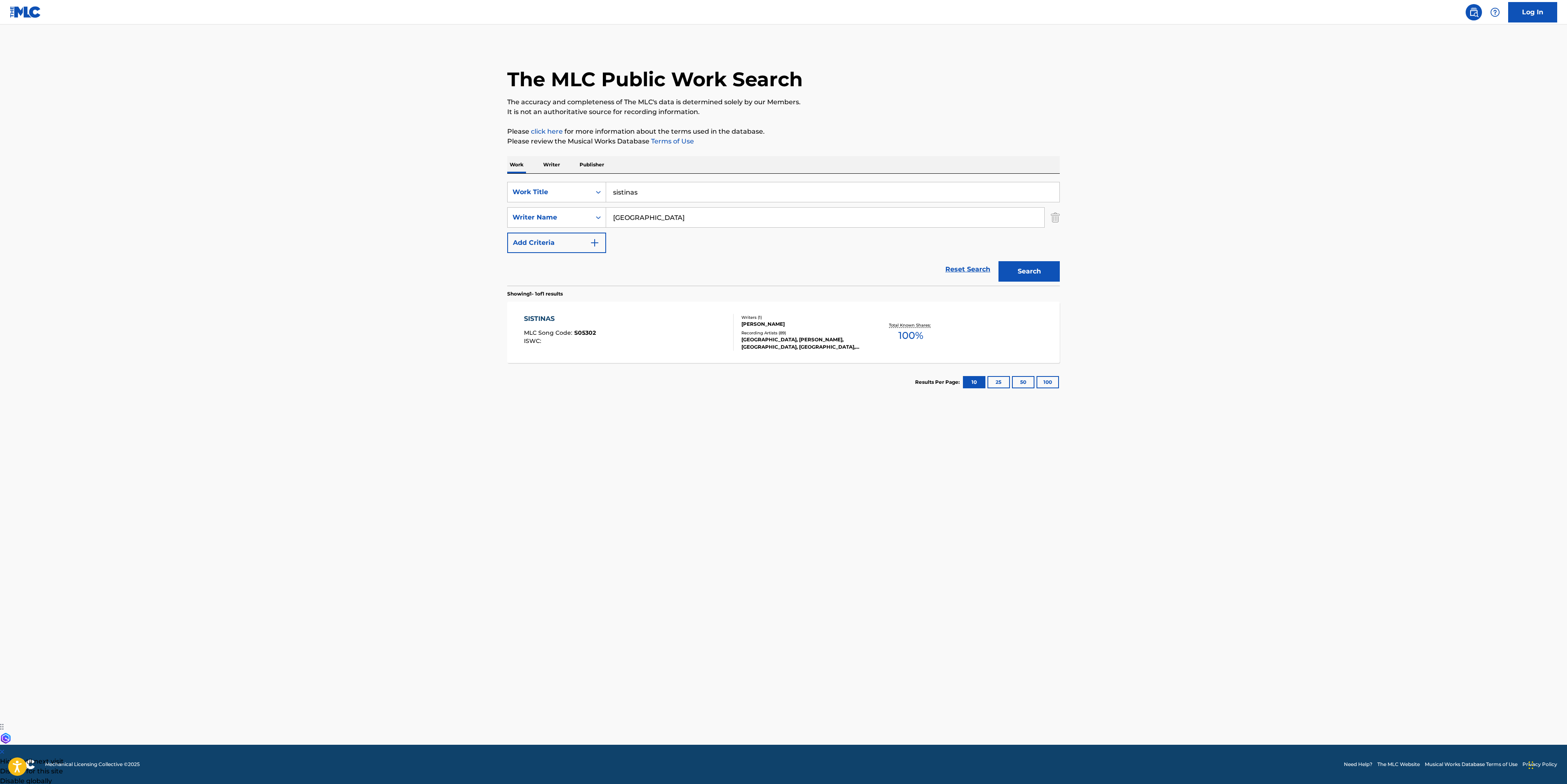
drag, startPoint x: 650, startPoint y: 187, endPoint x: 66, endPoint y: 137, distance: 586.1
click at [478, 155] on main "The MLC Public Work Search The accuracy and completeness of The MLC's data is d…" at bounding box center [784, 384] width 1567 height 720
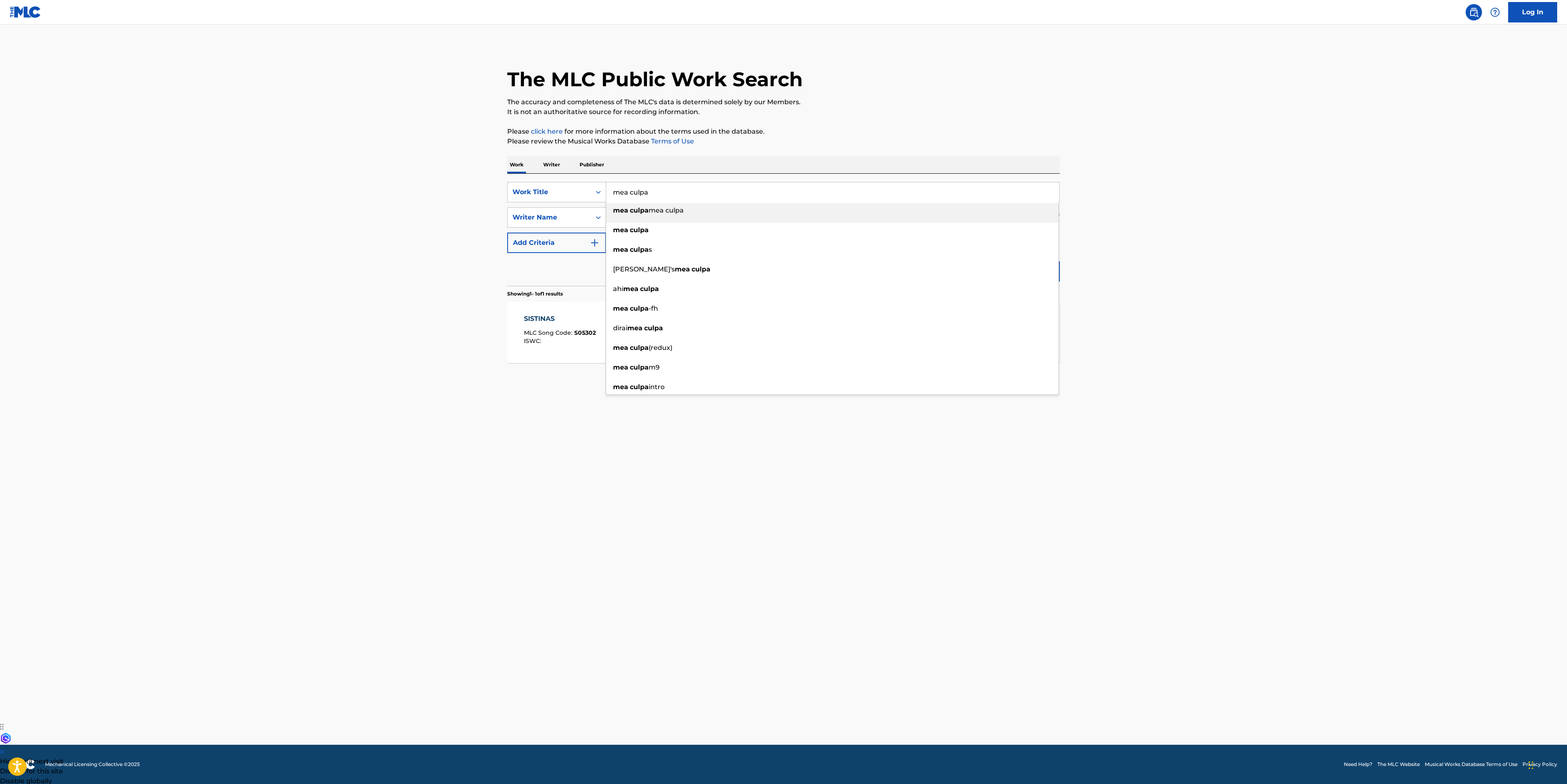
type input "mea culpa"
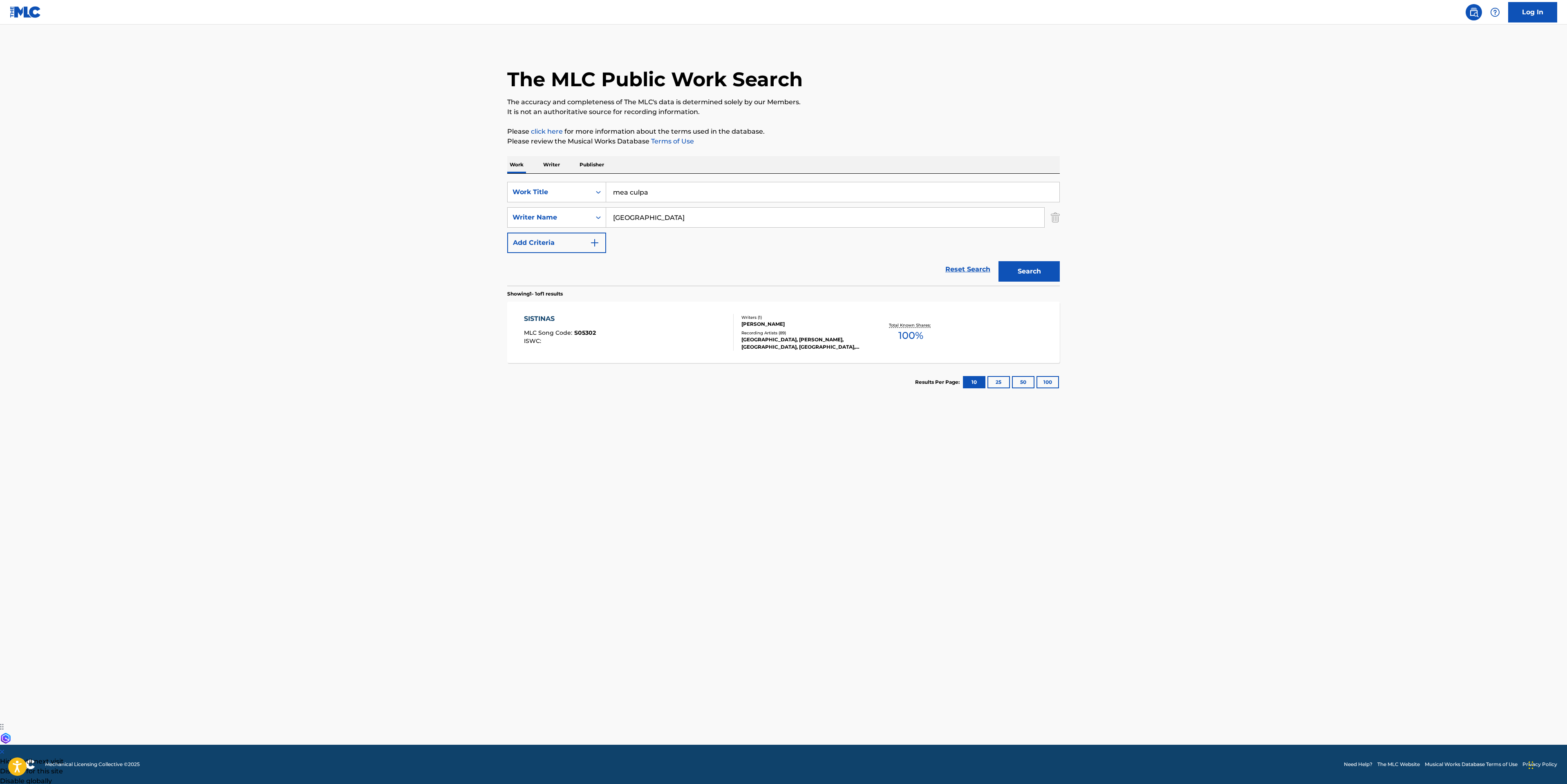
click at [137, 331] on main "The MLC Public Work Search The accuracy and completeness of The MLC's data is d…" at bounding box center [784, 384] width 1567 height 720
drag, startPoint x: 697, startPoint y: 216, endPoint x: 217, endPoint y: 220, distance: 480.0
click at [368, 210] on main "The MLC Public Work Search The accuracy and completeness of The MLC's data is d…" at bounding box center [784, 384] width 1567 height 720
type input "[PERSON_NAME]"
click at [998, 261] on button "Search" at bounding box center [1029, 271] width 61 height 21
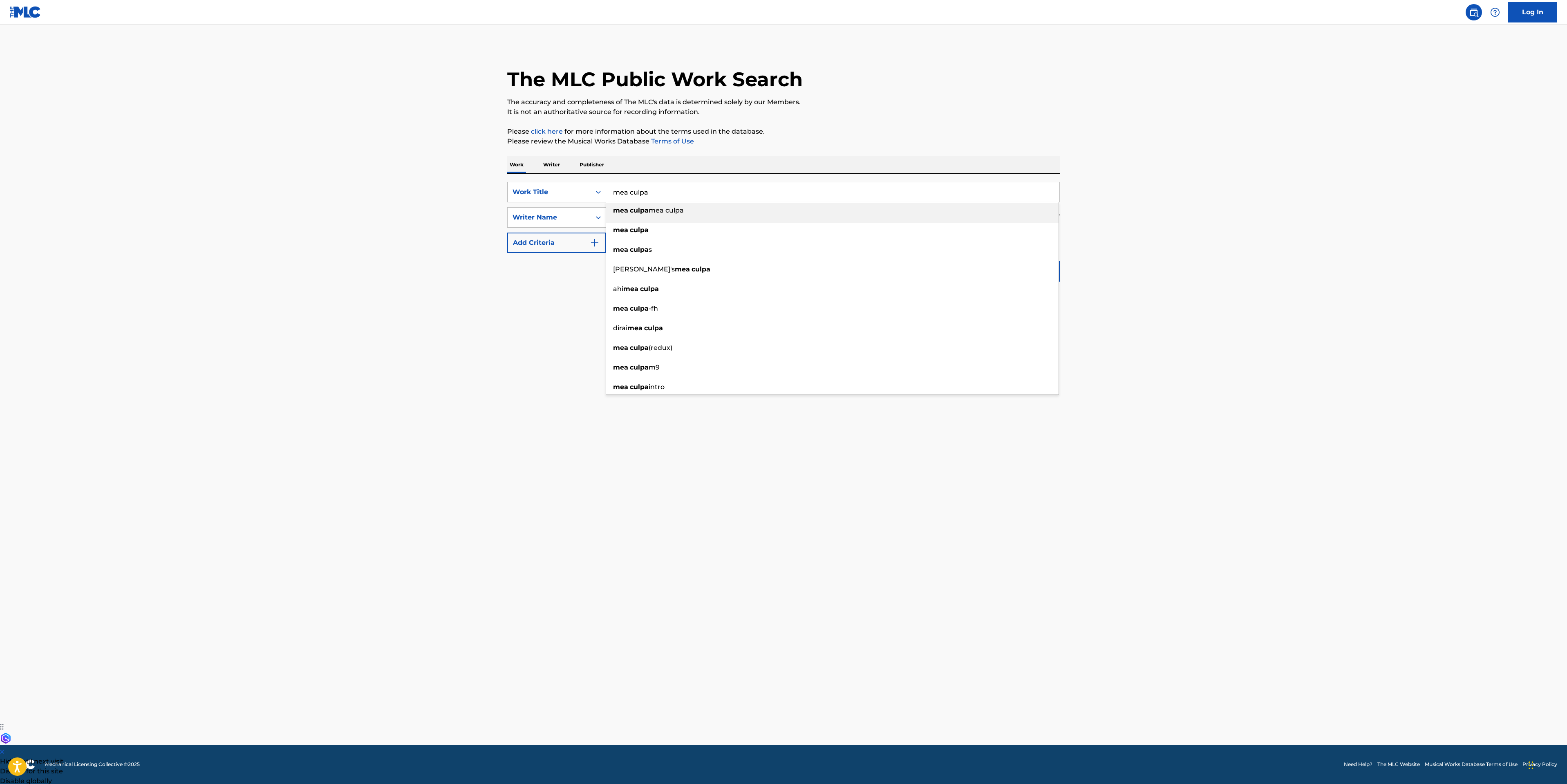
drag, startPoint x: 708, startPoint y: 196, endPoint x: 560, endPoint y: 194, distance: 148.0
click at [560, 194] on div "SearchWithCriteria63da30ae-30bb-4a4c-8078-2f3cbc49ff43 Work Title mea culpa mea…" at bounding box center [784, 192] width 552 height 21
type input "our time is now"
click at [1049, 269] on button "Search" at bounding box center [1029, 271] width 61 height 21
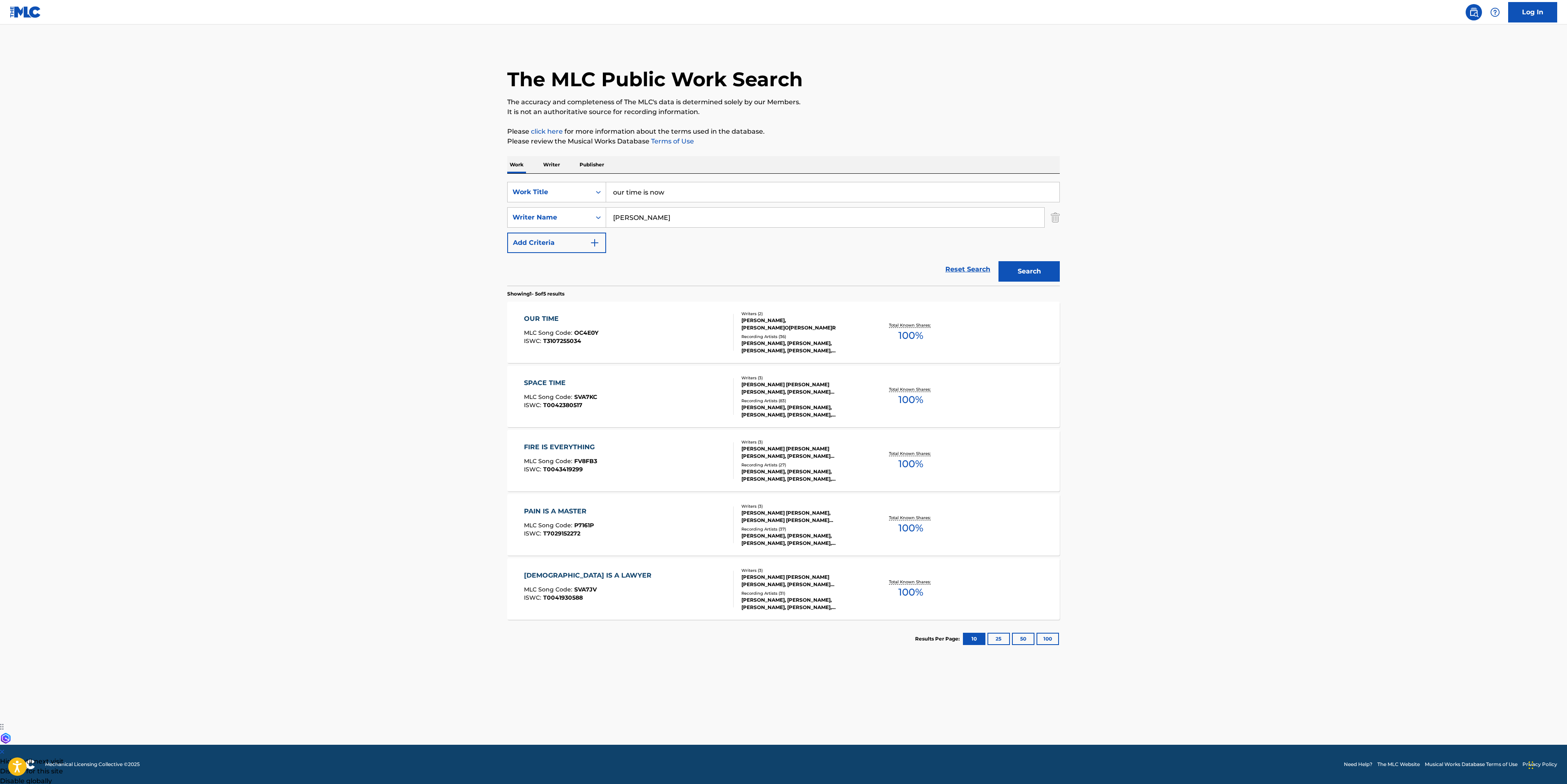
click at [653, 336] on div "OUR TIME MLC Song Code : OC4E0Y ISWC : T3107255034" at bounding box center [628, 332] width 210 height 36
click at [322, 432] on main "The MLC Public Work Search The accuracy and completeness of The MLC's data is d…" at bounding box center [784, 384] width 1567 height 720
click at [241, 298] on main "The MLC Public Work Search The accuracy and completeness of The MLC's data is d…" at bounding box center [784, 384] width 1567 height 720
drag, startPoint x: 677, startPoint y: 191, endPoint x: 290, endPoint y: 163, distance: 388.0
click at [443, 186] on main "The MLC Public Work Search The accuracy and completeness of The MLC's data is d…" at bounding box center [784, 384] width 1567 height 720
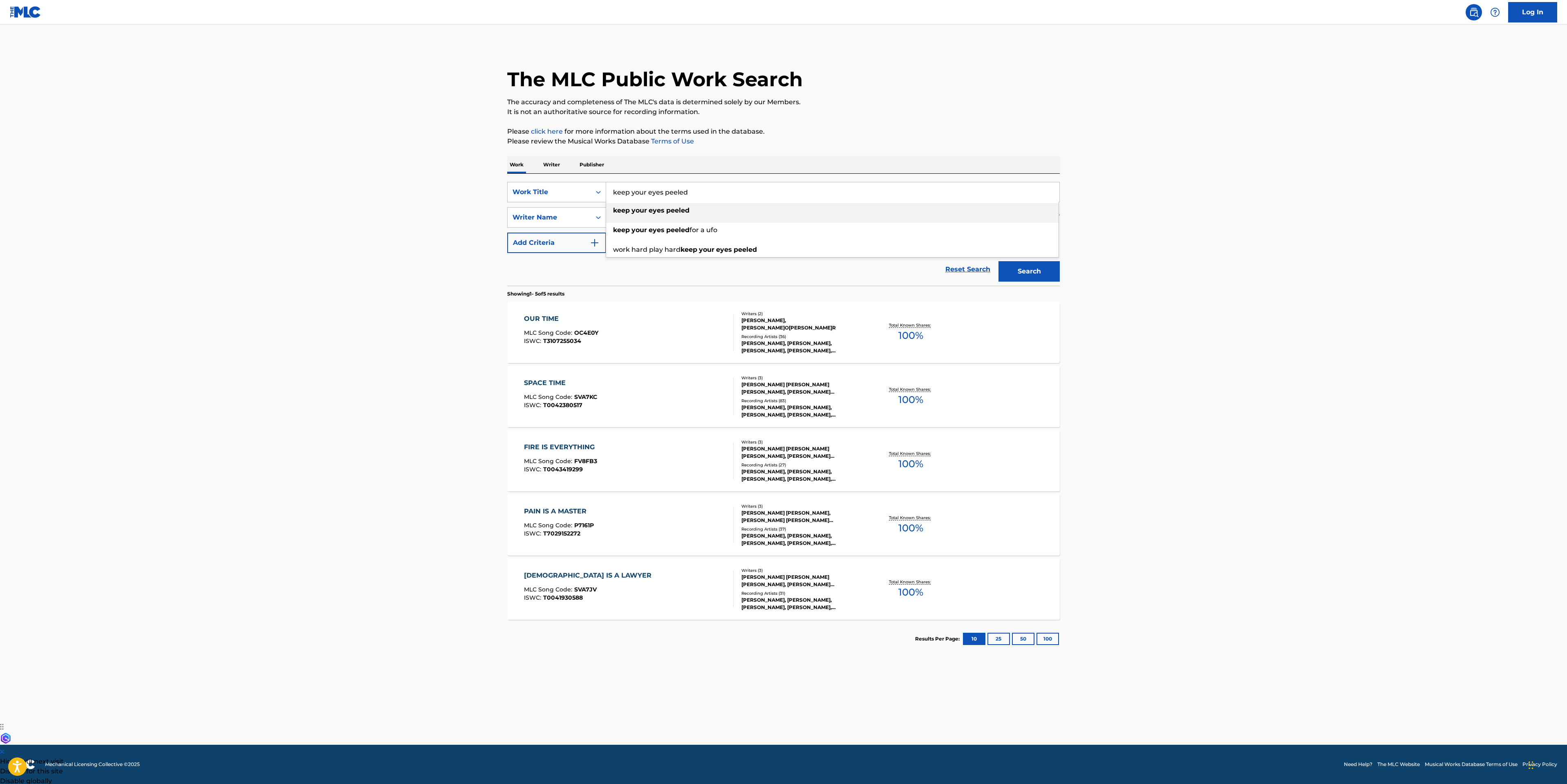
type input "keep your eyes peeled"
click at [998, 261] on button "Search" at bounding box center [1029, 271] width 61 height 21
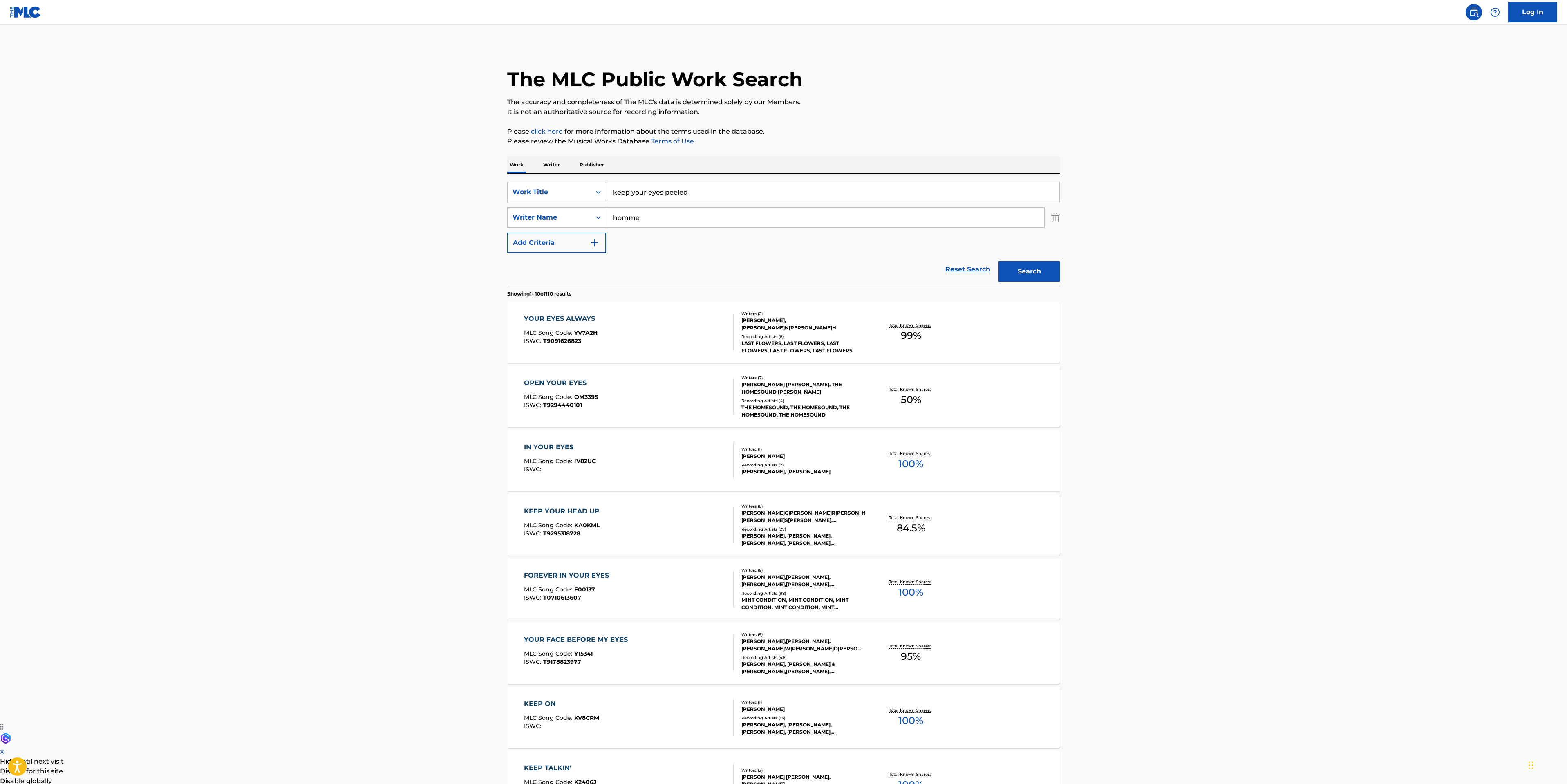
type input "homme"
click at [998, 261] on button "Search" at bounding box center [1029, 271] width 61 height 21
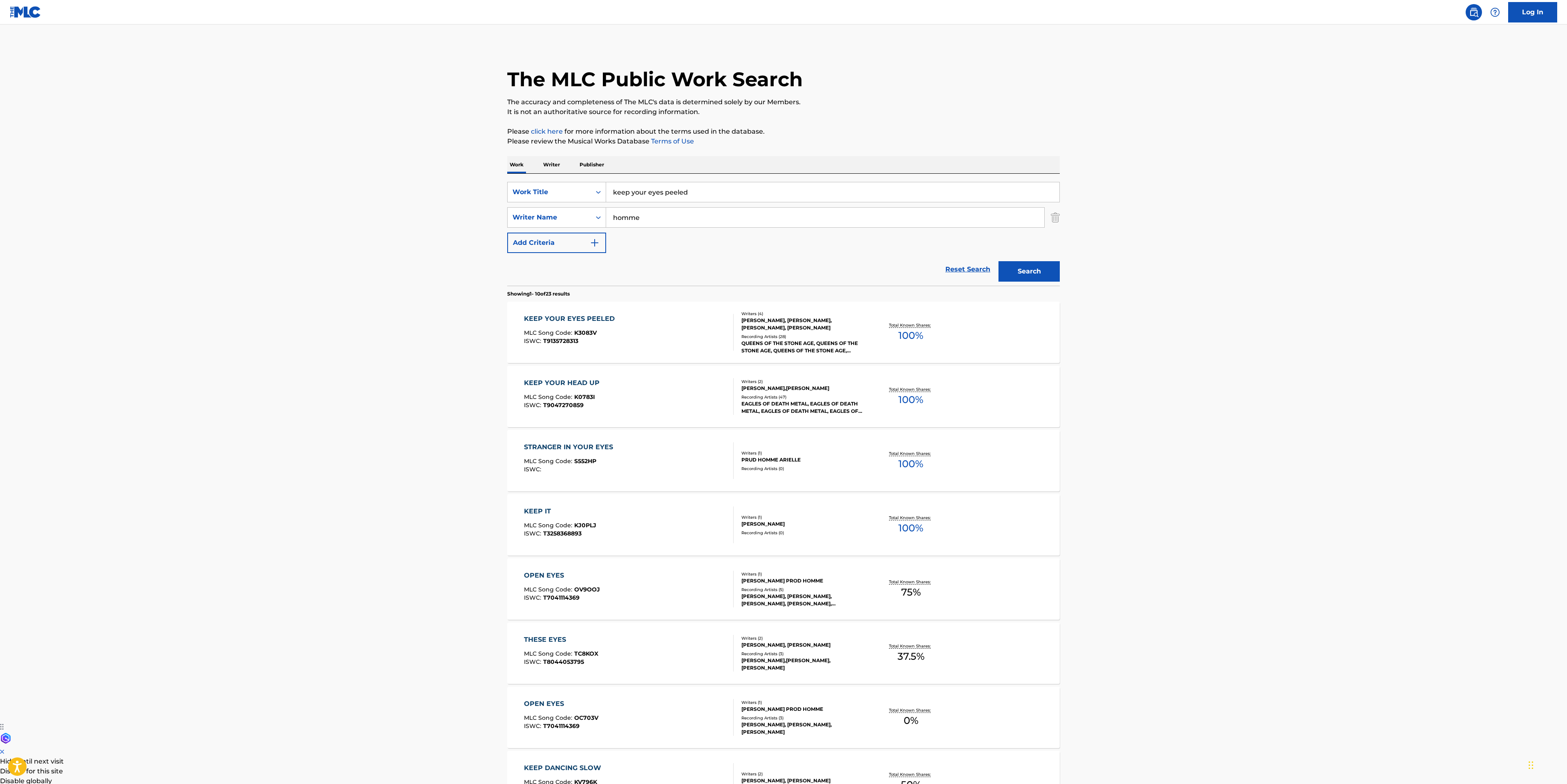
click at [669, 331] on div "KEEP YOUR EYES PEELED MLC Song Code : K3083V ISWC : T9135728313" at bounding box center [628, 332] width 210 height 36
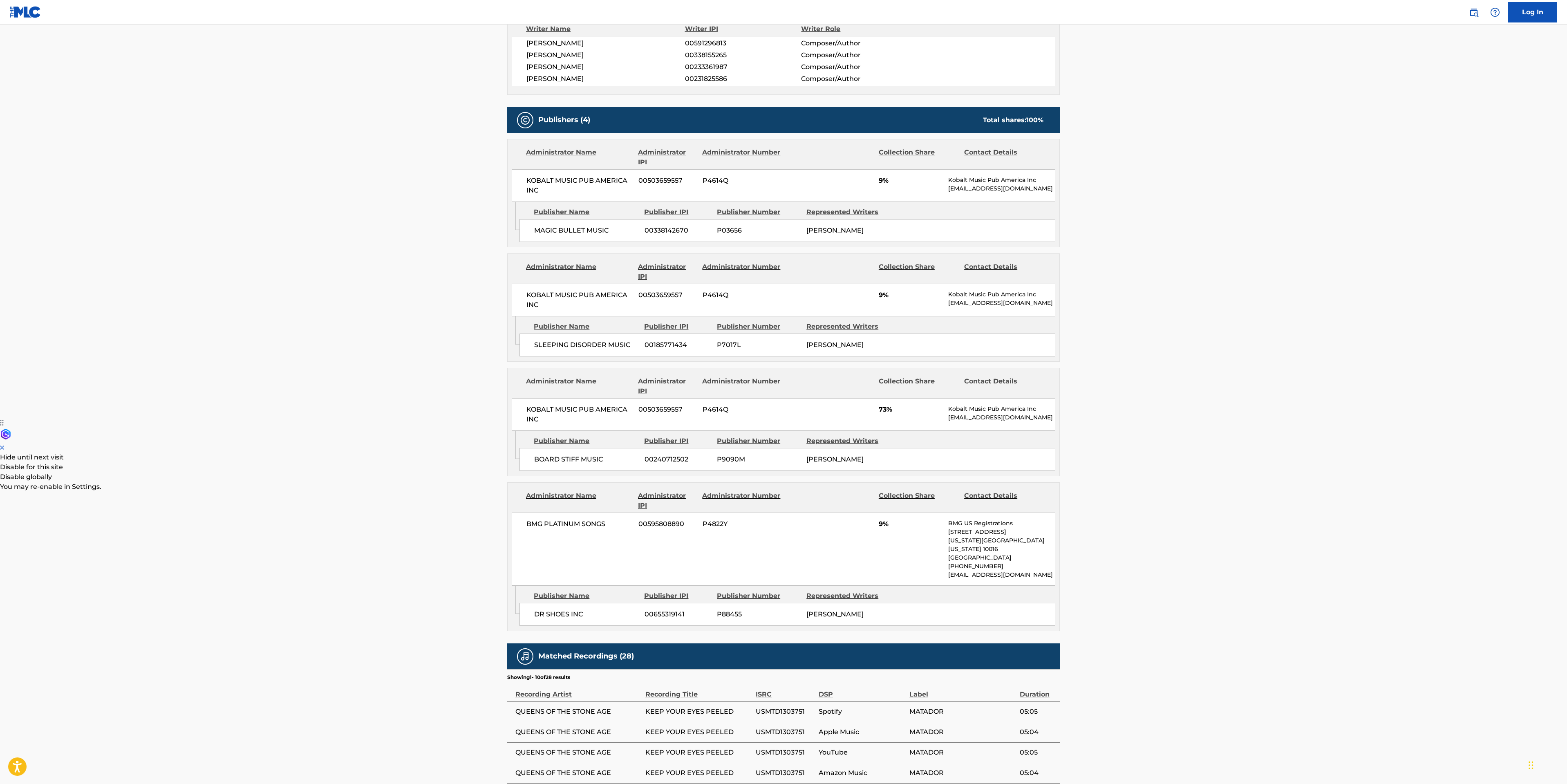
scroll to position [307, 0]
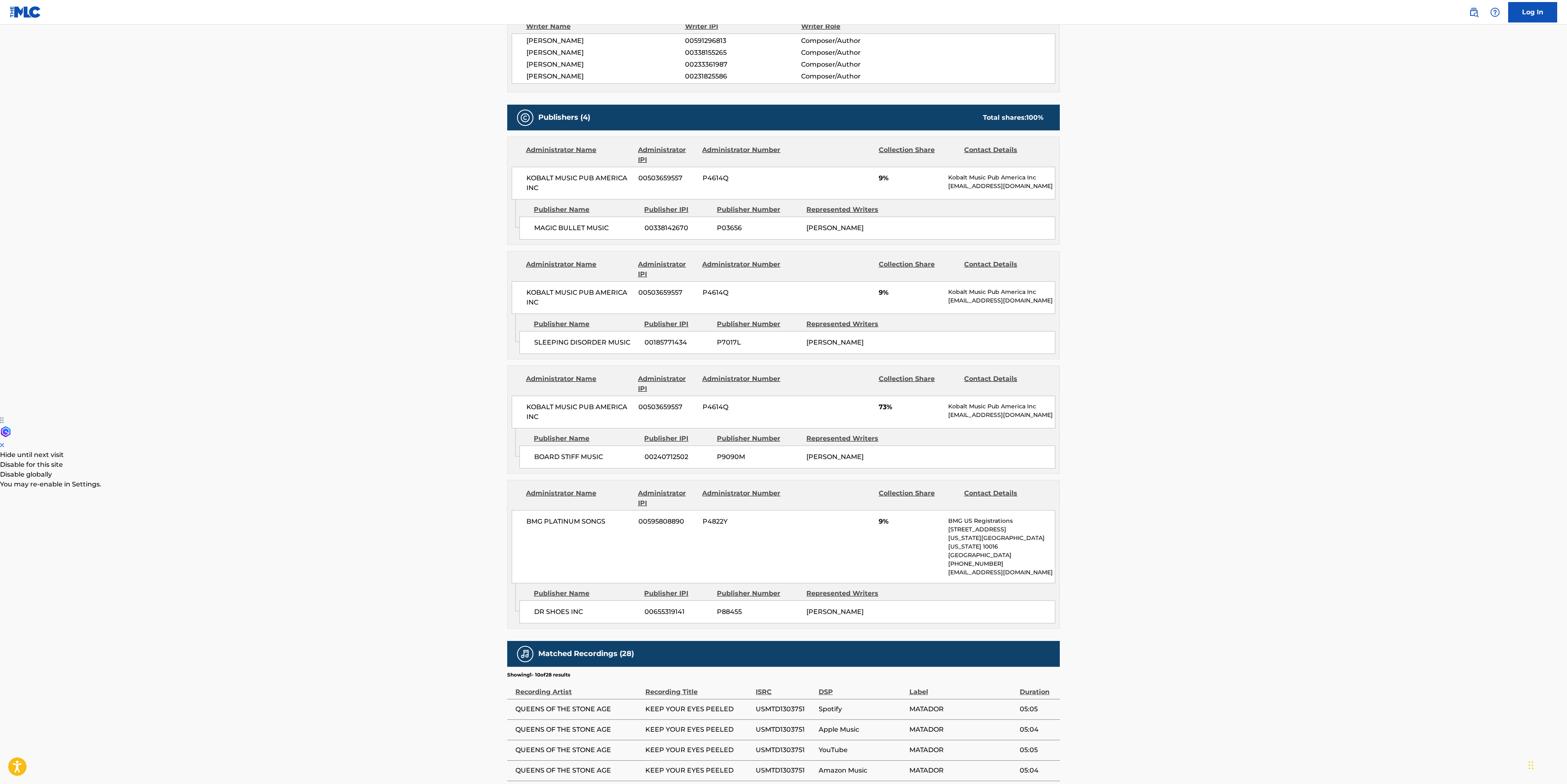
drag, startPoint x: 70, startPoint y: 346, endPoint x: 75, endPoint y: 342, distance: 6.4
click at [70, 346] on main "< Back to public search results Copy work link KEEP YOUR EYES PEELED Work Detai…" at bounding box center [784, 331] width 1567 height 1227
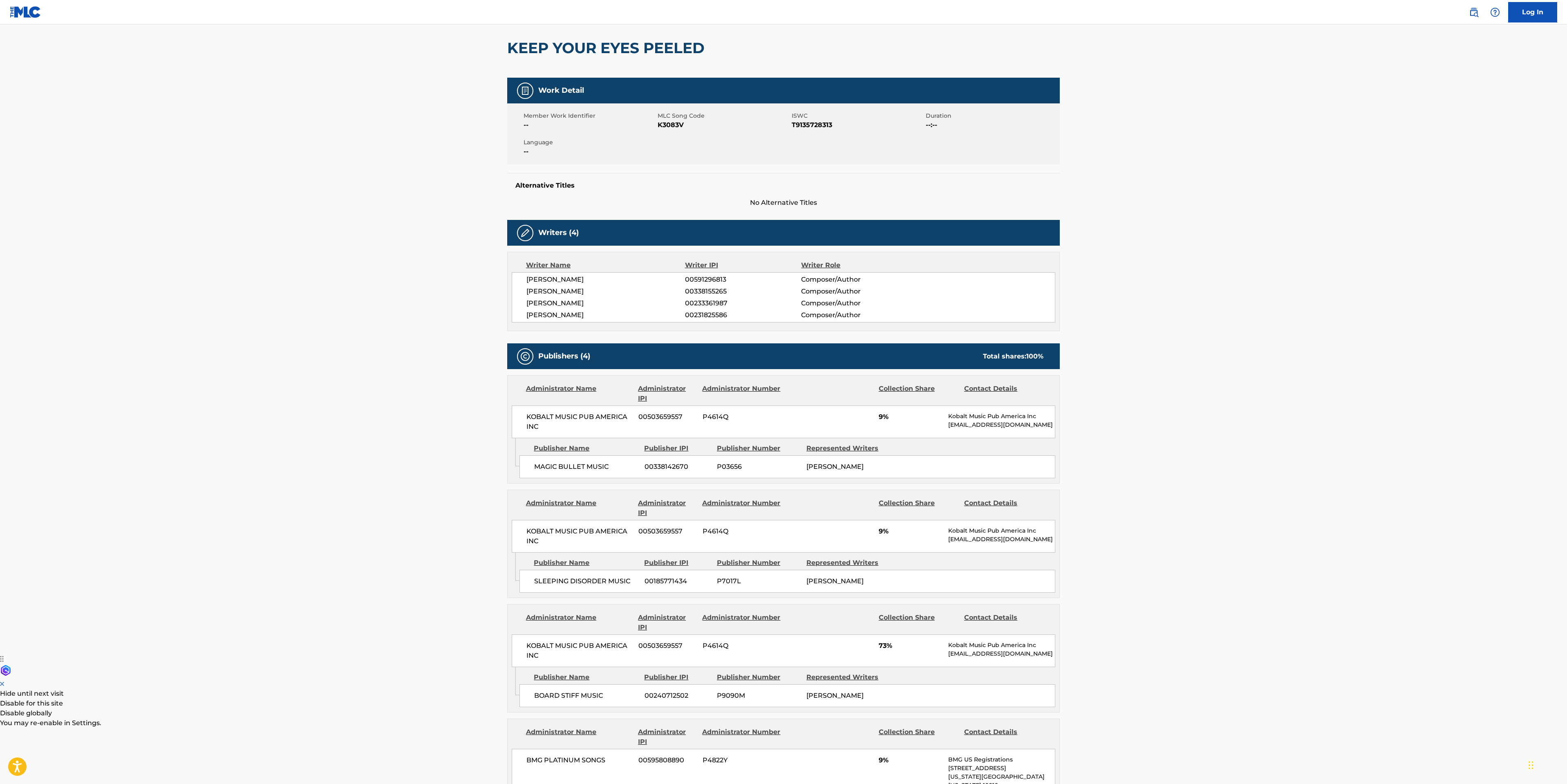
scroll to position [0, 0]
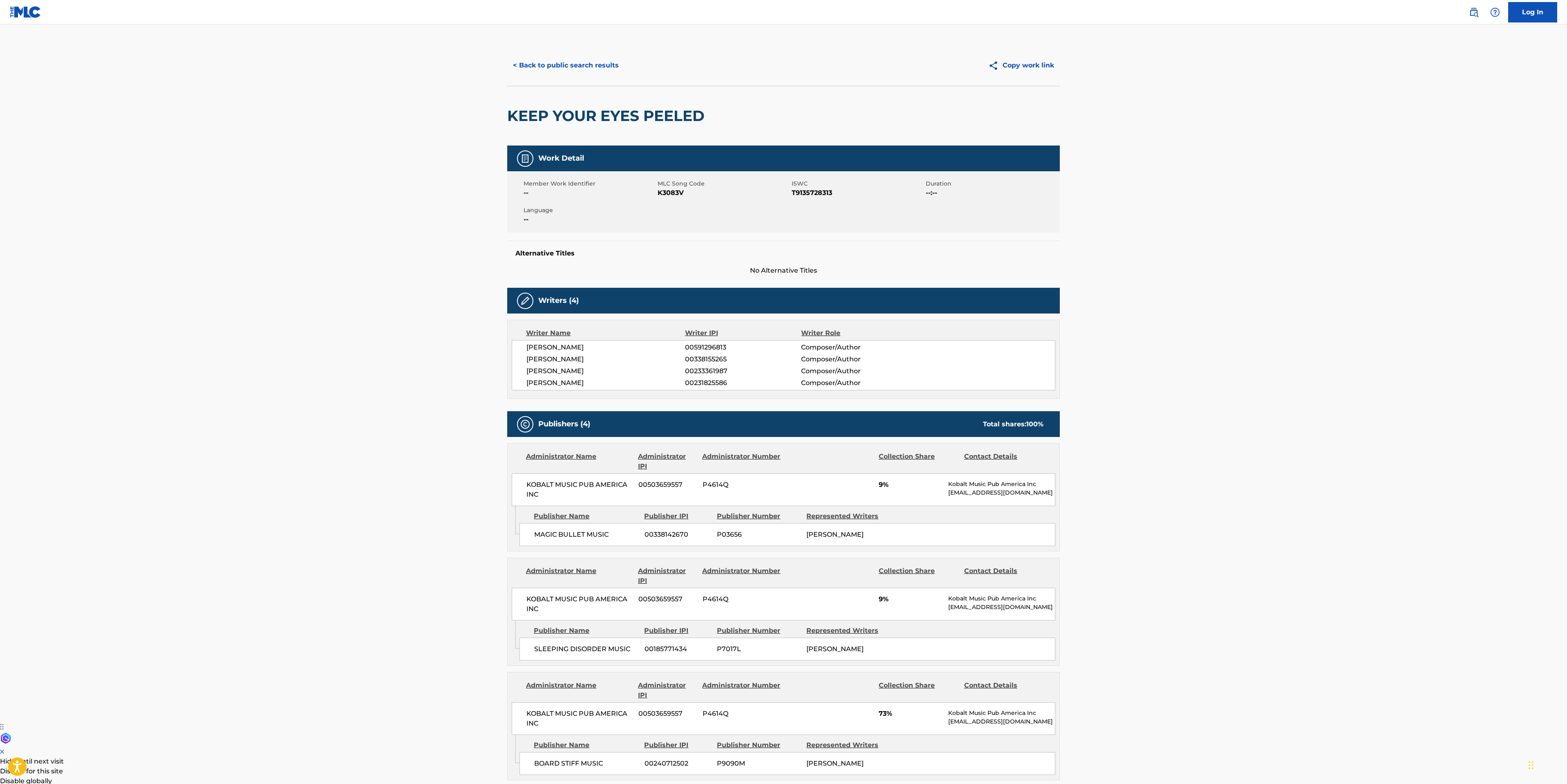
click at [570, 60] on button "< Back to public search results" at bounding box center [566, 66] width 117 height 21
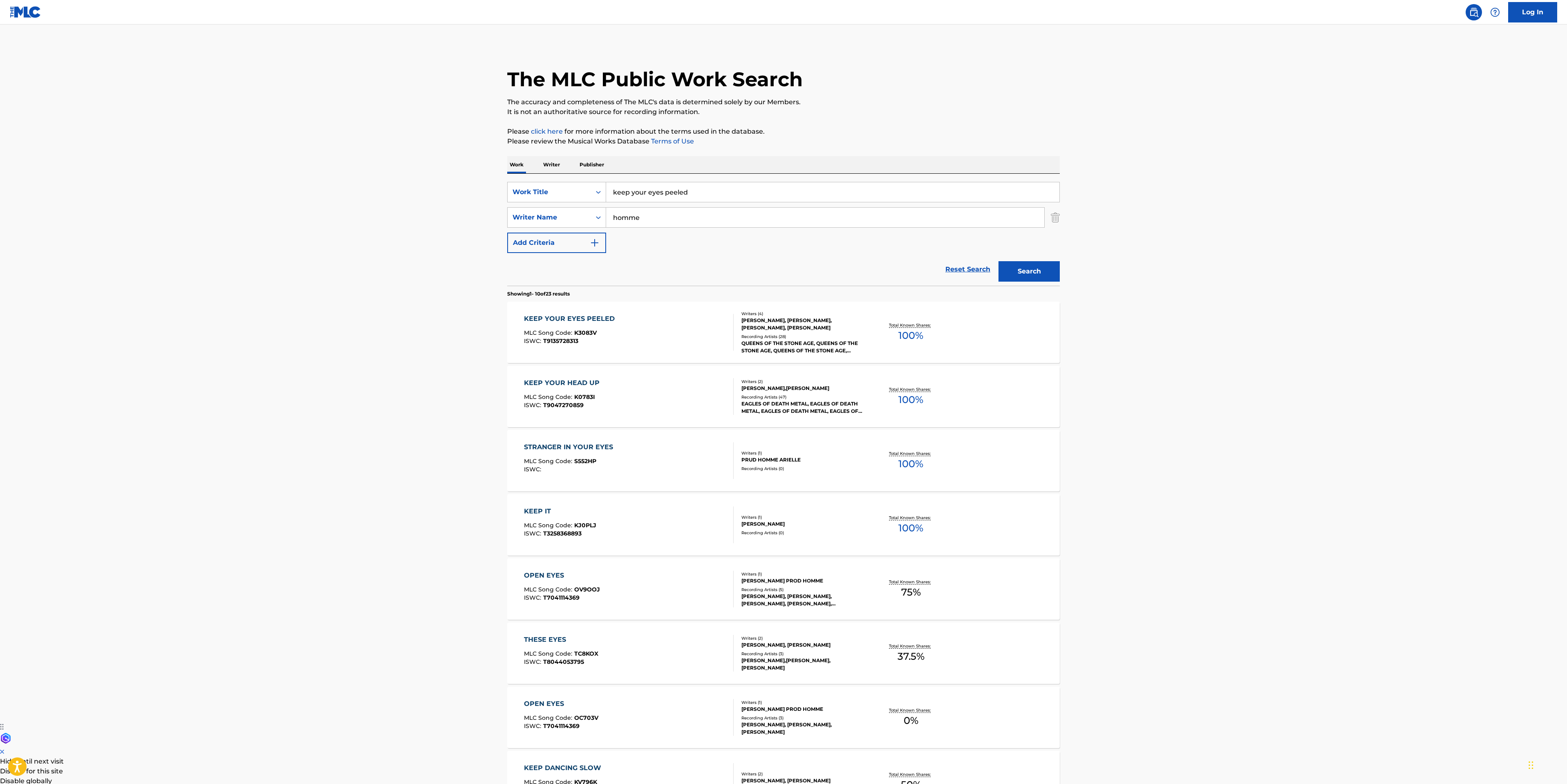
drag, startPoint x: 698, startPoint y: 189, endPoint x: 29, endPoint y: 96, distance: 675.4
click at [358, 140] on main "The MLC Public Work Search The accuracy and completeness of The MLC's data is d…" at bounding box center [784, 505] width 1567 height 962
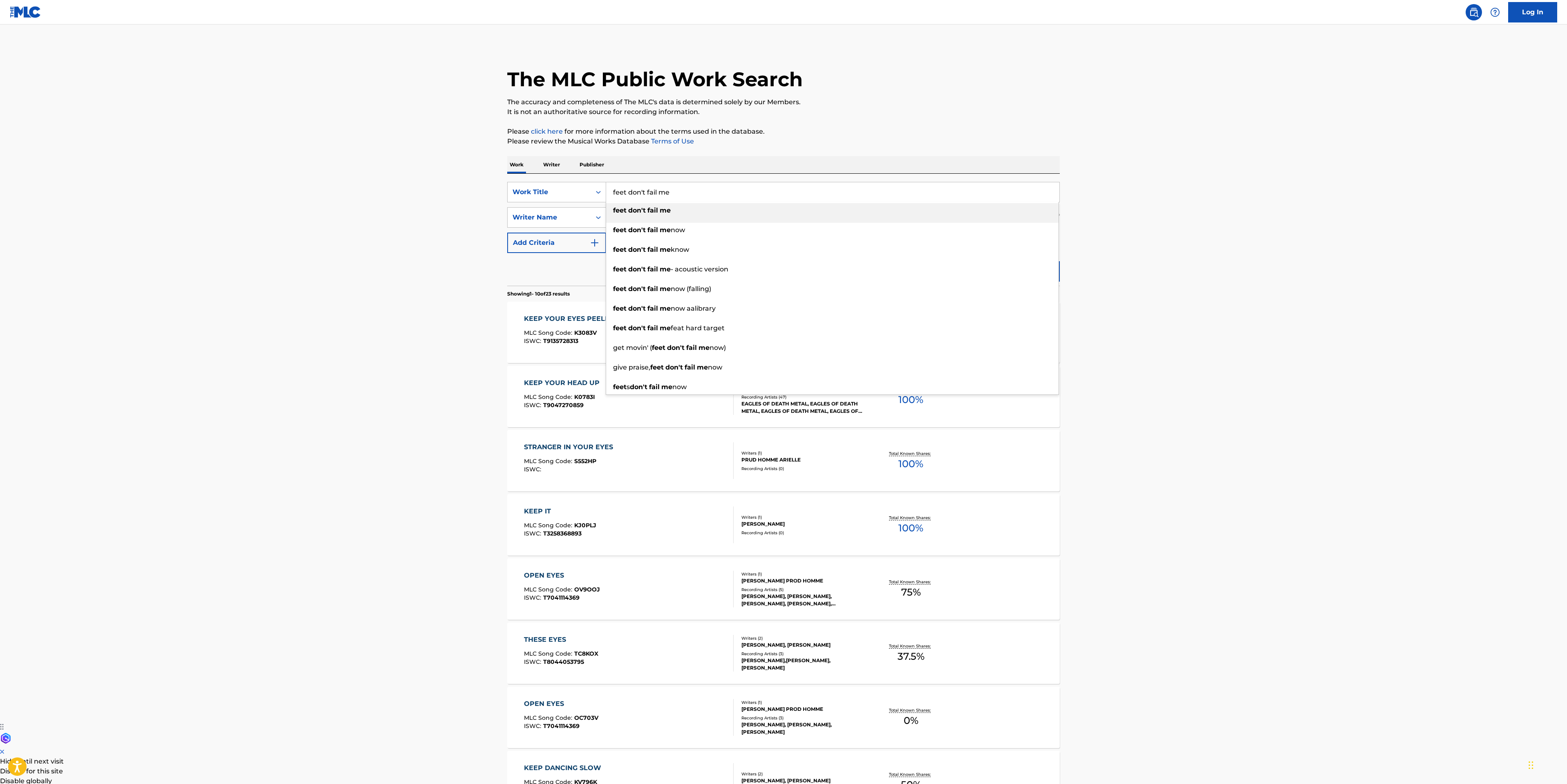
type input "feet don't fail me"
click at [698, 218] on li "feet don't fail me" at bounding box center [832, 213] width 453 height 19
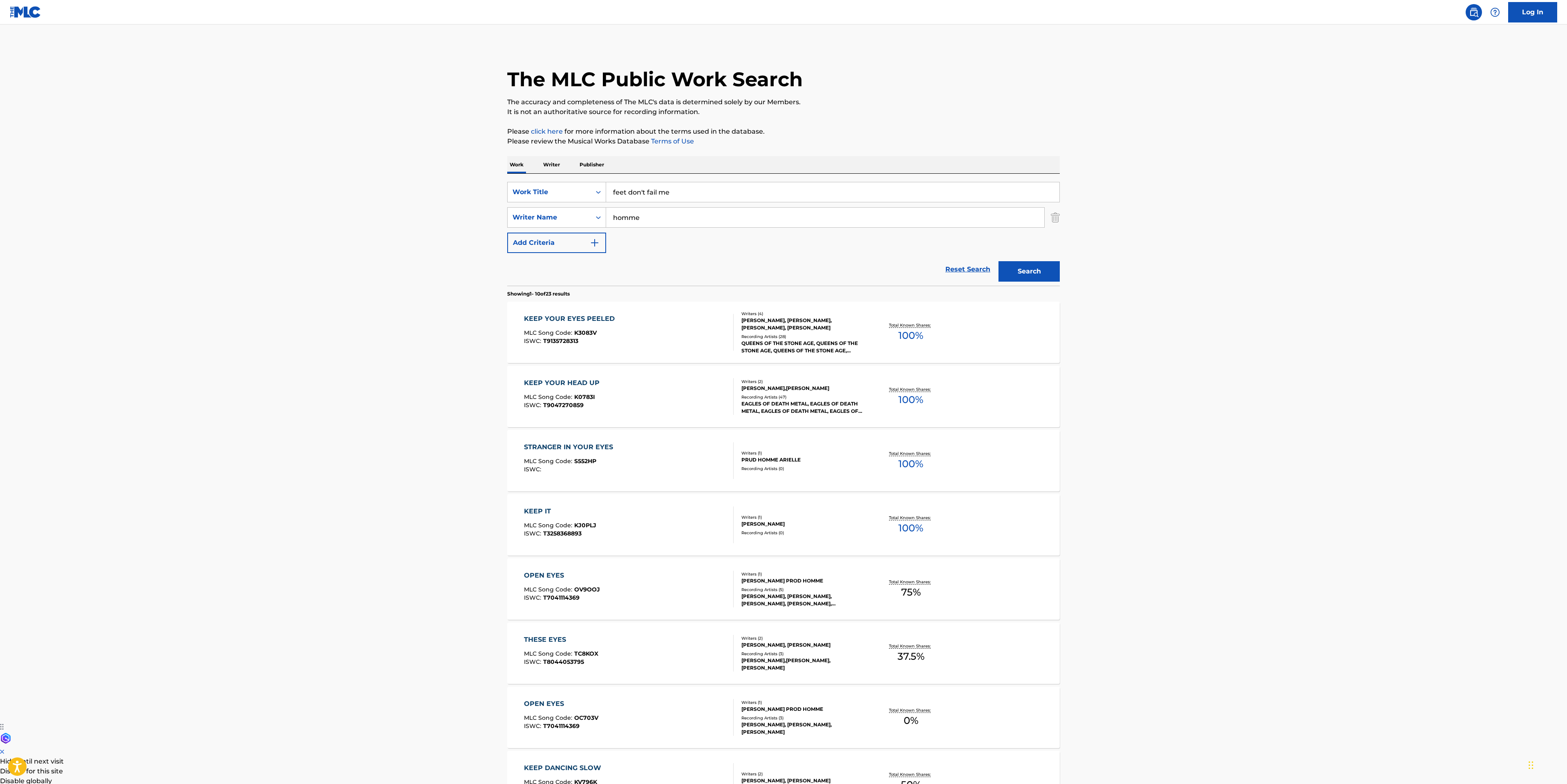
click at [1029, 275] on button "Search" at bounding box center [1029, 271] width 61 height 21
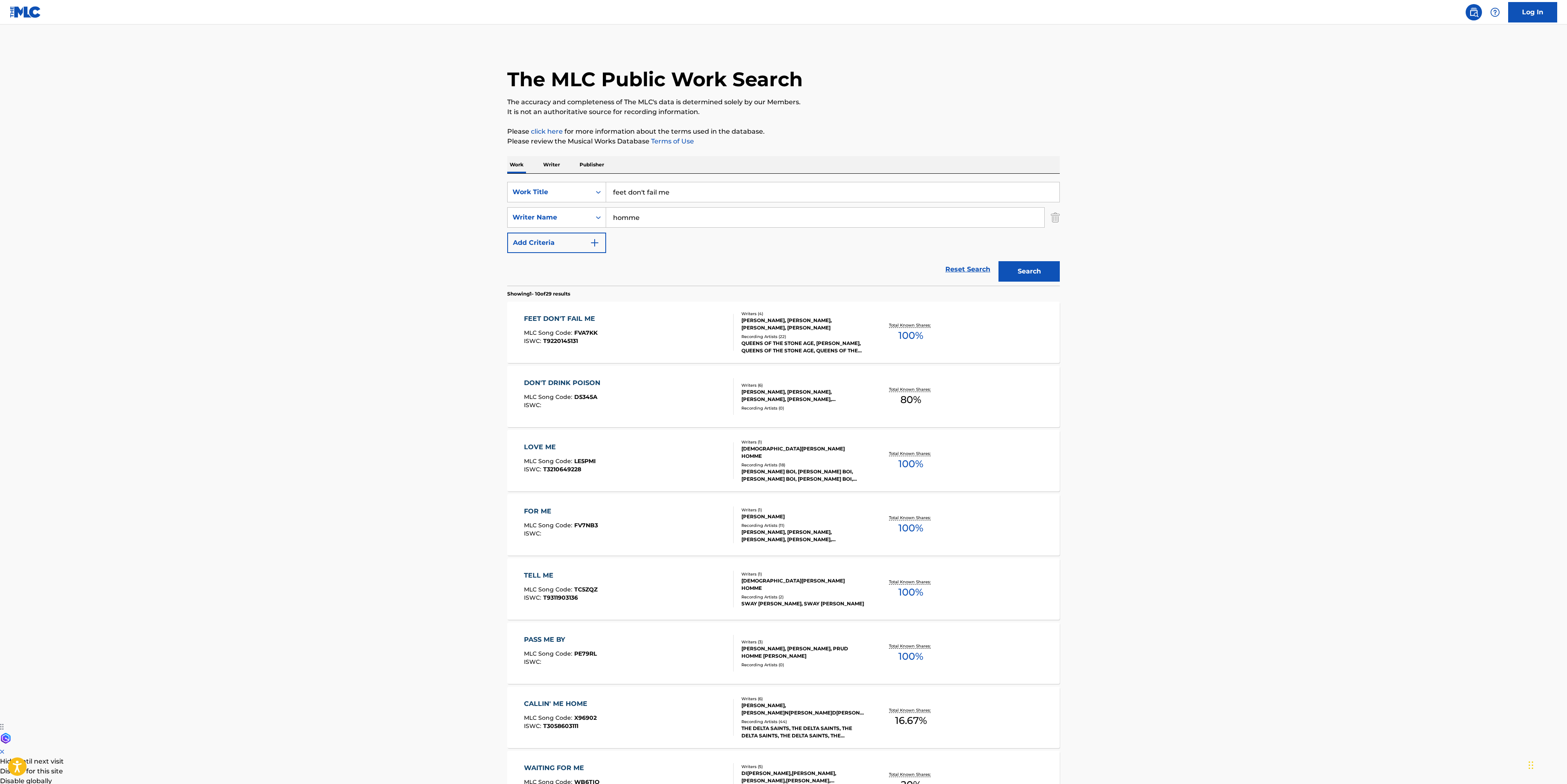
click at [688, 341] on div "FEET DON'T FAIL ME MLC Song Code : FVA7KK ISWC : T9220145131" at bounding box center [628, 332] width 210 height 36
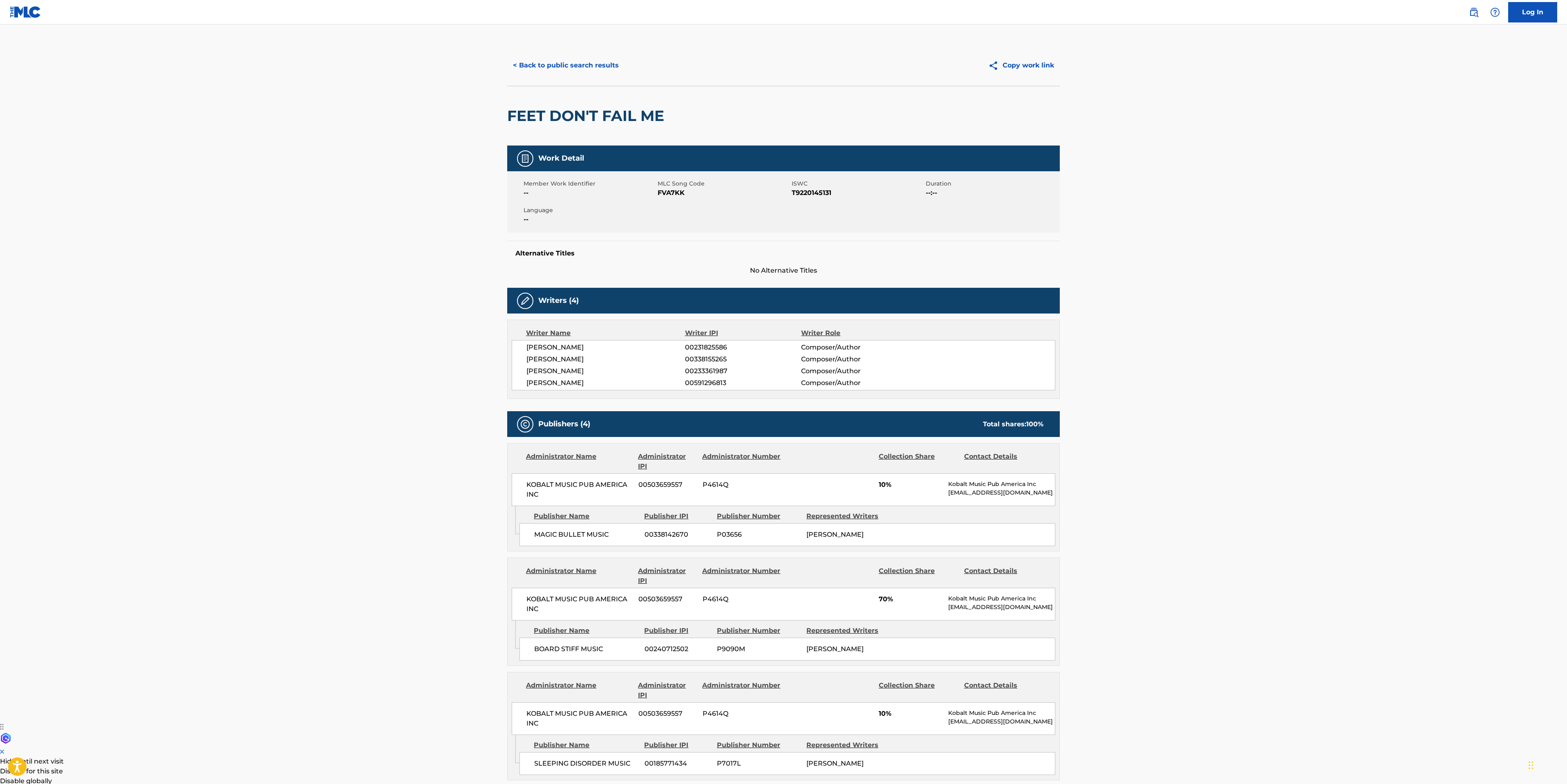
drag, startPoint x: 47, startPoint y: 437, endPoint x: 140, endPoint y: 376, distance: 111.2
click at [47, 437] on main "< Back to public search results Copy work link FEET DON'T FAIL ME Work Detail M…" at bounding box center [784, 638] width 1567 height 1227
click at [587, 61] on button "< Back to public search results" at bounding box center [566, 66] width 117 height 21
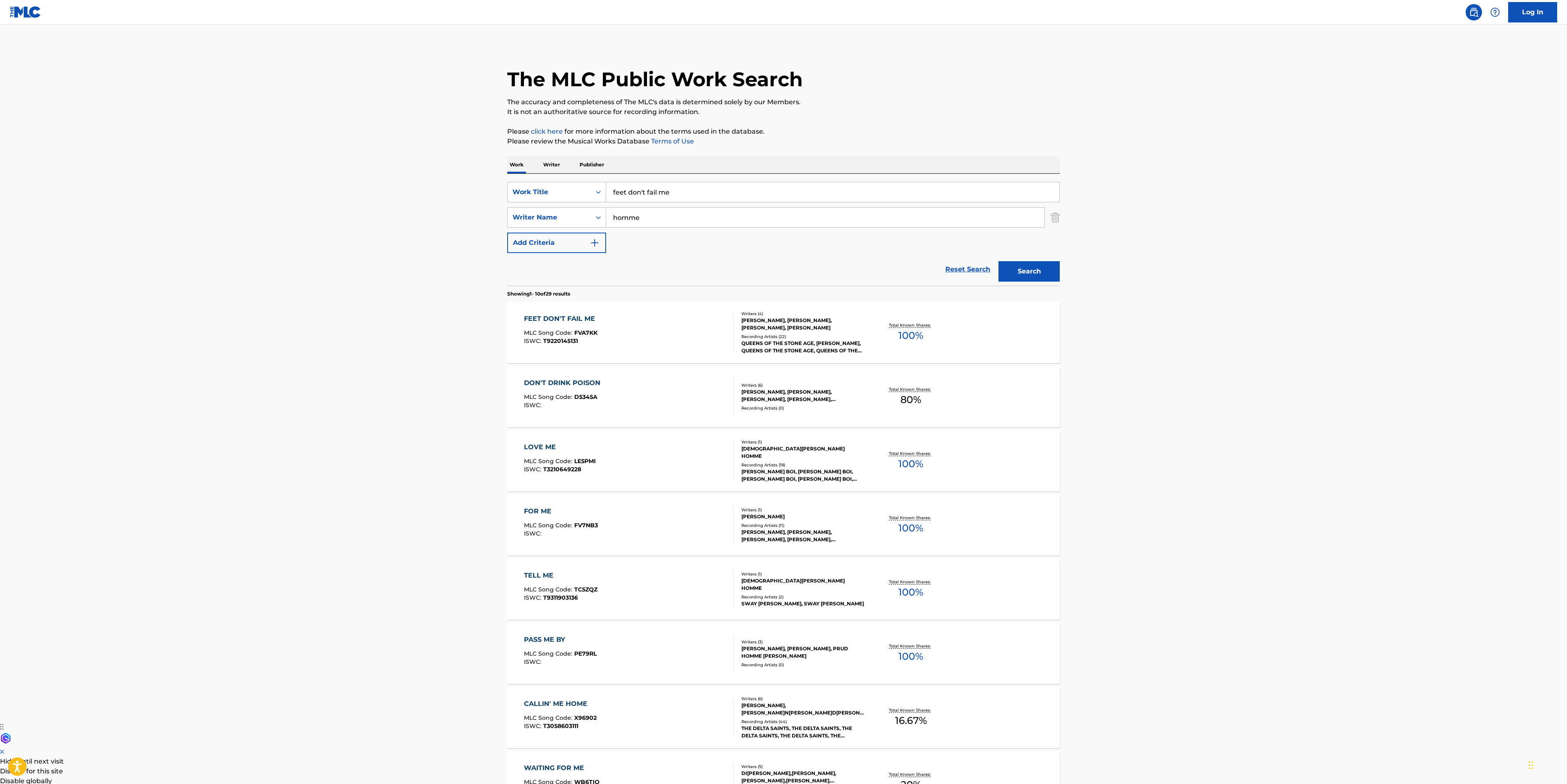
click at [419, 188] on main "The MLC Public Work Search The accuracy and completeness of The MLC's data is d…" at bounding box center [784, 505] width 1567 height 962
type input "obscenery"
click at [1020, 265] on button "Search" at bounding box center [1029, 271] width 61 height 21
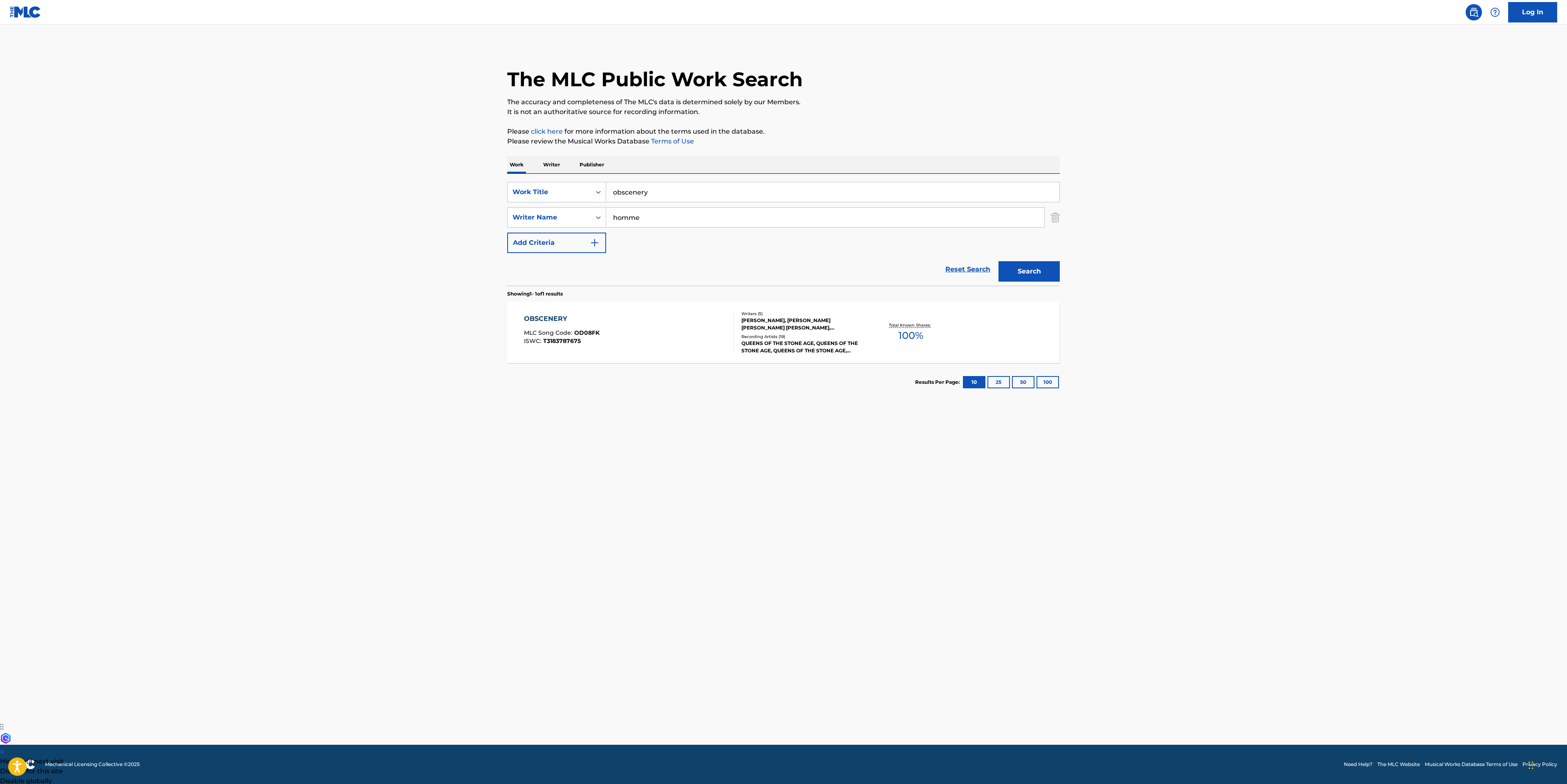
click at [661, 325] on div "OBSCENERY MLC Song Code : OD08FK ISWC : T3183787675" at bounding box center [628, 332] width 210 height 36
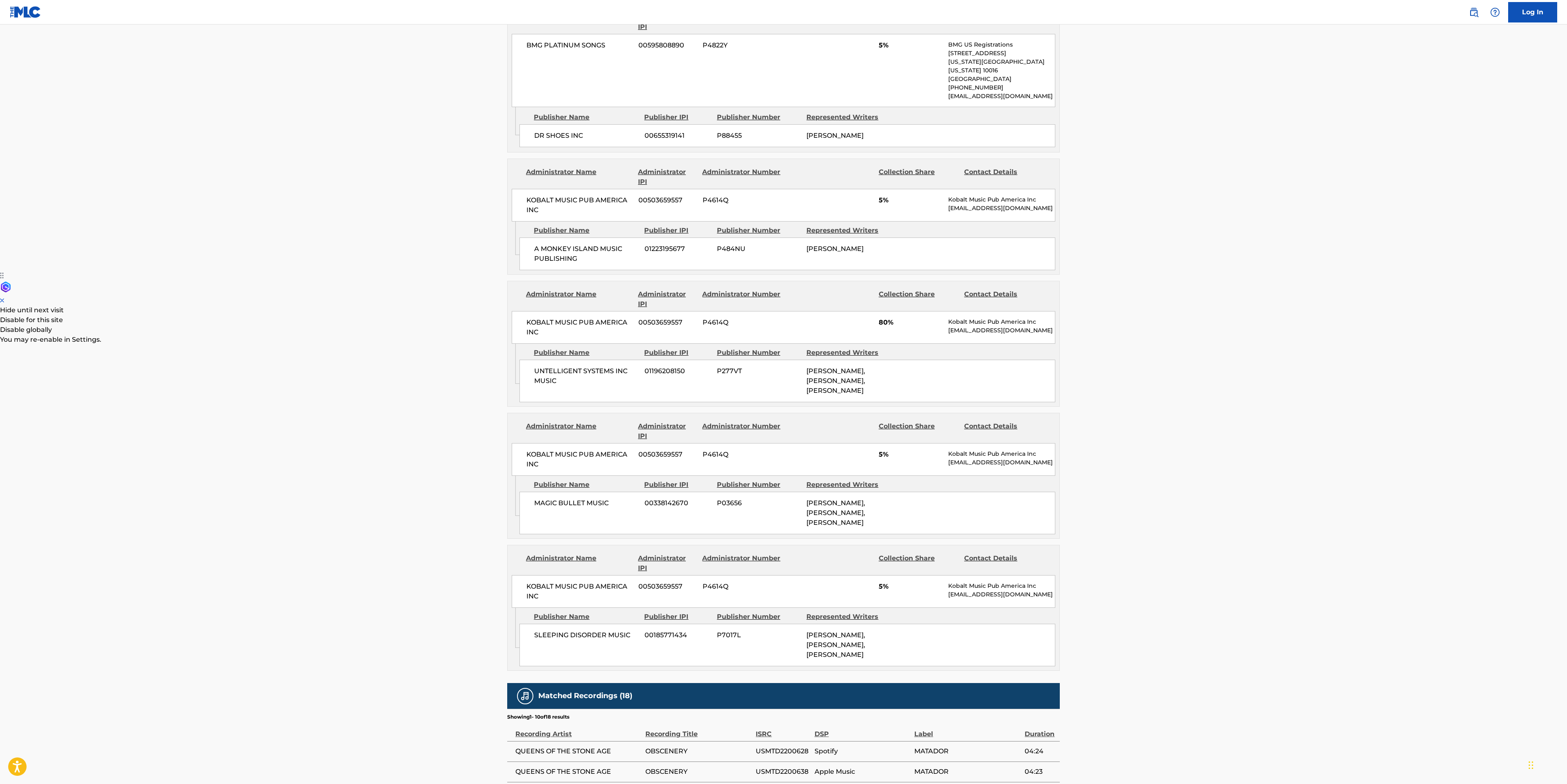
scroll to position [429, 0]
